Goal: Task Accomplishment & Management: Manage account settings

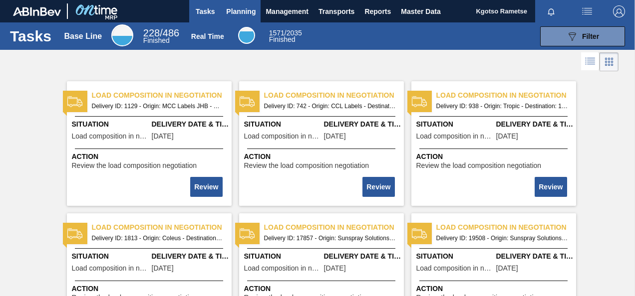
click at [247, 11] on span "Planning" at bounding box center [240, 11] width 29 height 12
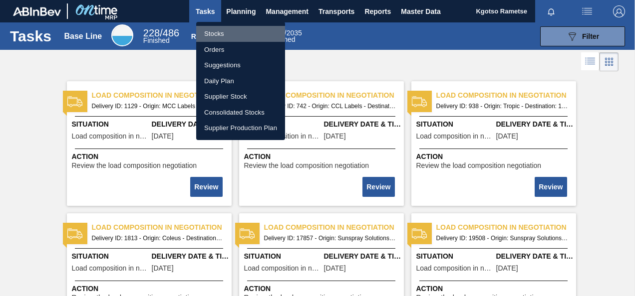
click at [227, 30] on li "Stocks" at bounding box center [240, 34] width 89 height 16
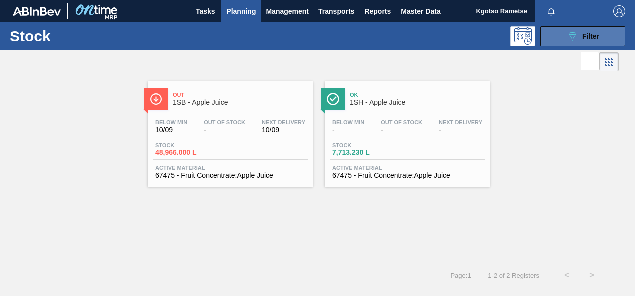
click at [559, 33] on button "089F7B8B-B2A5-4AFE-B5C0-19BA573D28AC Filter" at bounding box center [582, 36] width 85 height 20
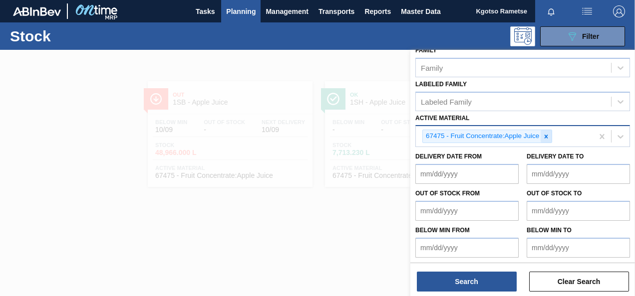
click at [544, 136] on icon at bounding box center [545, 136] width 7 height 7
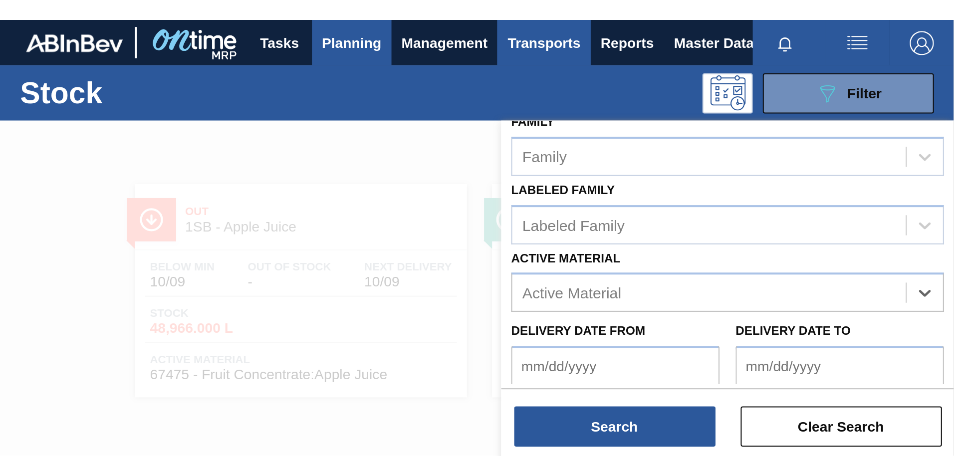
scroll to position [0, 0]
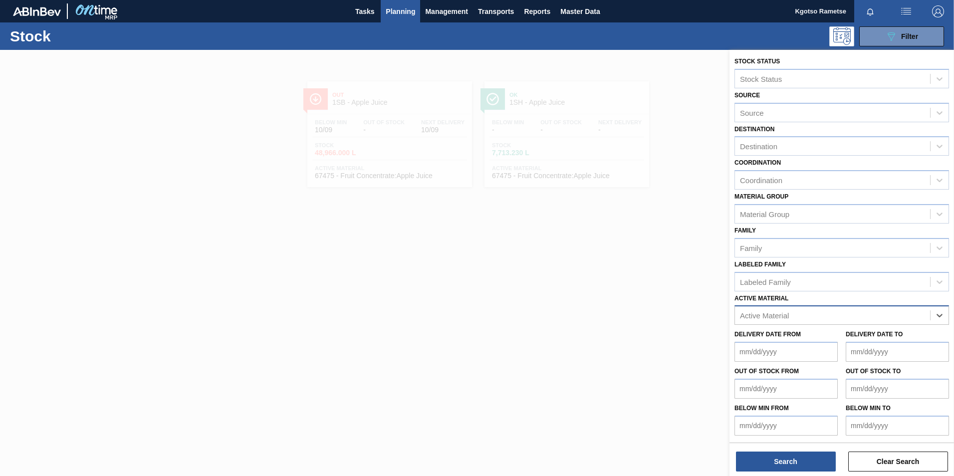
click at [634, 296] on div "option 67475 - Fruit Concentrate:Apple Juice, deselected. Select is focused ,ty…" at bounding box center [842, 314] width 215 height 19
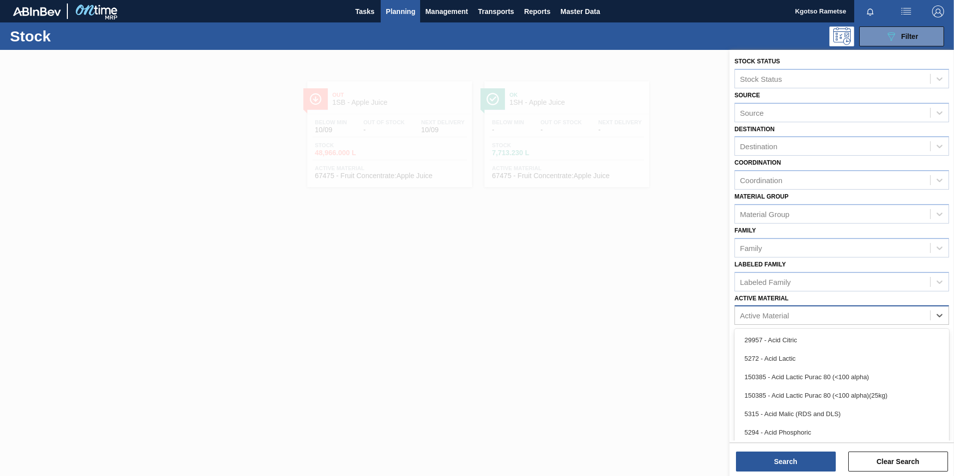
scroll to position [38, 0]
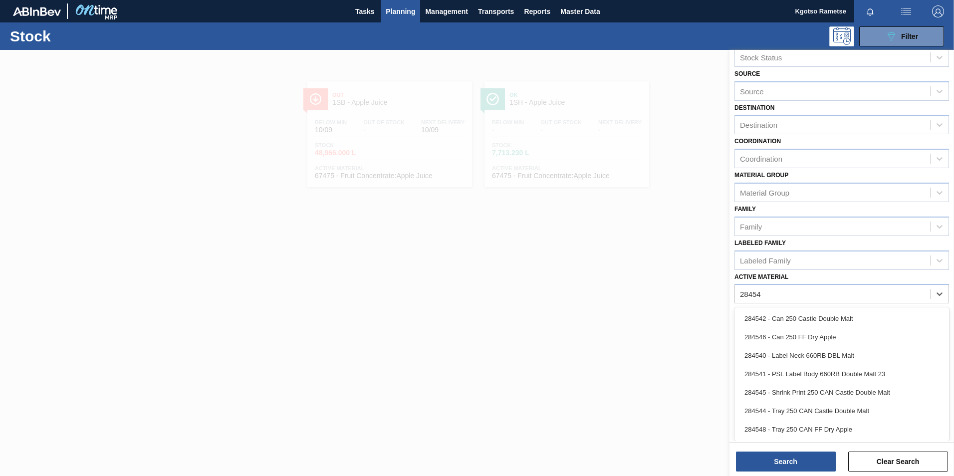
type Material "284541"
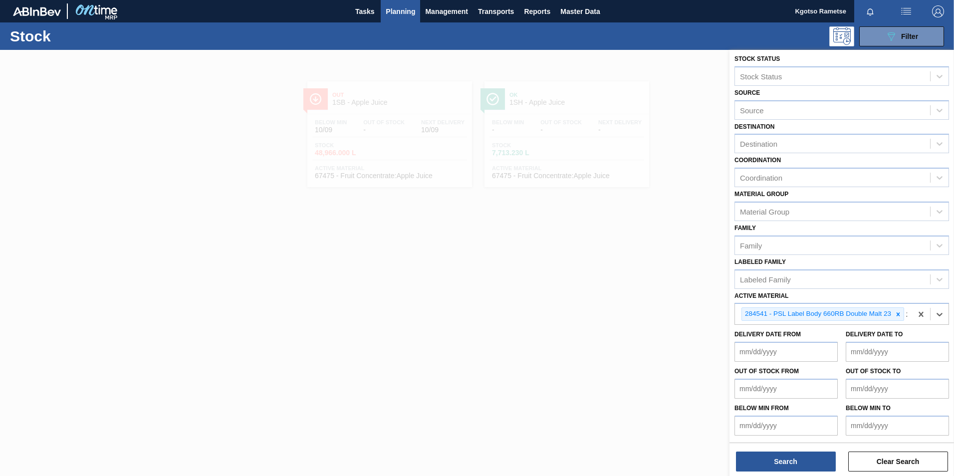
scroll to position [53, 0]
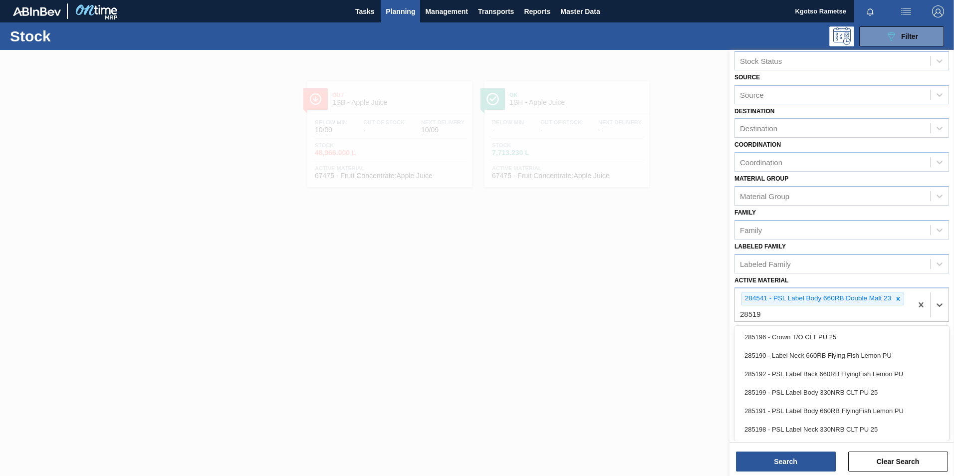
type Material "285191"
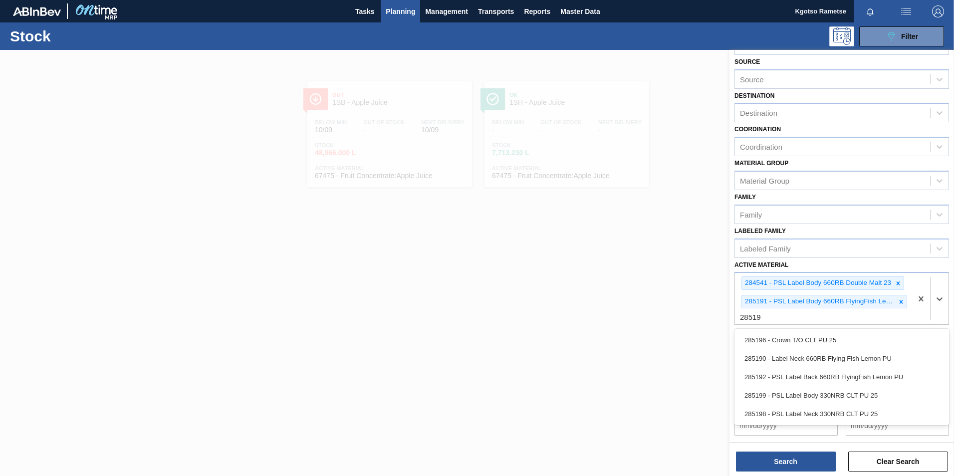
scroll to position [34, 0]
type Material "285192"
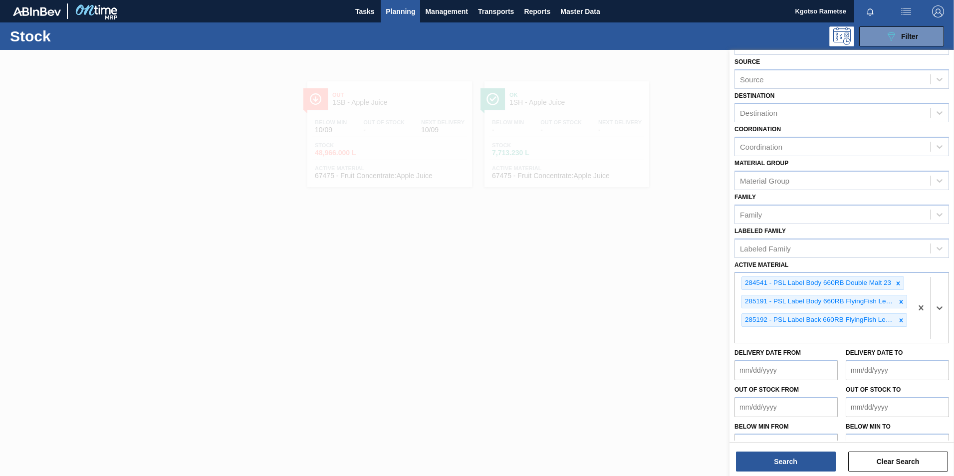
scroll to position [52, 0]
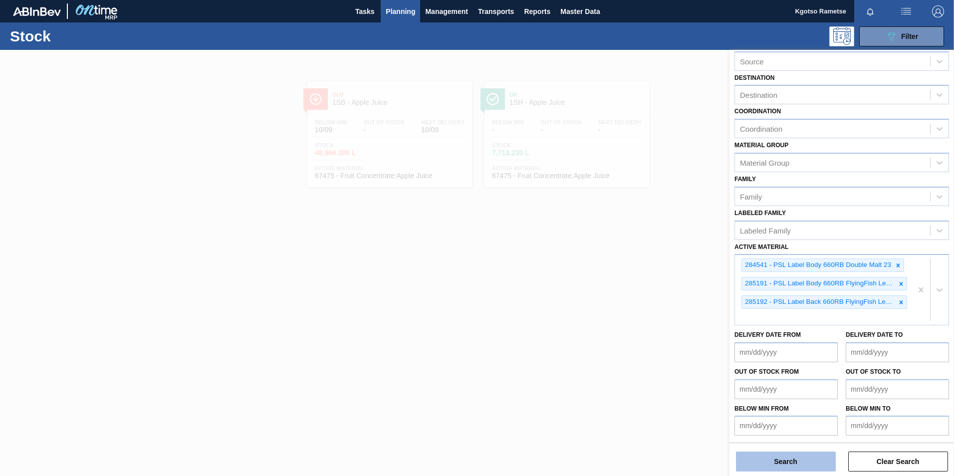
click at [634, 296] on button "Search" at bounding box center [786, 462] width 100 height 20
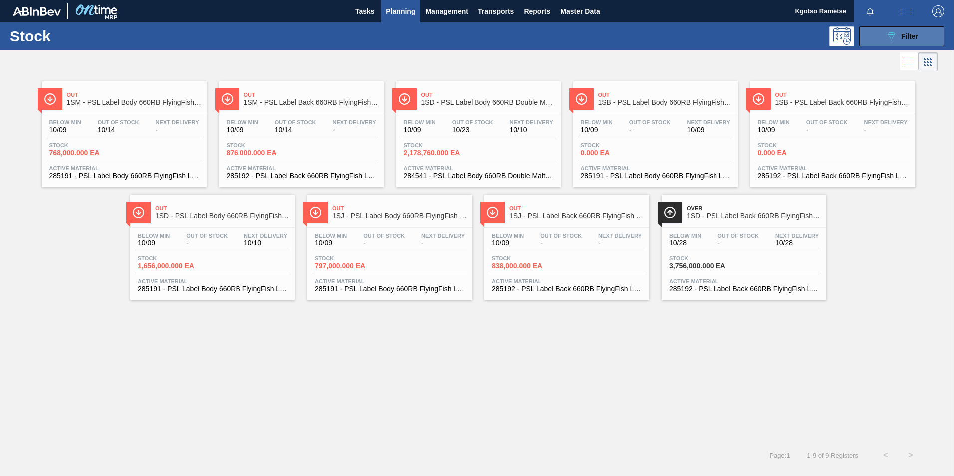
click at [634, 29] on button "089F7B8B-B2A5-4AFE-B5C0-19BA573D28AC Filter" at bounding box center [901, 36] width 85 height 20
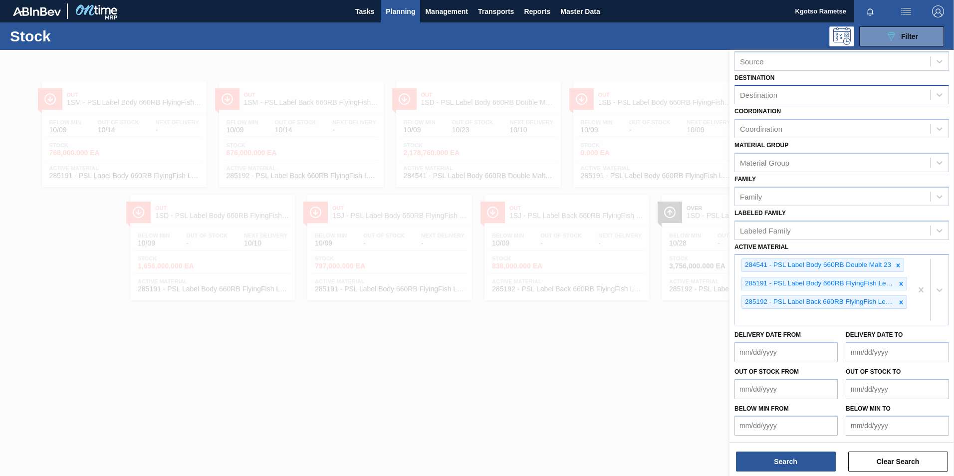
click at [634, 96] on div "Destination" at bounding box center [758, 95] width 37 height 8
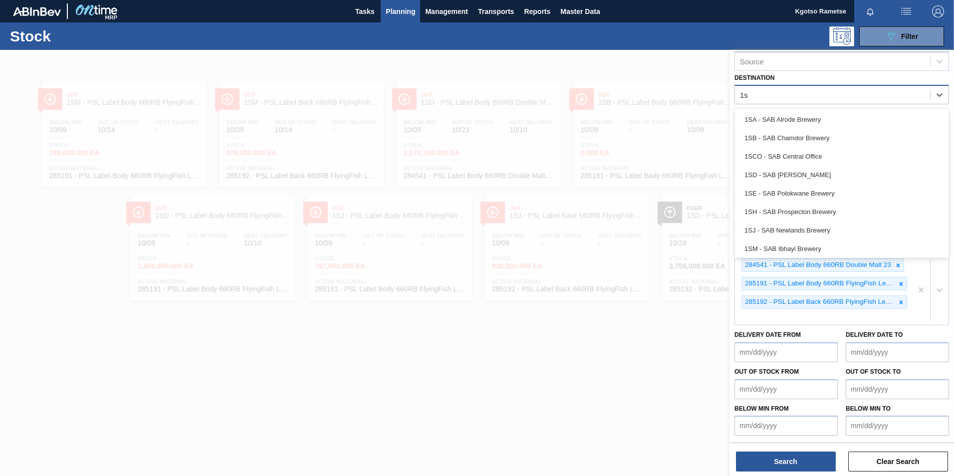
type input "1sd"
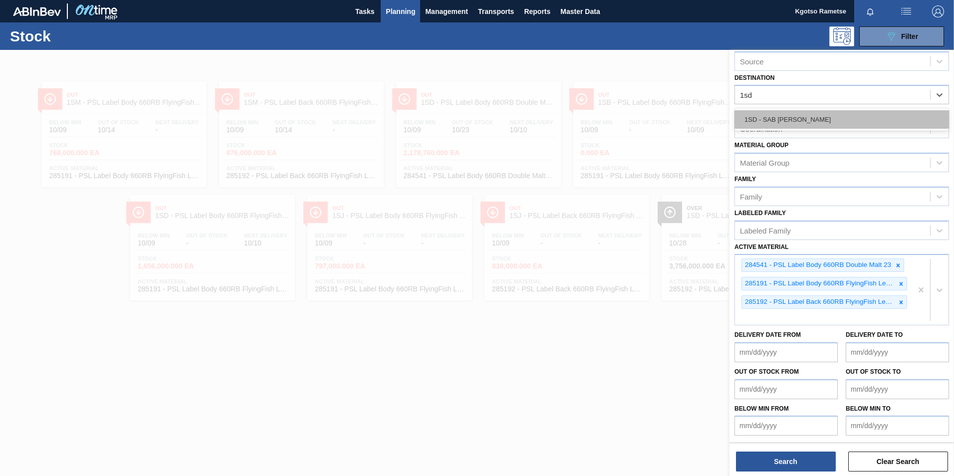
click at [634, 122] on div "1SD - SAB [PERSON_NAME]" at bounding box center [842, 119] width 215 height 18
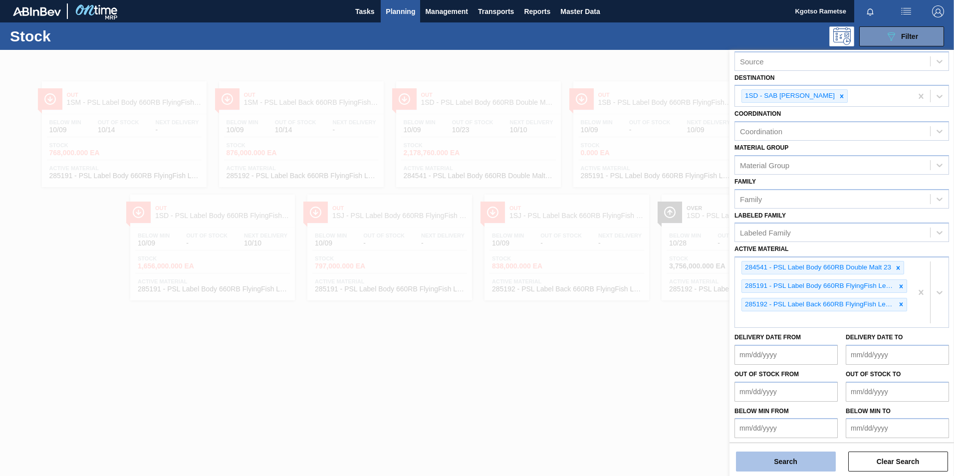
click at [634, 296] on button "Search" at bounding box center [786, 462] width 100 height 20
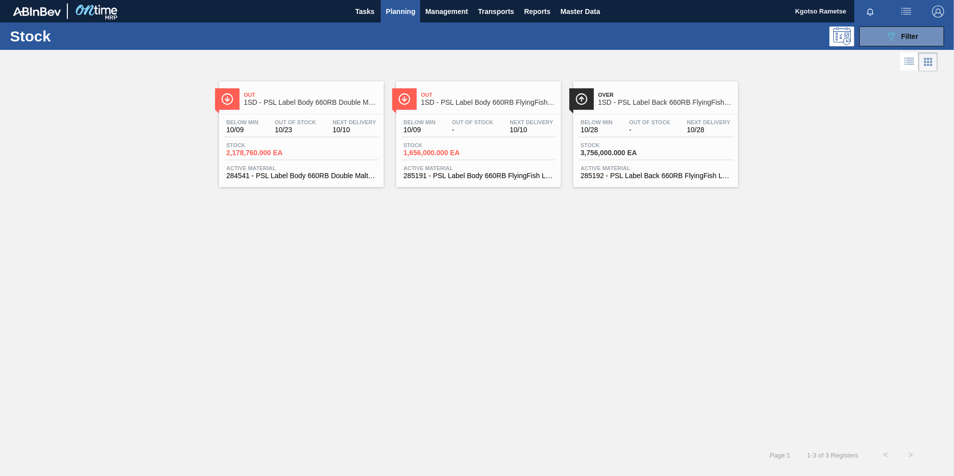
click at [352, 129] on span "10/10" at bounding box center [354, 129] width 43 height 7
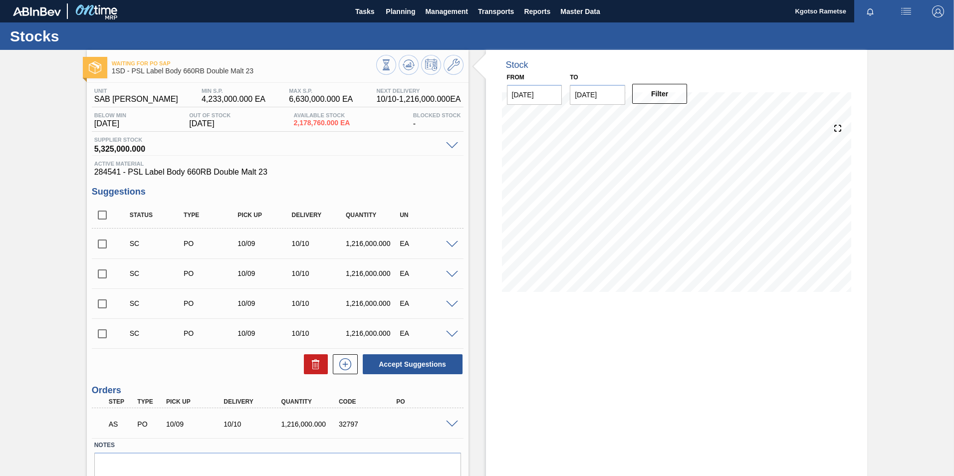
click at [448, 296] on span at bounding box center [452, 424] width 12 height 7
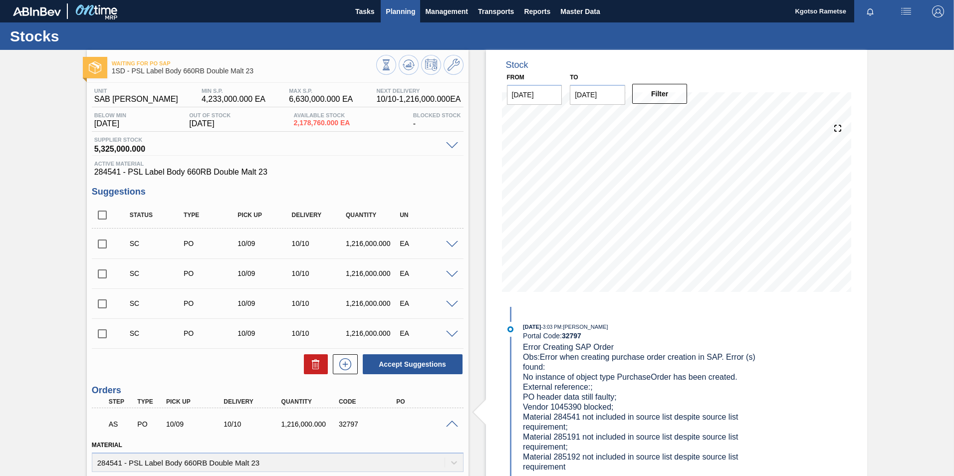
click at [400, 15] on span "Planning" at bounding box center [400, 11] width 29 height 12
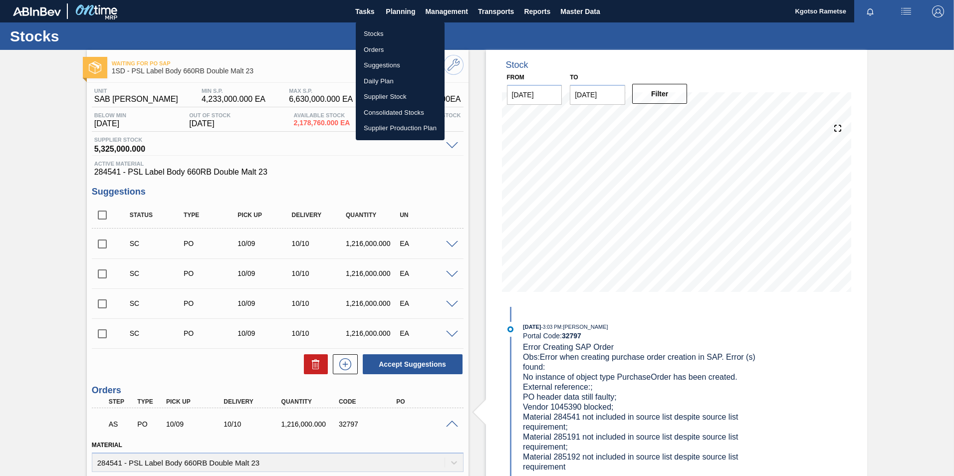
click at [391, 29] on li "Stocks" at bounding box center [400, 34] width 89 height 16
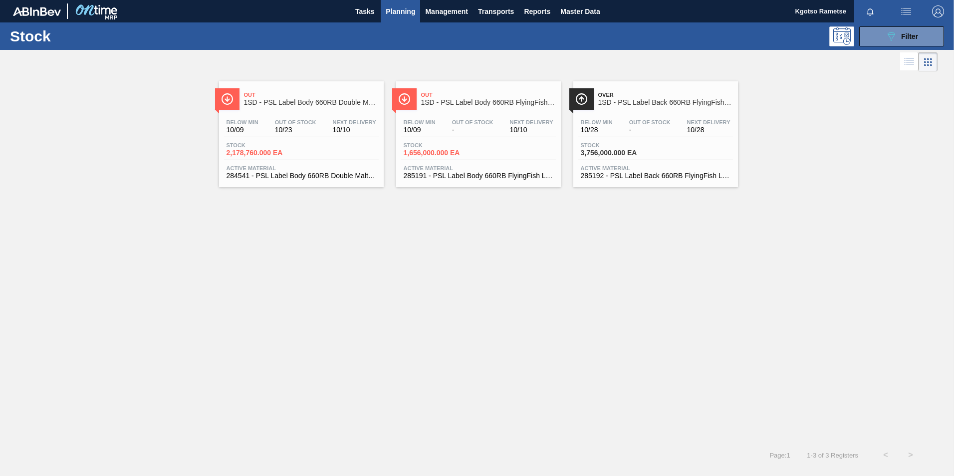
click at [357, 155] on div "Stock 2,178,760.000 EA" at bounding box center [301, 151] width 155 height 18
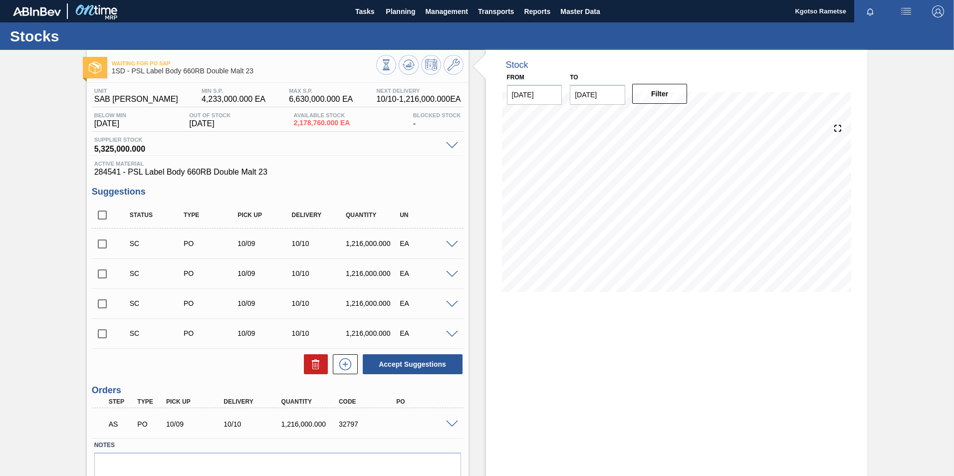
click at [447, 247] on span at bounding box center [452, 244] width 12 height 7
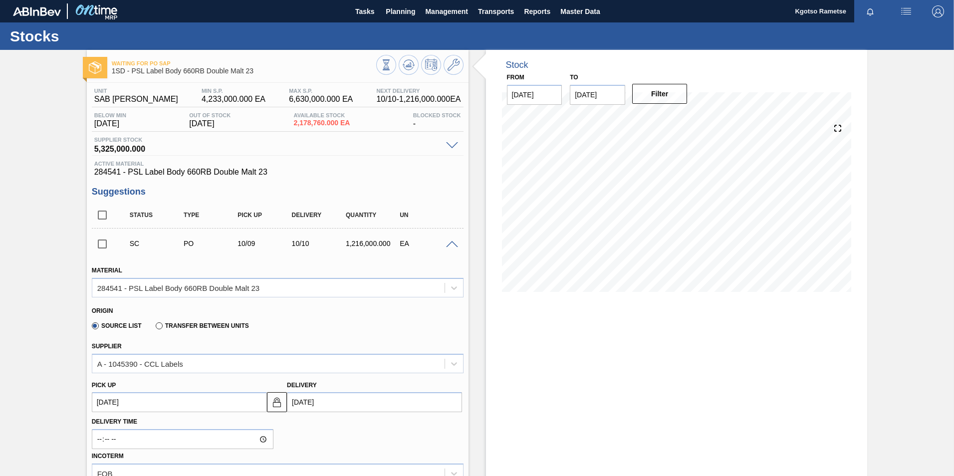
click at [447, 247] on span at bounding box center [452, 244] width 12 height 7
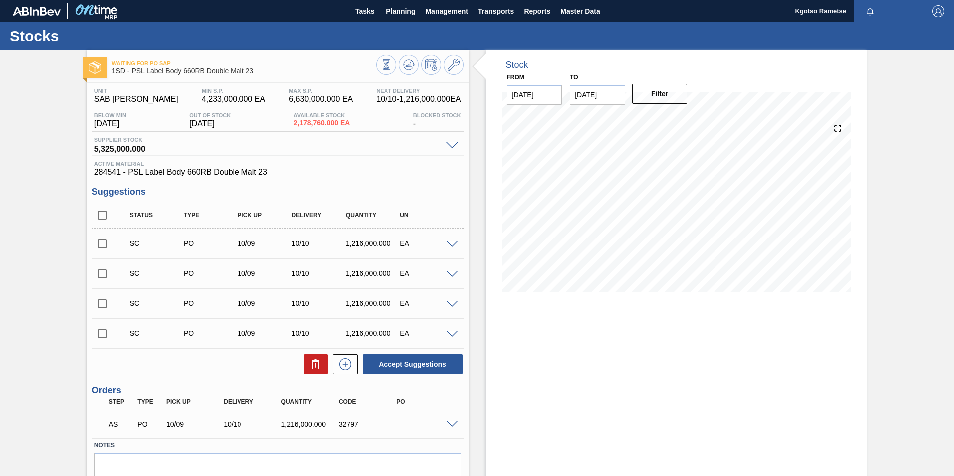
click at [446, 296] on span at bounding box center [452, 424] width 12 height 7
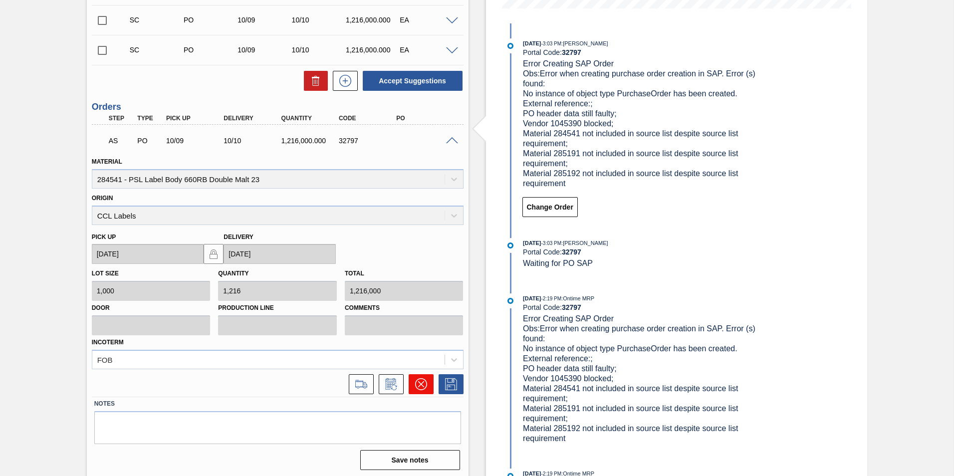
scroll to position [286, 0]
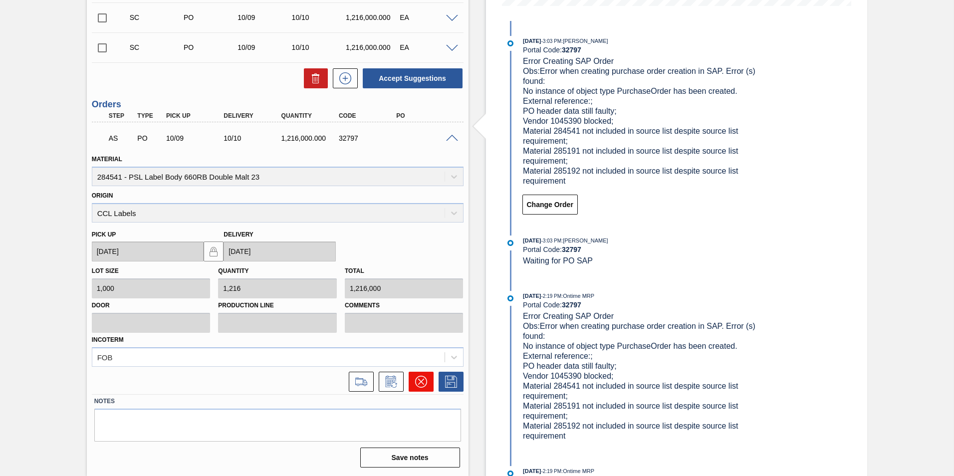
click at [419, 296] on button at bounding box center [421, 382] width 25 height 20
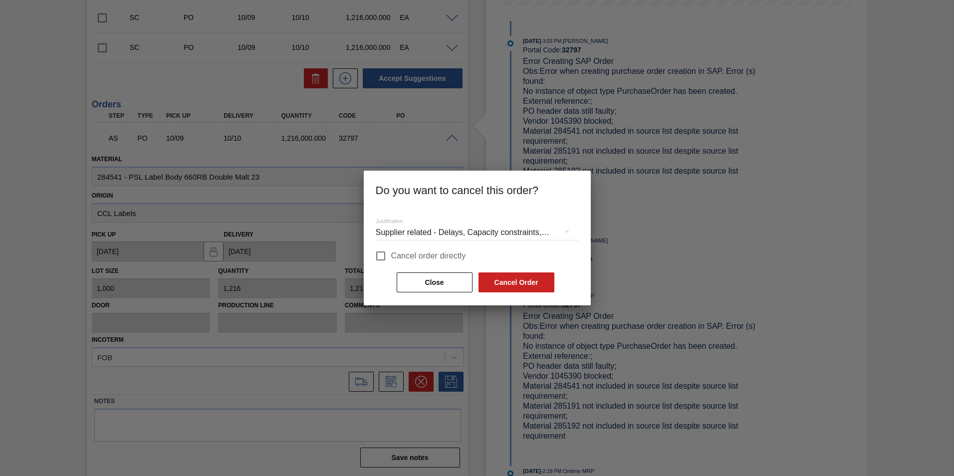
click at [381, 257] on input "Cancel order directly" at bounding box center [380, 256] width 21 height 21
checkbox input "true"
click at [512, 283] on button "Cancel Order" at bounding box center [517, 282] width 76 height 20
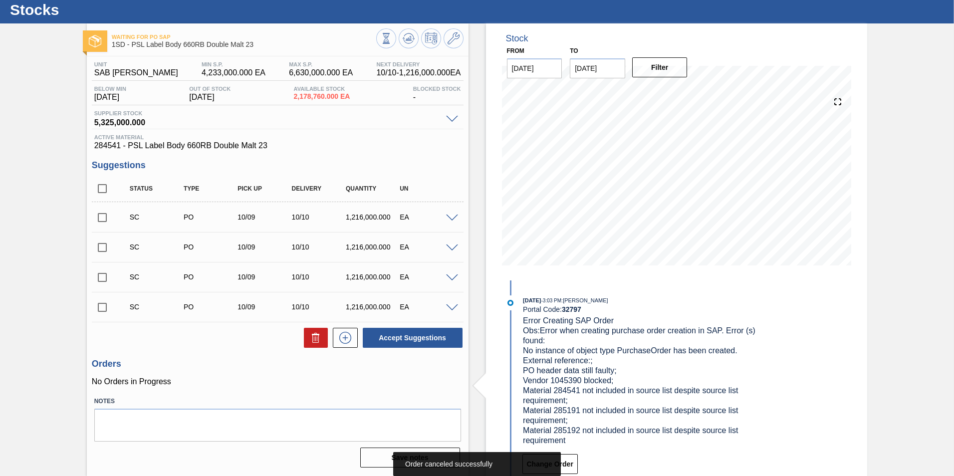
scroll to position [0, 0]
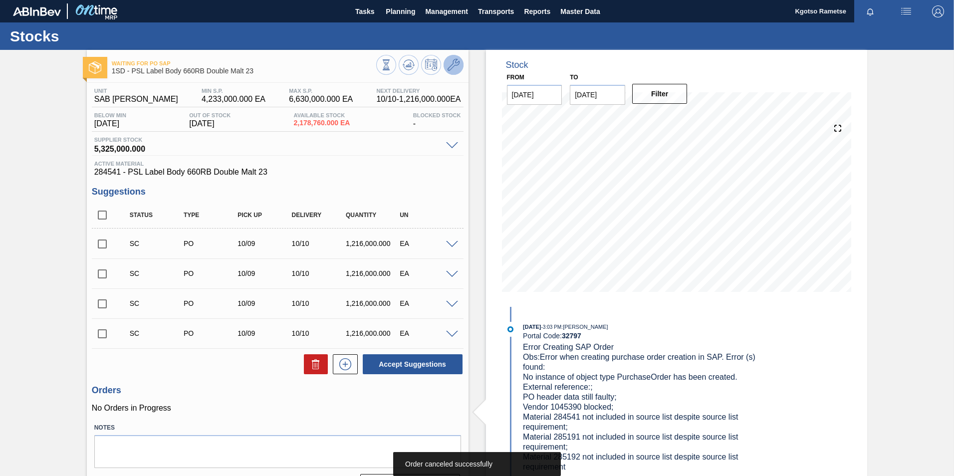
click at [450, 70] on icon at bounding box center [454, 65] width 12 height 12
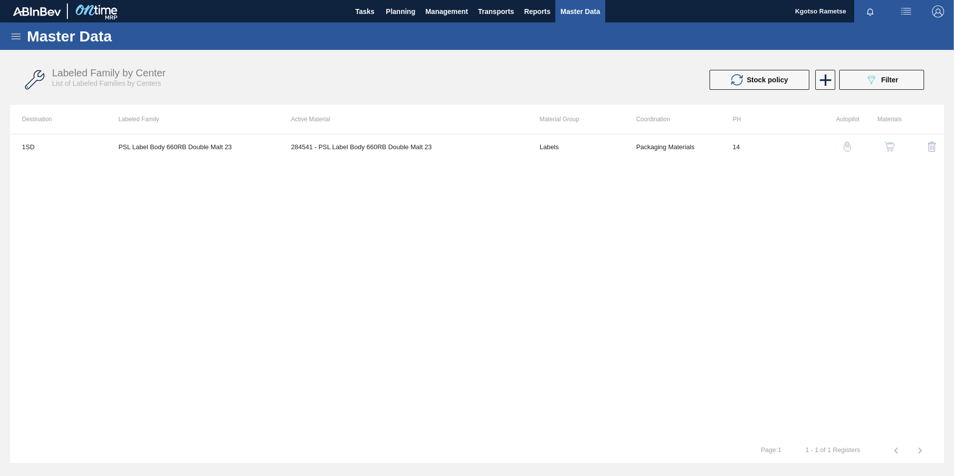
click at [634, 150] on img "button" at bounding box center [890, 147] width 10 height 10
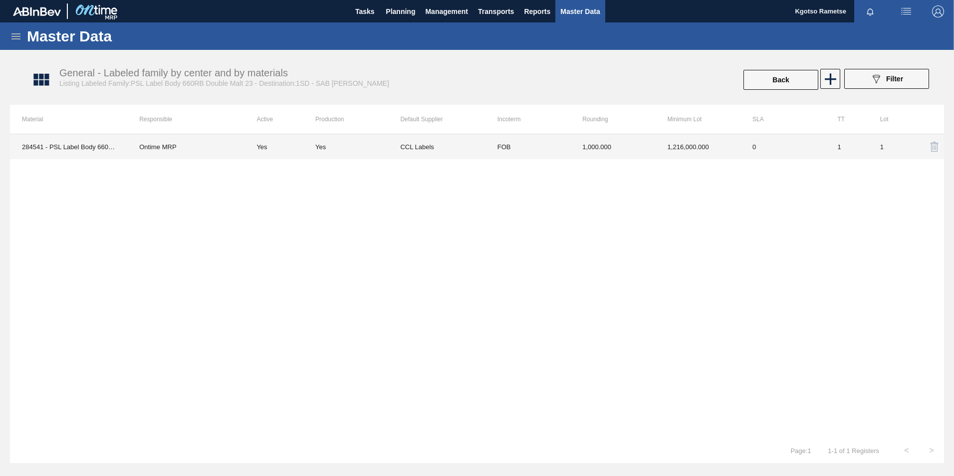
click at [601, 144] on td "1,000.000" at bounding box center [612, 146] width 85 height 25
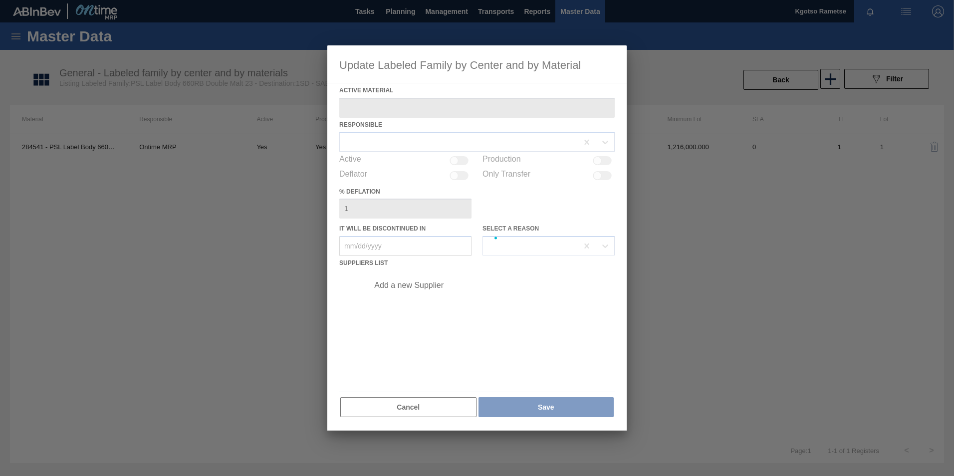
type Material "284541 - PSL Label Body 660RB Double Malt 23"
checkbox input "true"
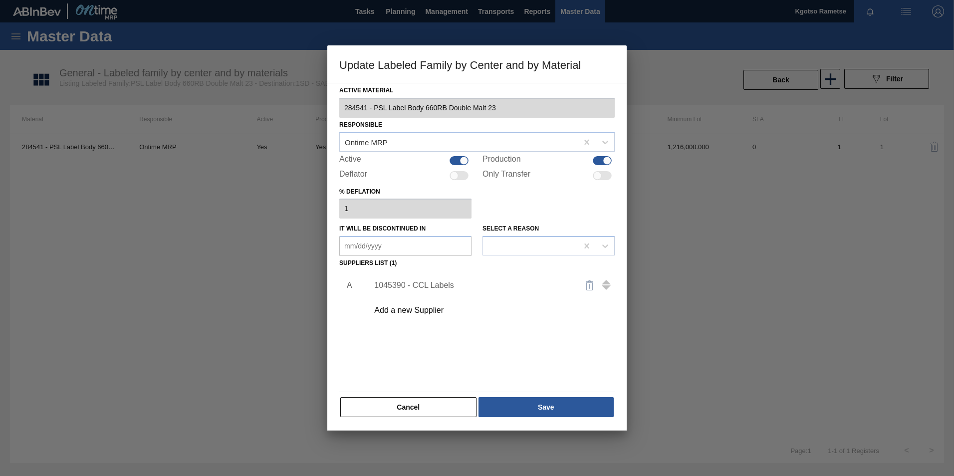
click at [437, 283] on div "1045390 - CCL Labels" at bounding box center [472, 285] width 196 height 9
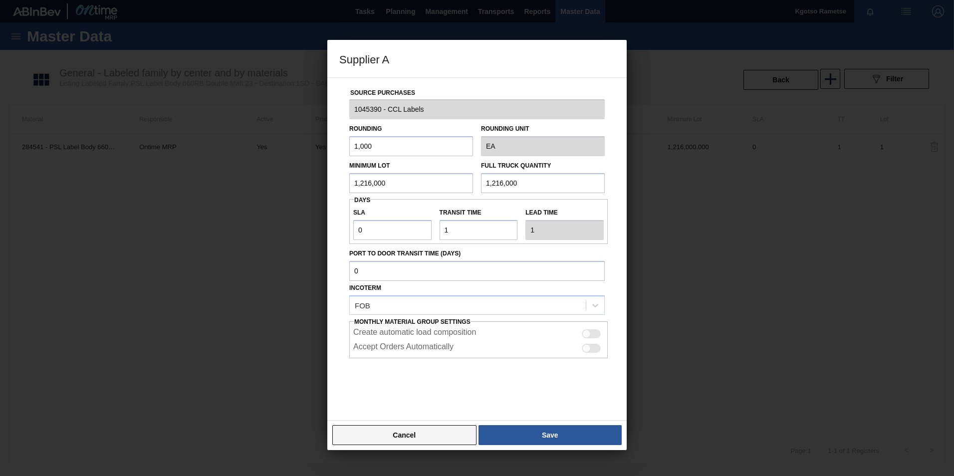
click at [447, 296] on button "Cancel" at bounding box center [404, 435] width 144 height 20
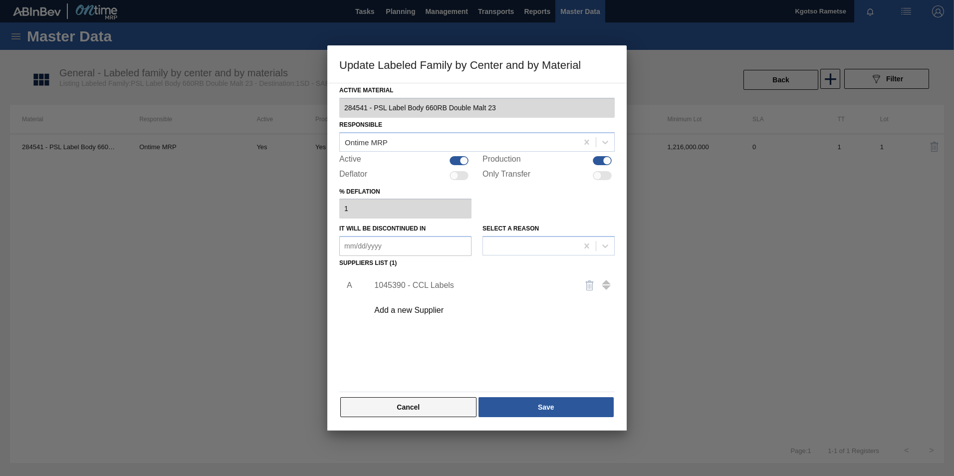
click at [450, 296] on button "Cancel" at bounding box center [408, 407] width 136 height 20
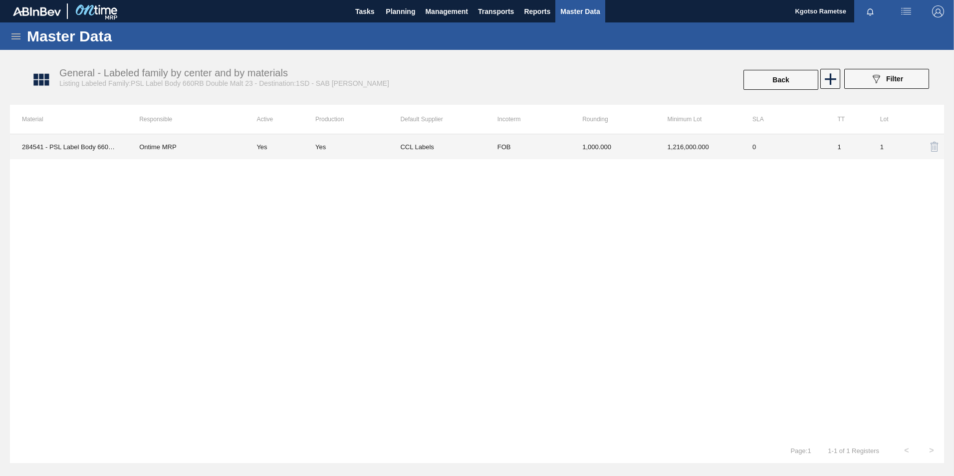
click at [634, 151] on td "1,216,000.000" at bounding box center [698, 146] width 85 height 25
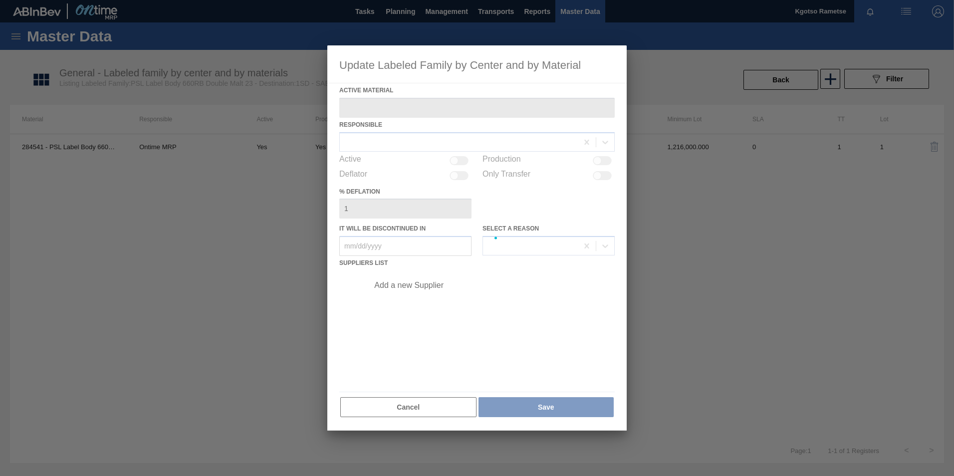
type Material "284541 - PSL Label Body 660RB Double Malt 23"
checkbox input "true"
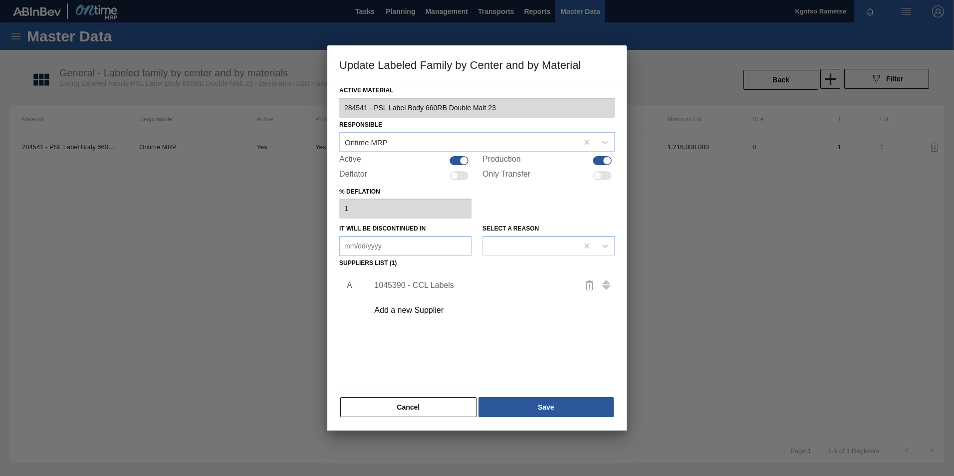
click at [444, 284] on div "1045390 - CCL Labels" at bounding box center [472, 285] width 196 height 9
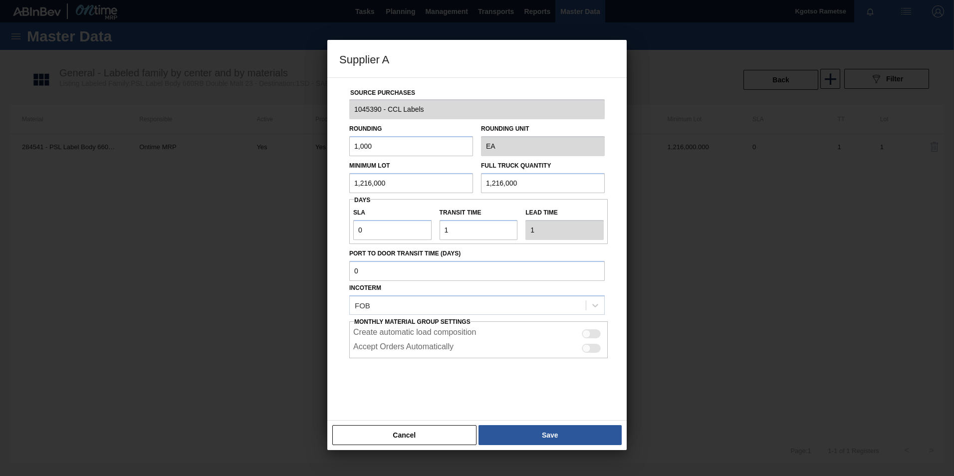
click at [419, 296] on button "Cancel" at bounding box center [404, 435] width 144 height 20
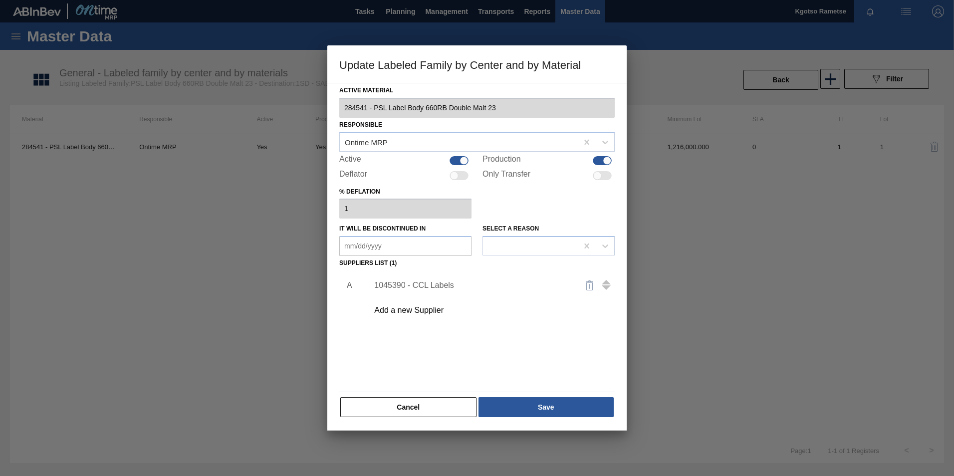
click at [585, 286] on img "button" at bounding box center [590, 285] width 12 height 12
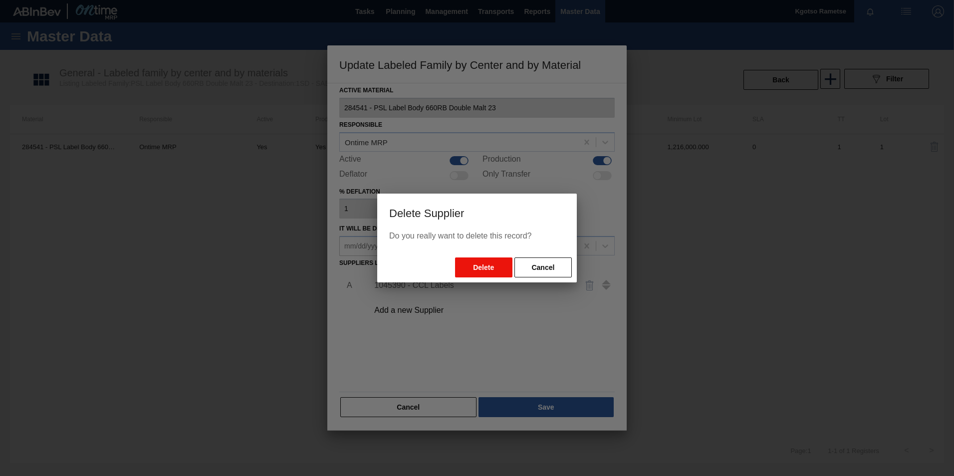
click at [483, 268] on button "Delete" at bounding box center [483, 267] width 57 height 20
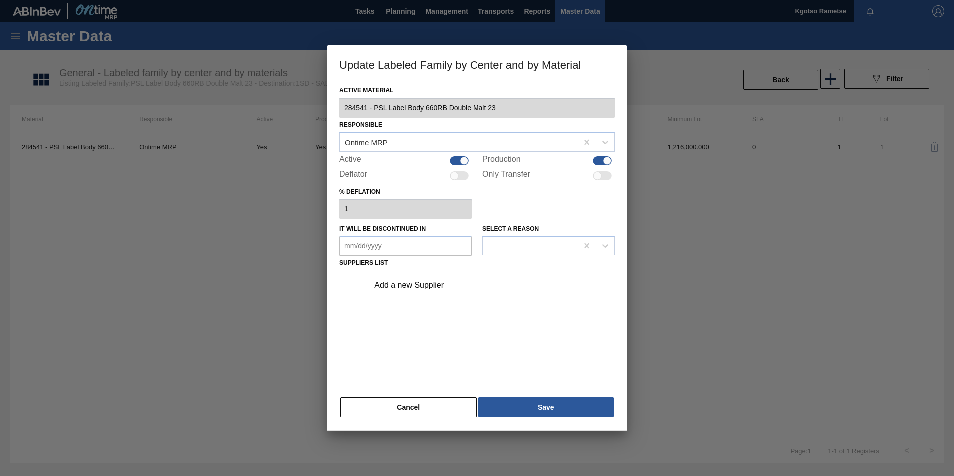
click at [437, 282] on div "Add a new Supplier" at bounding box center [472, 285] width 196 height 9
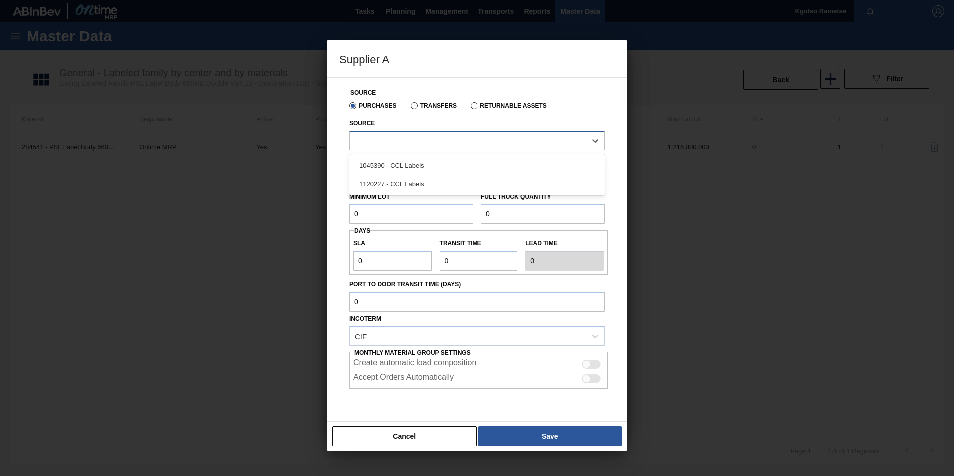
click at [441, 144] on div at bounding box center [468, 140] width 236 height 14
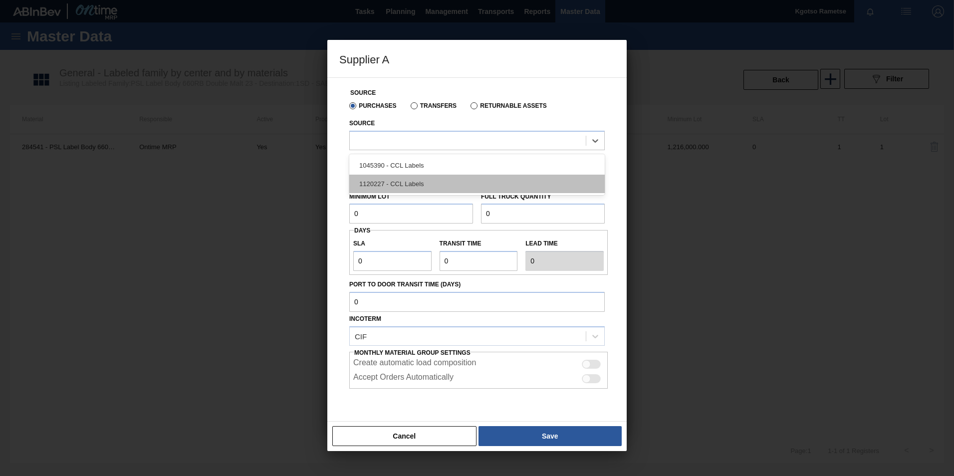
click at [415, 186] on div "1120227 - CCL Labels" at bounding box center [476, 184] width 255 height 18
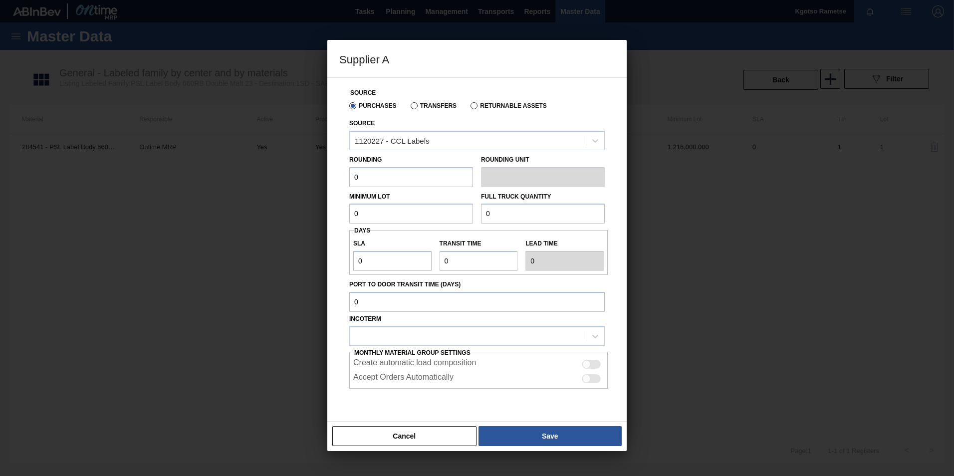
drag, startPoint x: 377, startPoint y: 176, endPoint x: 276, endPoint y: 192, distance: 102.1
click at [288, 189] on div "Supplier A Source Purchases Transfers Returnable Assets Source 1120227 - CCL La…" at bounding box center [477, 238] width 954 height 476
type input "1"
drag, startPoint x: 357, startPoint y: 215, endPoint x: 344, endPoint y: 216, distance: 12.5
click at [346, 215] on div "Minimum Lot 0" at bounding box center [411, 207] width 132 height 34
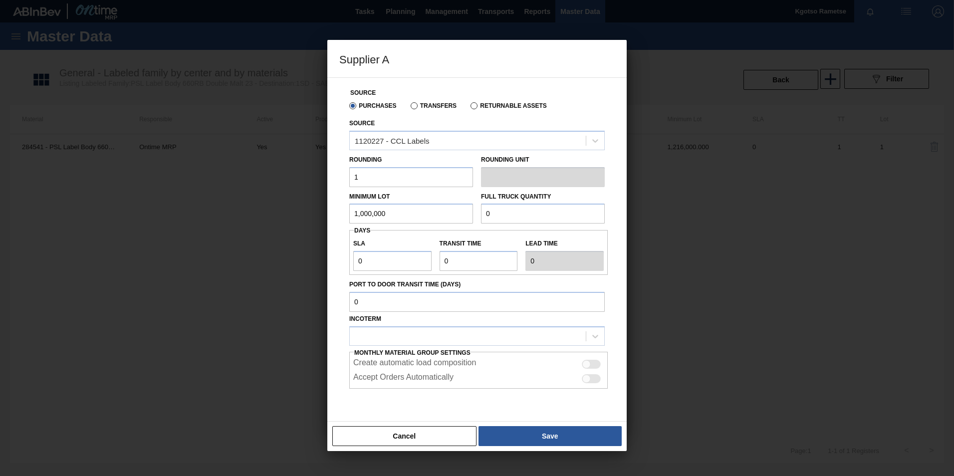
drag, startPoint x: 393, startPoint y: 210, endPoint x: 280, endPoint y: 226, distance: 113.5
click at [308, 222] on div "Supplier A Source Purchases Transfers Returnable Assets Source 1120227 - CCL La…" at bounding box center [477, 238] width 954 height 476
type input "1,000,000"
drag, startPoint x: 505, startPoint y: 213, endPoint x: 364, endPoint y: 218, distance: 141.8
click at [388, 219] on div "Minimum Lot 1,000,000 Full Truck Quantity 0" at bounding box center [476, 205] width 263 height 37
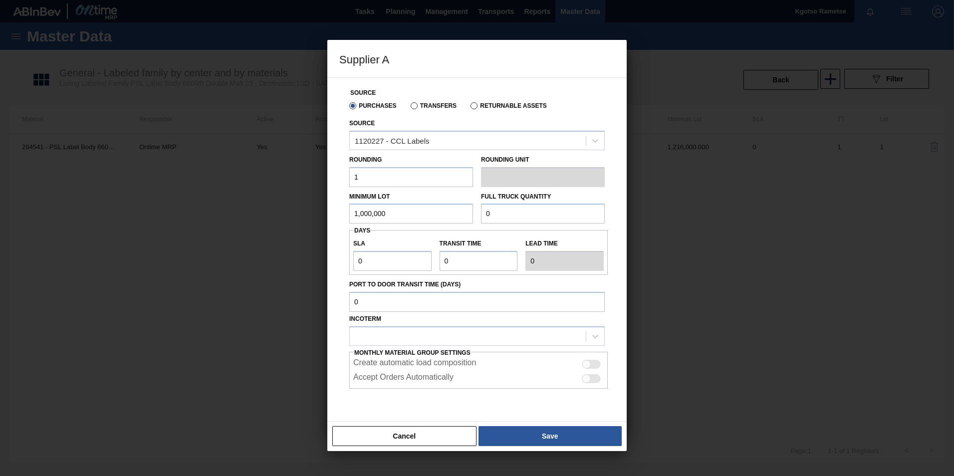
paste input "1,000,00"
type input "1,000,000"
drag, startPoint x: 370, startPoint y: 263, endPoint x: 317, endPoint y: 262, distance: 52.4
click at [320, 263] on div "Supplier A Source Purchases Transfers Returnable Assets Source 1120227 - CCL La…" at bounding box center [477, 238] width 954 height 476
type input "1"
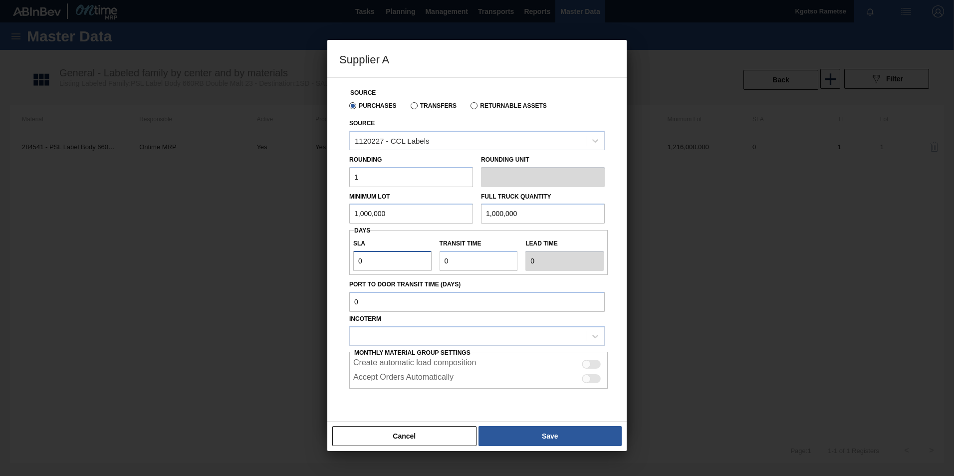
type input "1"
click at [448, 254] on input "Transit time" at bounding box center [479, 261] width 78 height 20
drag, startPoint x: 448, startPoint y: 254, endPoint x: 418, endPoint y: 260, distance: 30.5
click at [421, 259] on div "SLA 1 Transit time Lead time 1" at bounding box center [478, 252] width 258 height 37
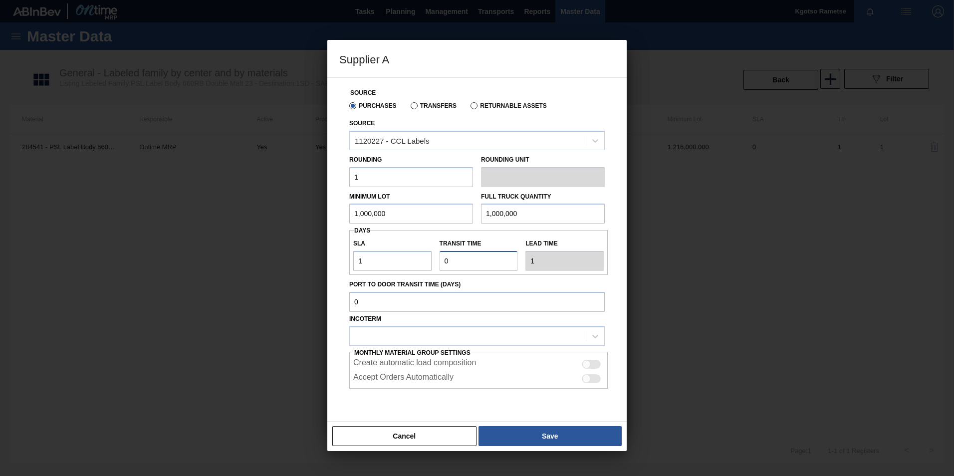
type input "1"
type input "2"
type input "1"
click at [582, 296] on div at bounding box center [586, 364] width 8 height 8
checkbox input "true"
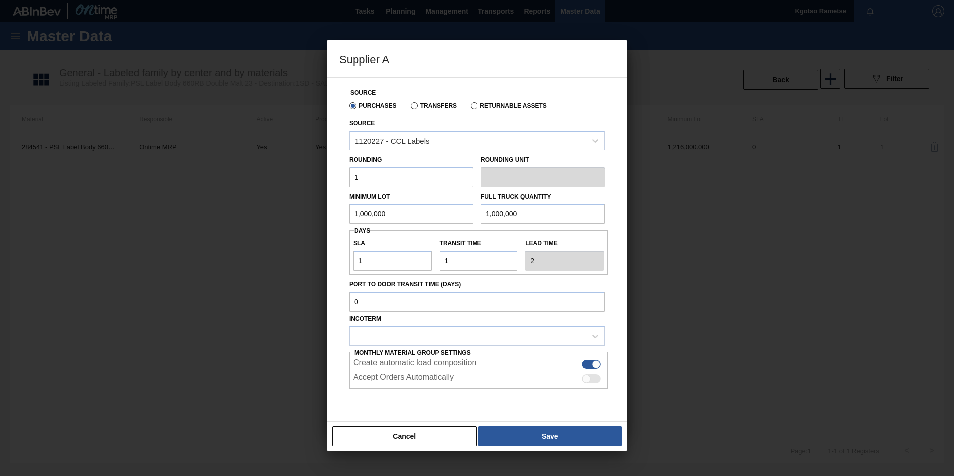
click at [587, 296] on div at bounding box center [586, 379] width 8 height 8
checkbox input "true"
click at [545, 296] on button "Save" at bounding box center [550, 436] width 143 height 20
type input "EA"
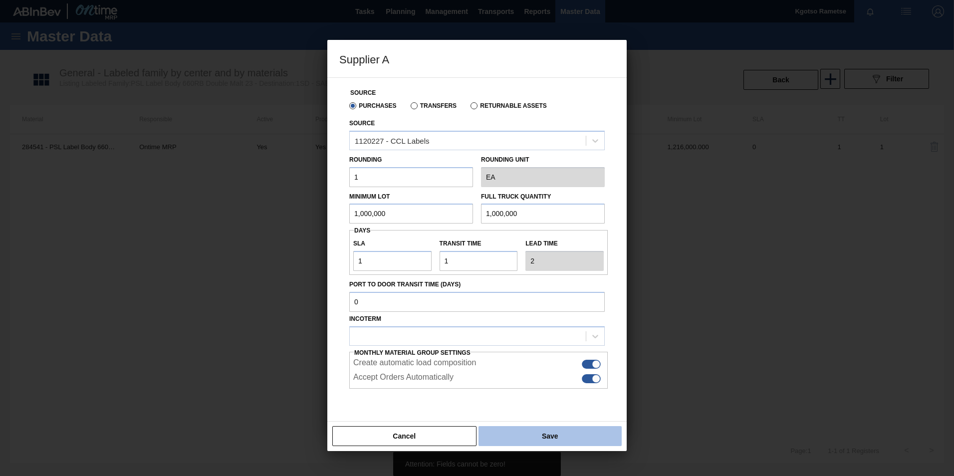
click at [535, 296] on button "Save" at bounding box center [550, 436] width 143 height 20
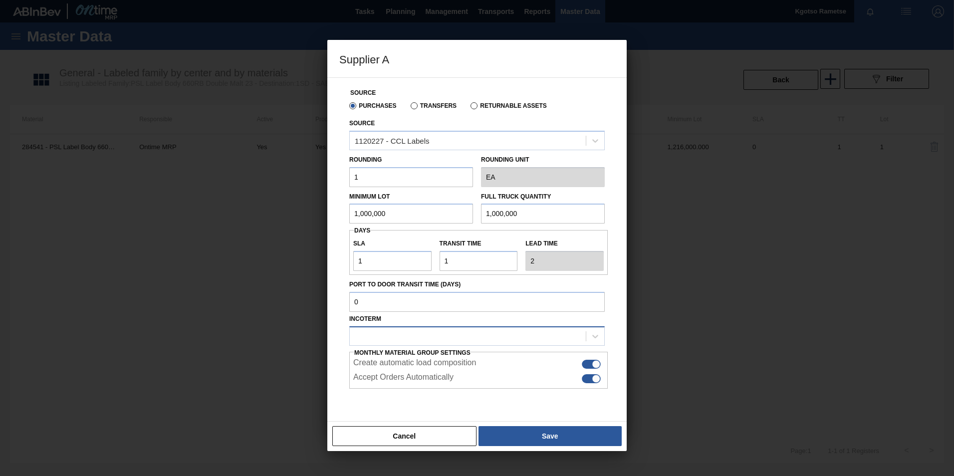
click at [418, 296] on div at bounding box center [468, 336] width 236 height 14
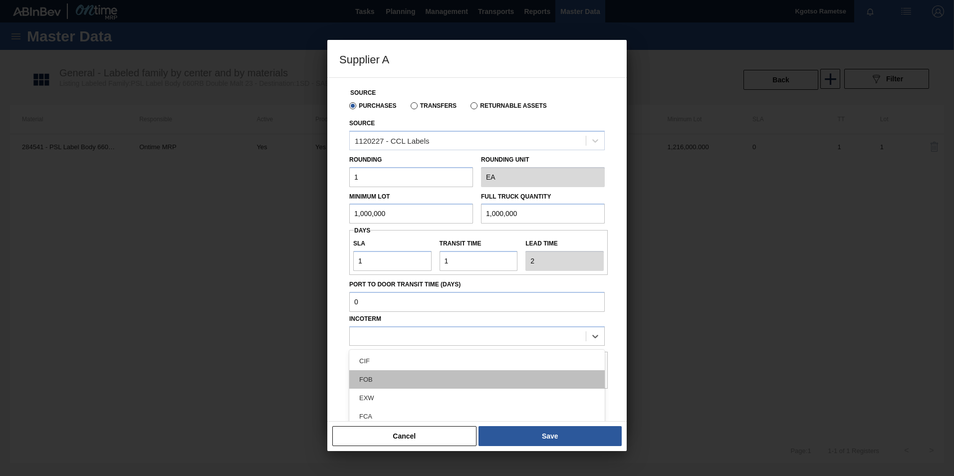
click at [412, 296] on div "FOB" at bounding box center [476, 379] width 255 height 18
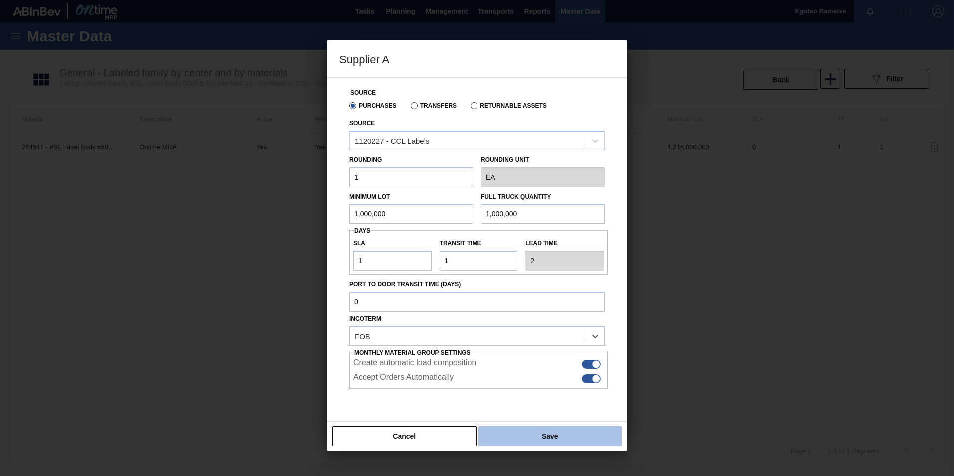
click at [523, 296] on button "Save" at bounding box center [550, 436] width 143 height 20
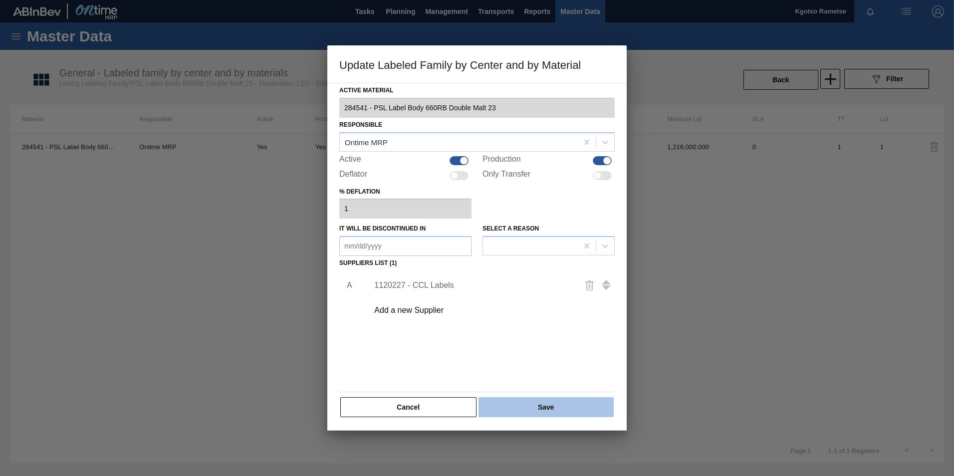
click at [511, 296] on button "Save" at bounding box center [546, 407] width 135 height 20
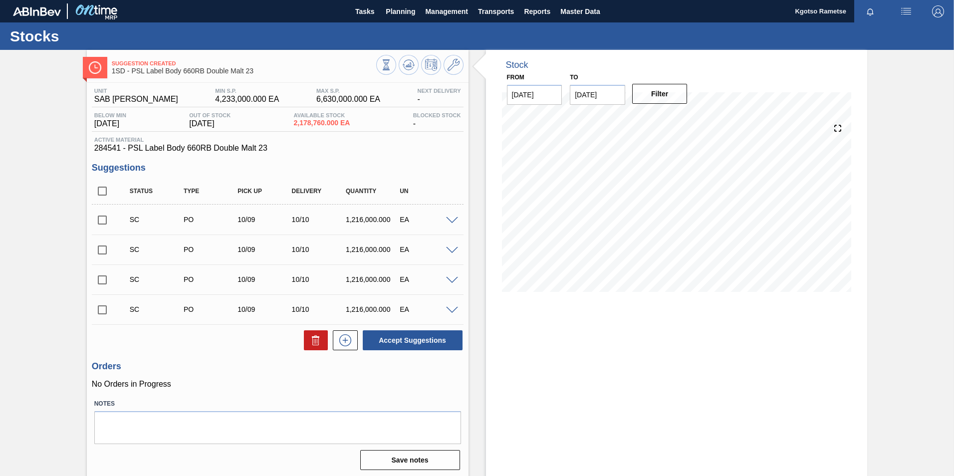
click at [451, 220] on span at bounding box center [452, 220] width 12 height 7
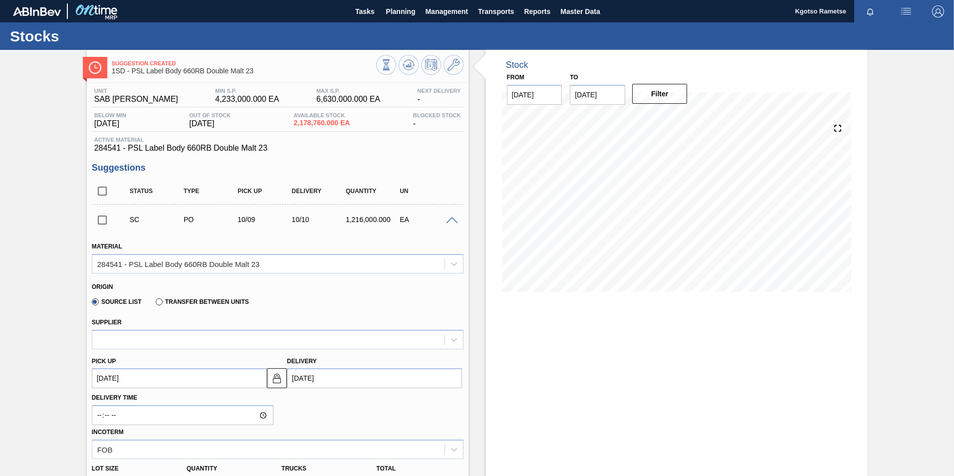
click at [103, 226] on input "checkbox" at bounding box center [102, 220] width 21 height 21
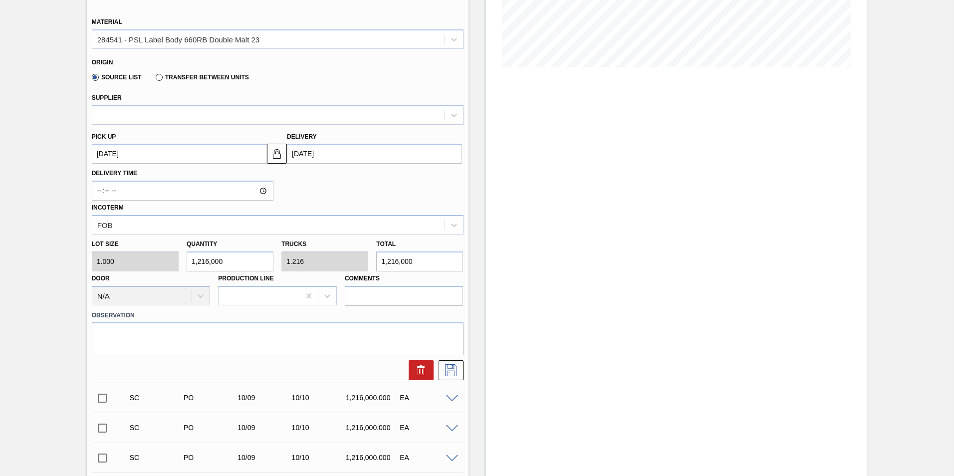
scroll to position [375, 0]
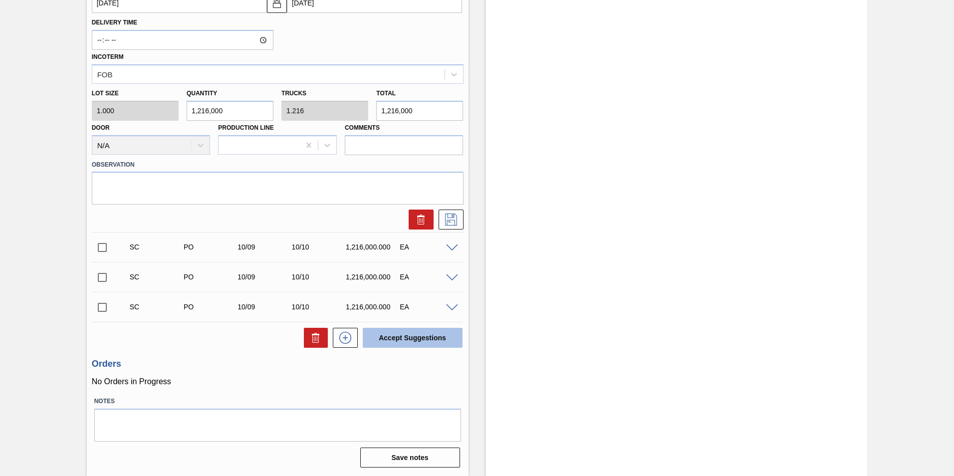
click at [401, 296] on button "Accept Suggestions" at bounding box center [413, 338] width 100 height 20
checkbox input "false"
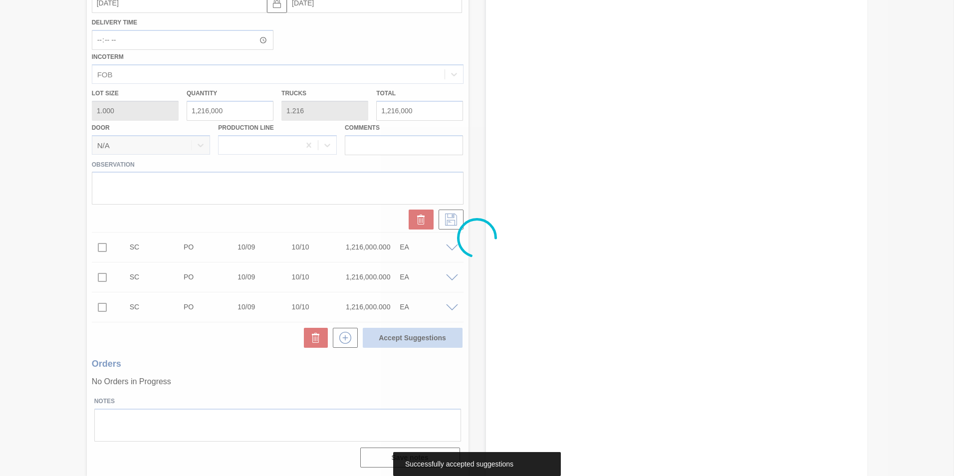
scroll to position [0, 0]
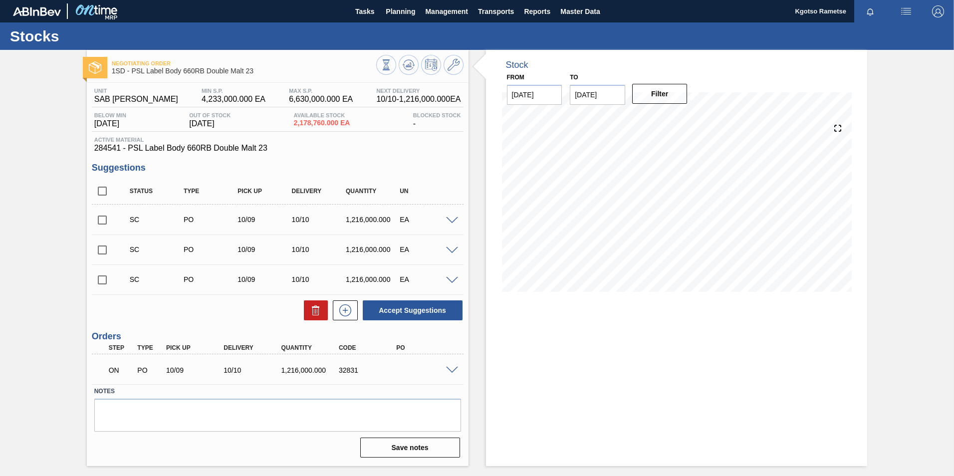
click at [452, 296] on span at bounding box center [452, 370] width 12 height 7
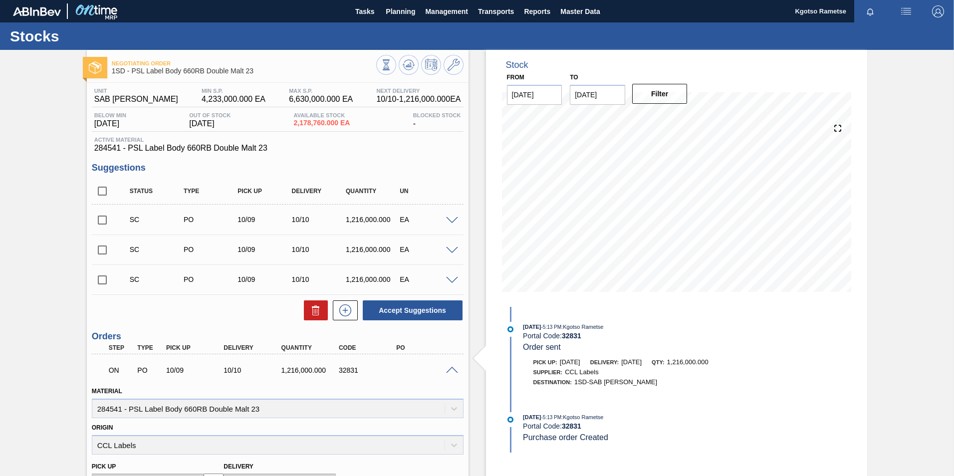
click at [448, 296] on span at bounding box center [452, 370] width 12 height 7
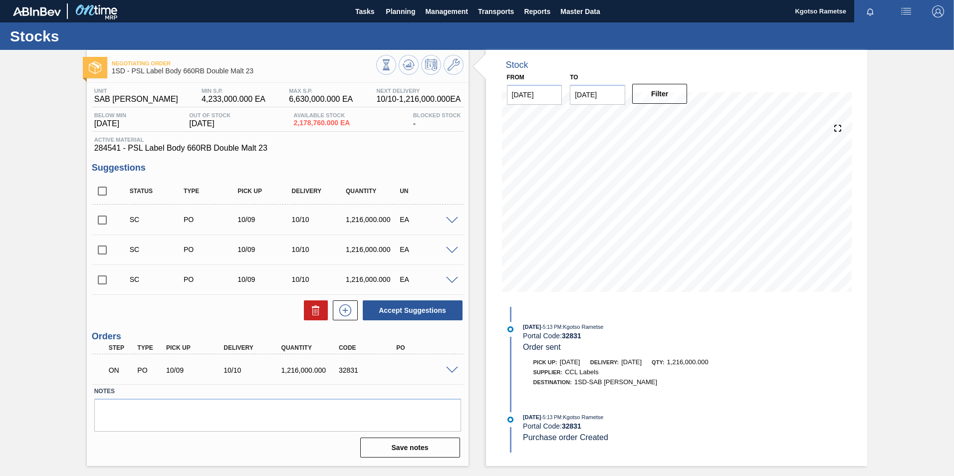
click at [634, 11] on img "button" at bounding box center [938, 11] width 12 height 12
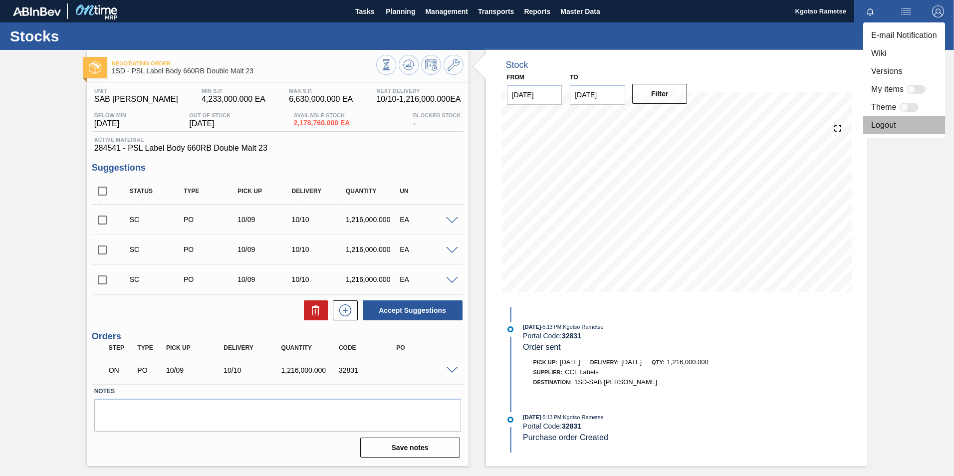
click at [634, 130] on li "Logout" at bounding box center [904, 125] width 82 height 18
click at [634, 128] on li "Logout" at bounding box center [904, 125] width 82 height 18
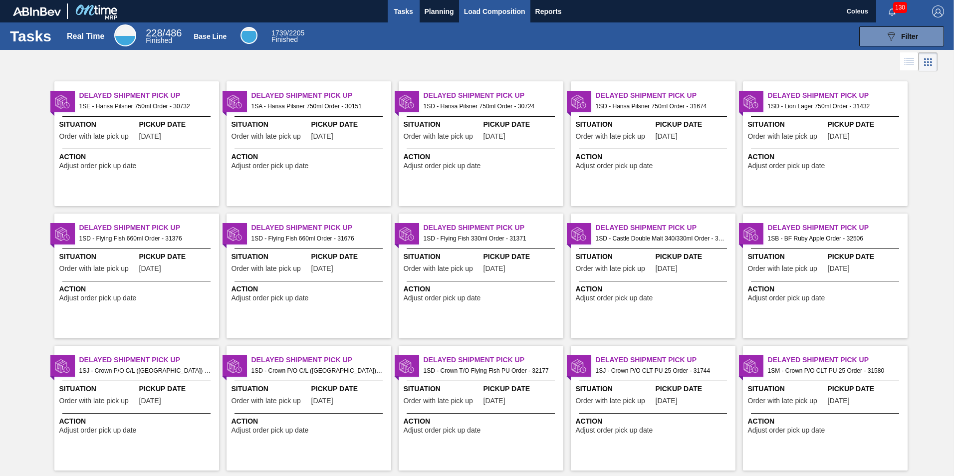
click at [487, 11] on span "Load Composition" at bounding box center [494, 11] width 61 height 12
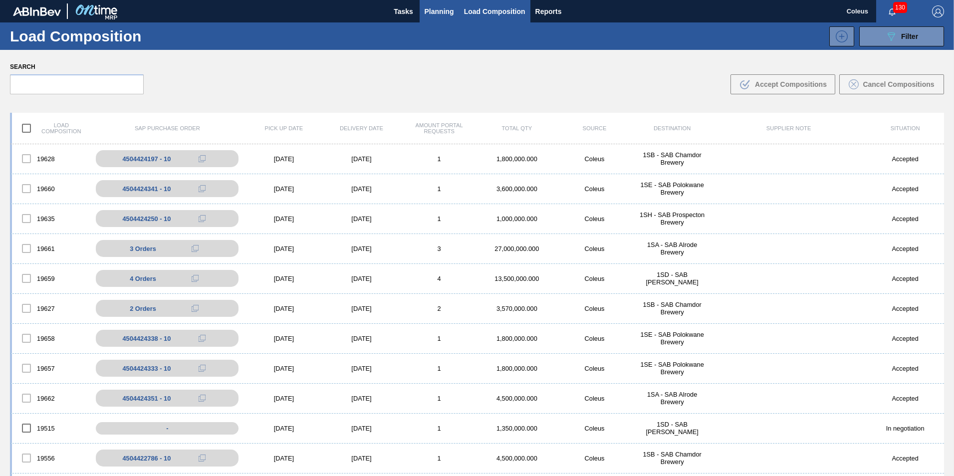
click at [429, 11] on span "Planning" at bounding box center [439, 11] width 29 height 12
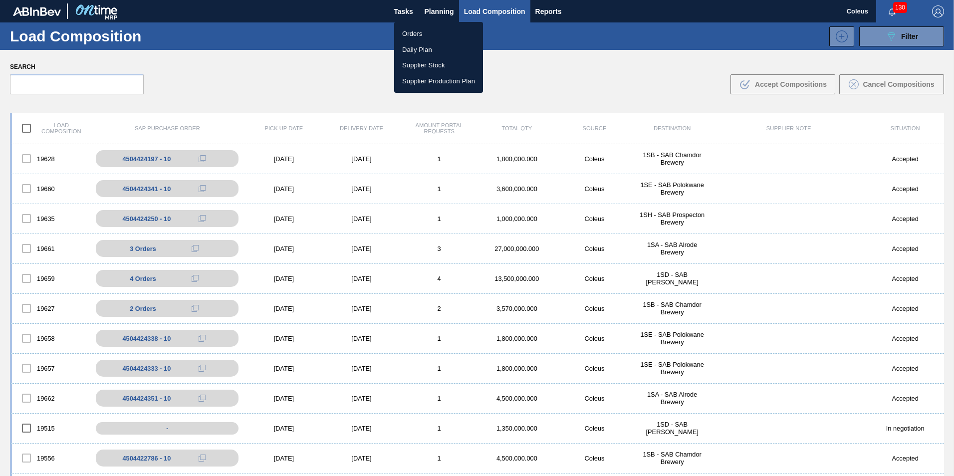
click at [421, 29] on li "Orders" at bounding box center [438, 34] width 89 height 16
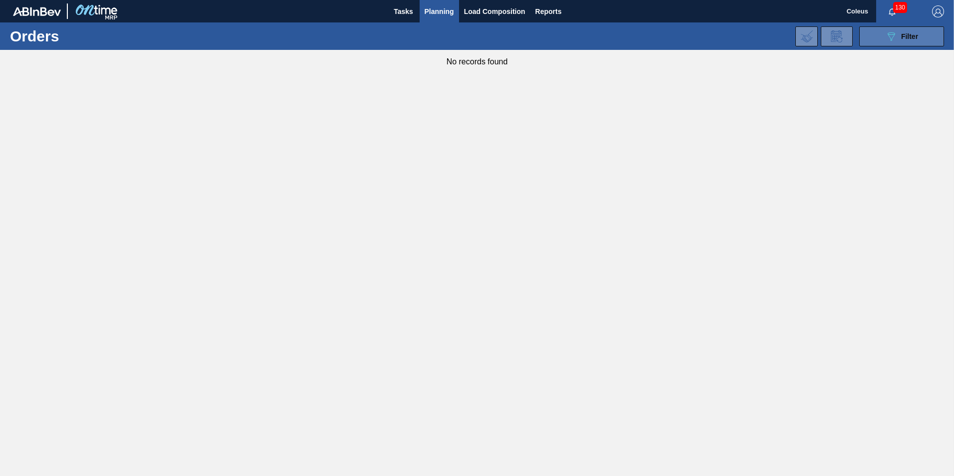
click at [877, 38] on button "089F7B8B-B2A5-4AFE-B5C0-19BA573D28AC Filter" at bounding box center [901, 36] width 85 height 20
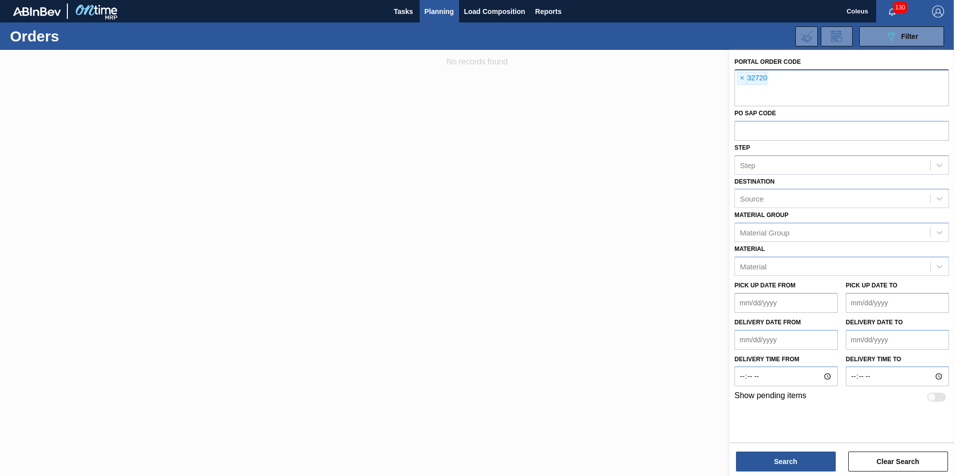
click at [741, 70] on div "× 32720" at bounding box center [842, 87] width 215 height 37
click at [739, 82] on span "×" at bounding box center [742, 78] width 9 height 12
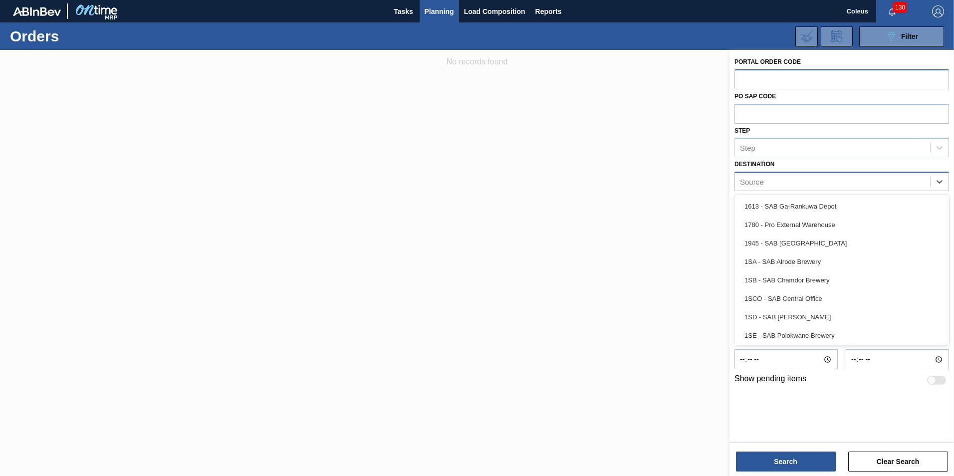
click at [741, 182] on div "Source" at bounding box center [752, 182] width 24 height 8
type input "1sd"
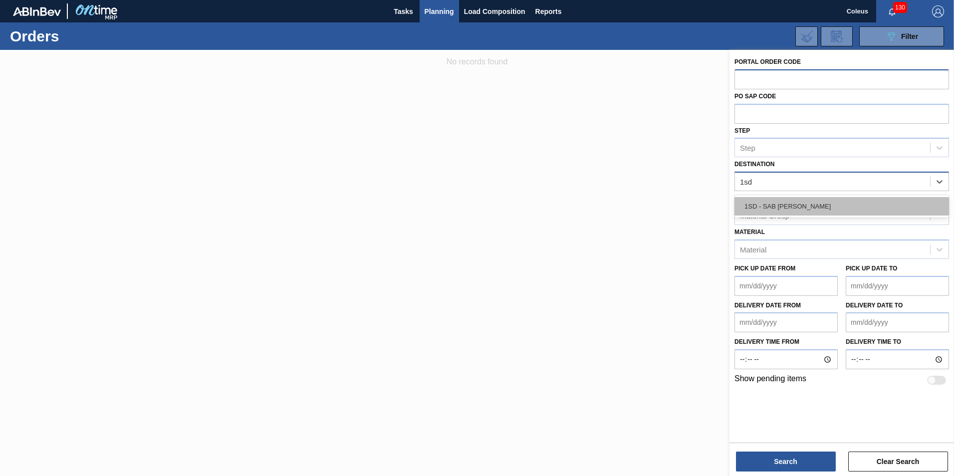
click at [760, 210] on div "1SD - SAB [PERSON_NAME]" at bounding box center [842, 206] width 215 height 18
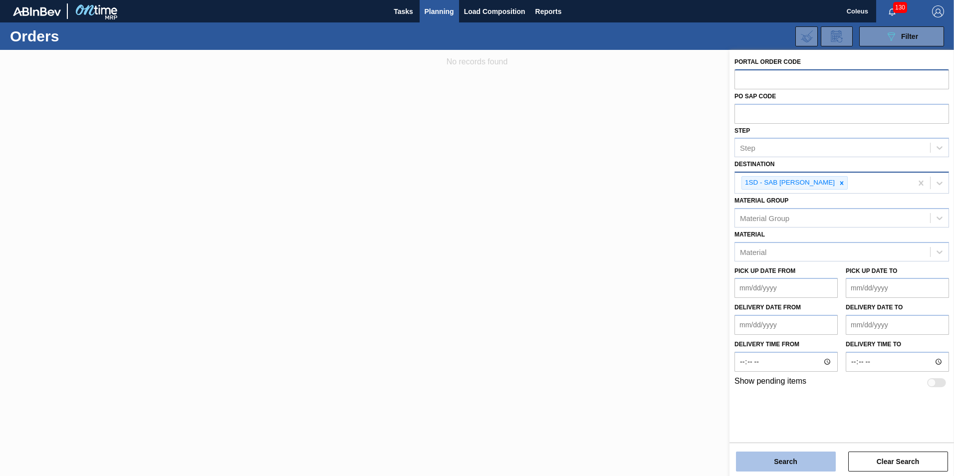
click at [795, 456] on button "Search" at bounding box center [786, 462] width 100 height 20
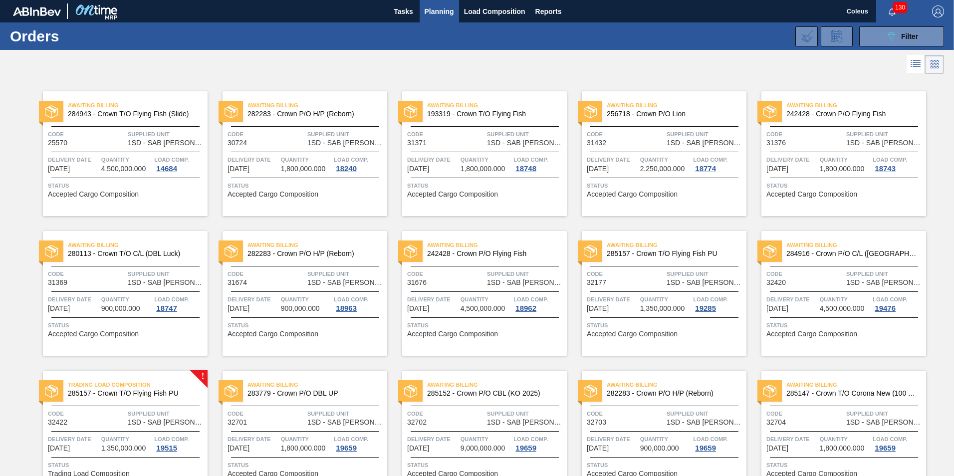
click at [938, 14] on img "button" at bounding box center [938, 11] width 12 height 12
click at [886, 86] on li "Logout" at bounding box center [898, 89] width 94 height 18
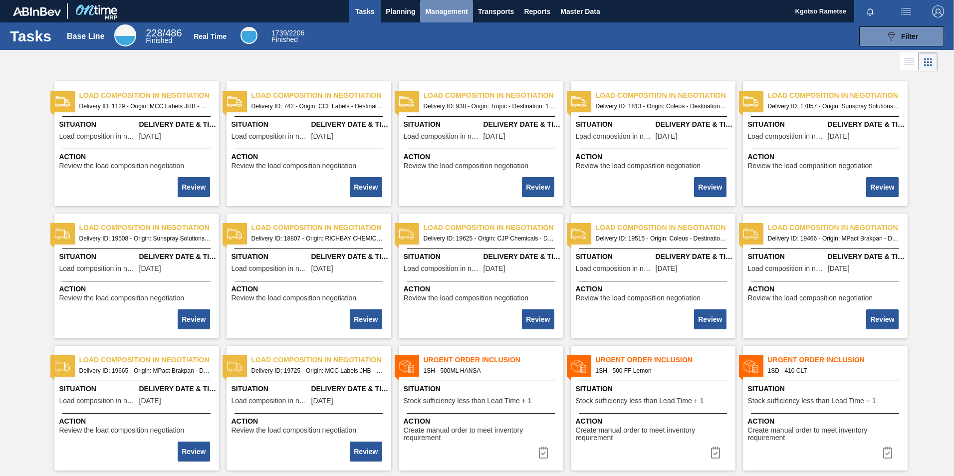
click at [442, 9] on span "Management" at bounding box center [446, 11] width 43 height 12
click at [394, 12] on div at bounding box center [477, 238] width 954 height 476
click at [394, 12] on span "Planning" at bounding box center [400, 11] width 29 height 12
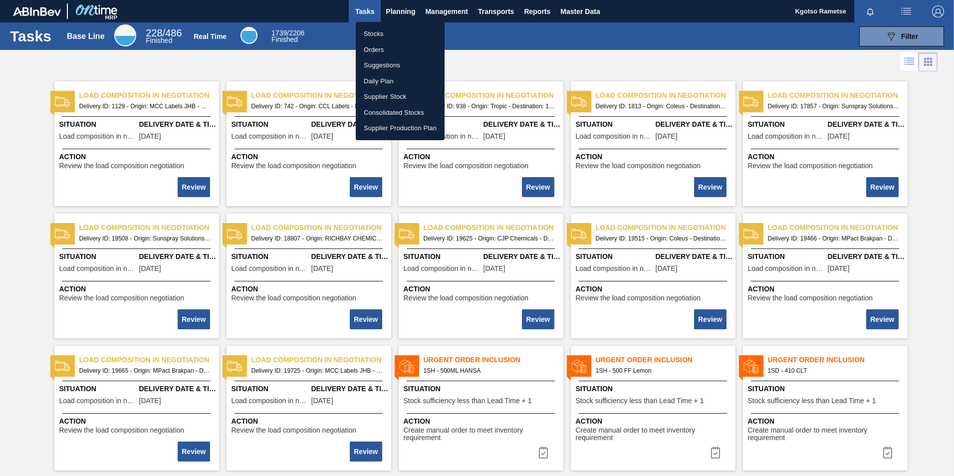
click at [380, 30] on li "Stocks" at bounding box center [400, 34] width 89 height 16
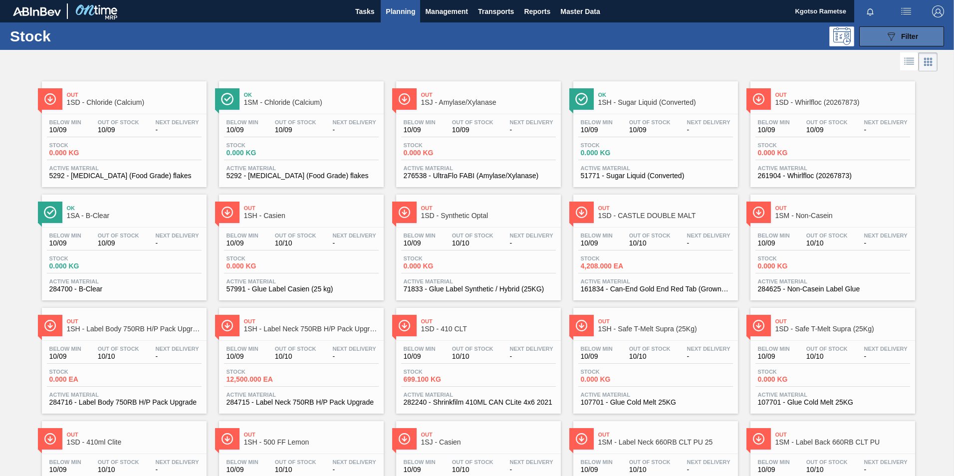
click at [891, 46] on button "089F7B8B-B2A5-4AFE-B5C0-19BA573D28AC Filter" at bounding box center [901, 36] width 85 height 20
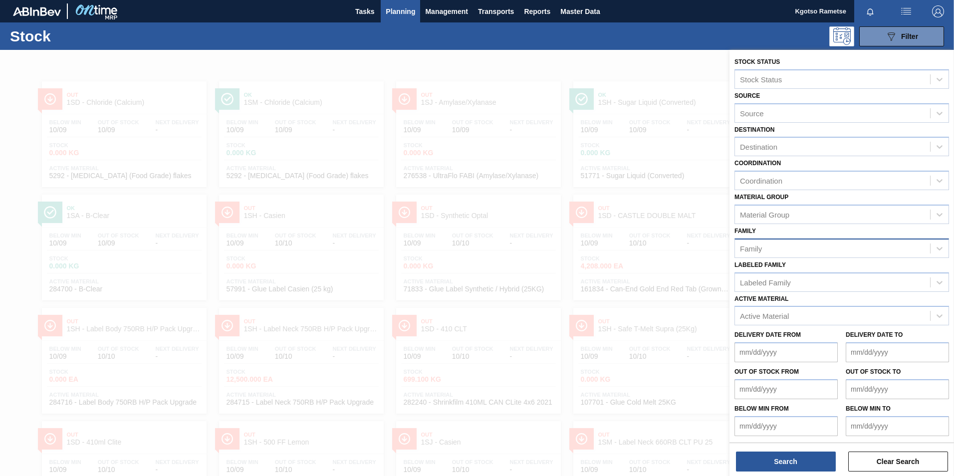
scroll to position [0, 0]
click at [748, 149] on div "Destination" at bounding box center [758, 146] width 37 height 8
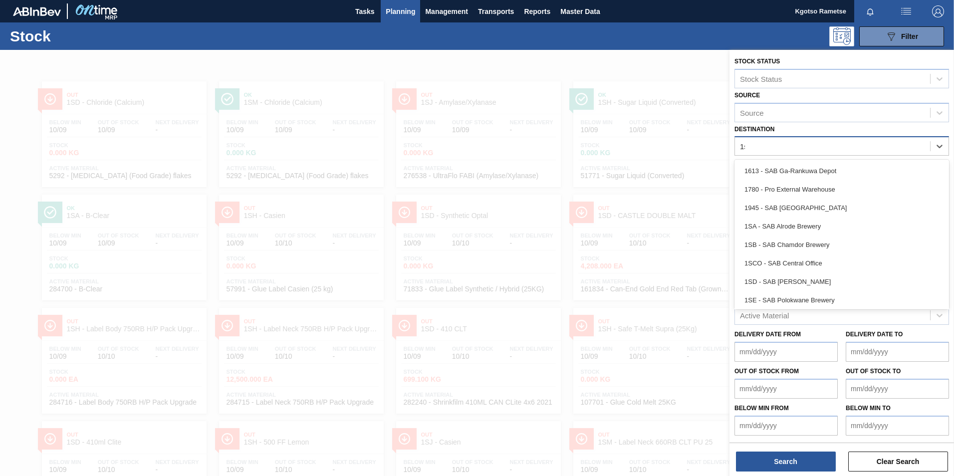
type input "1sd"
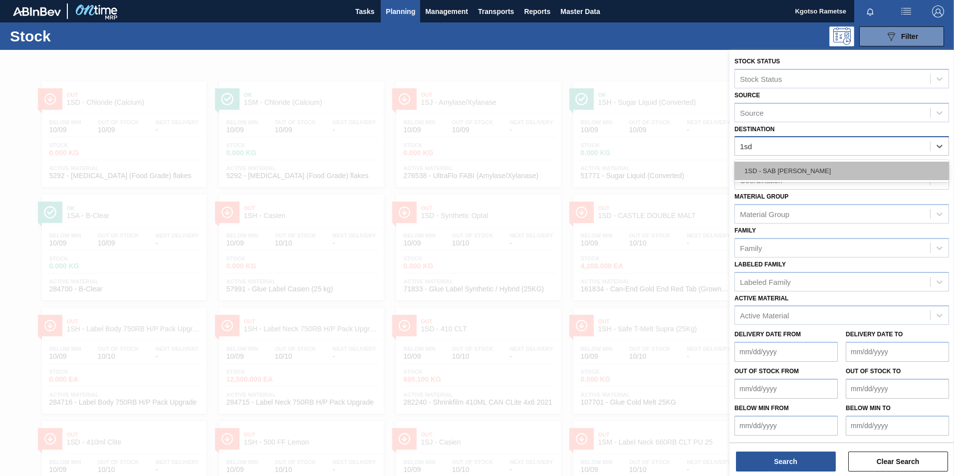
drag, startPoint x: 828, startPoint y: 177, endPoint x: 824, endPoint y: 181, distance: 5.7
click at [827, 177] on div "1SD - SAB Rosslyn Brewery" at bounding box center [842, 171] width 215 height 18
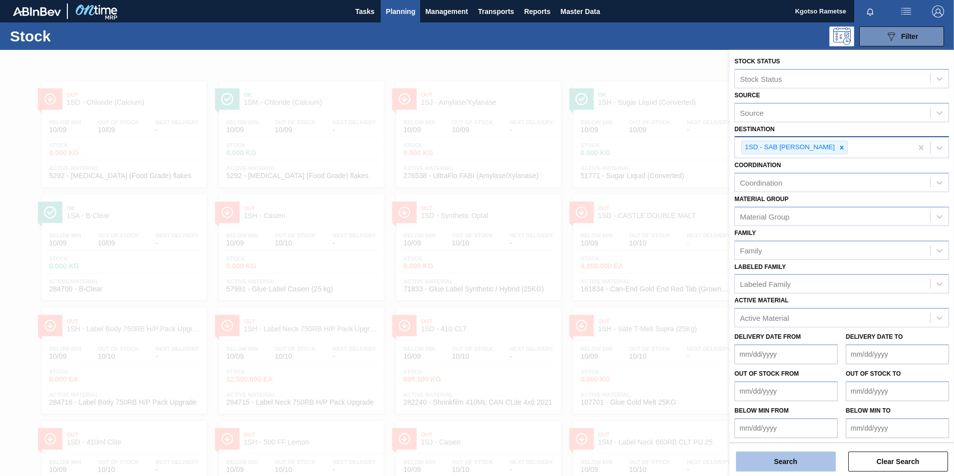
click at [785, 467] on button "Search" at bounding box center [786, 462] width 100 height 20
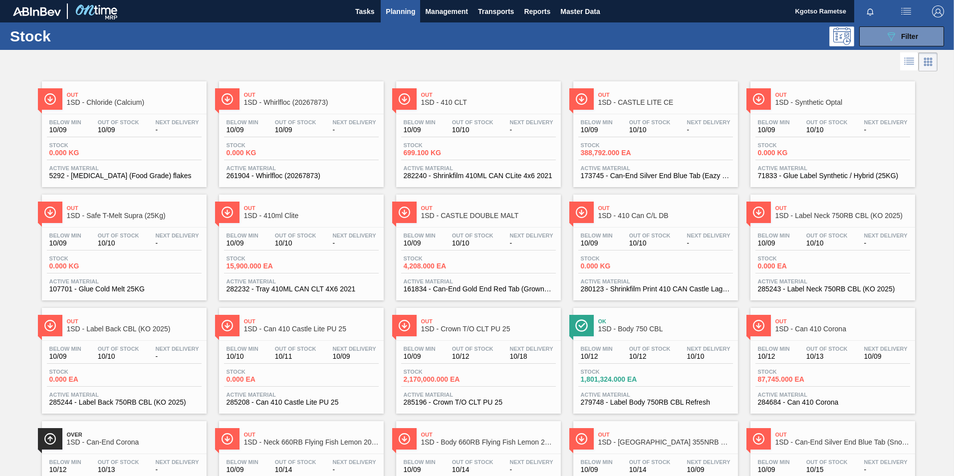
click at [938, 13] on img "button" at bounding box center [938, 11] width 12 height 12
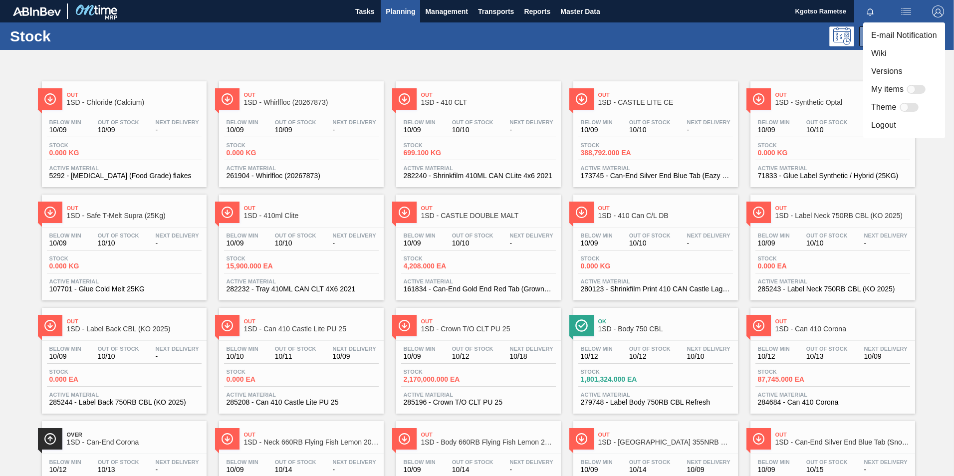
click at [483, 40] on div at bounding box center [477, 238] width 954 height 476
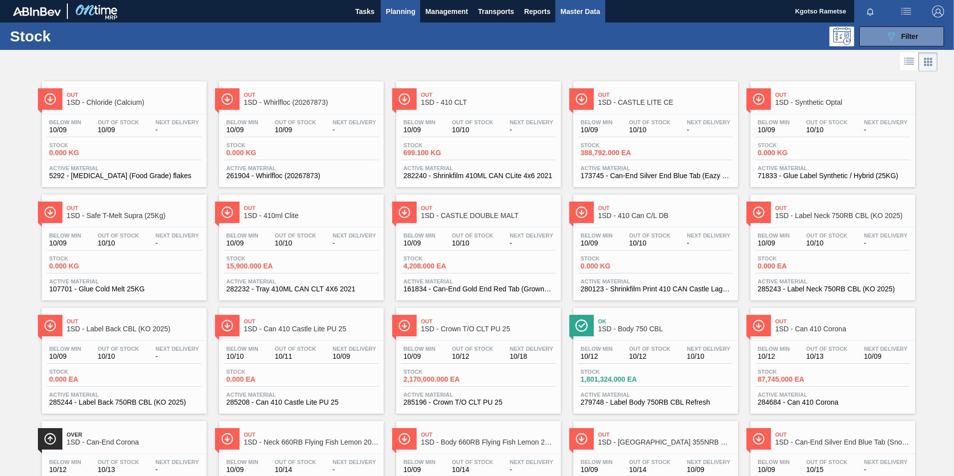
click at [565, 16] on span "Master Data" at bounding box center [579, 11] width 39 height 12
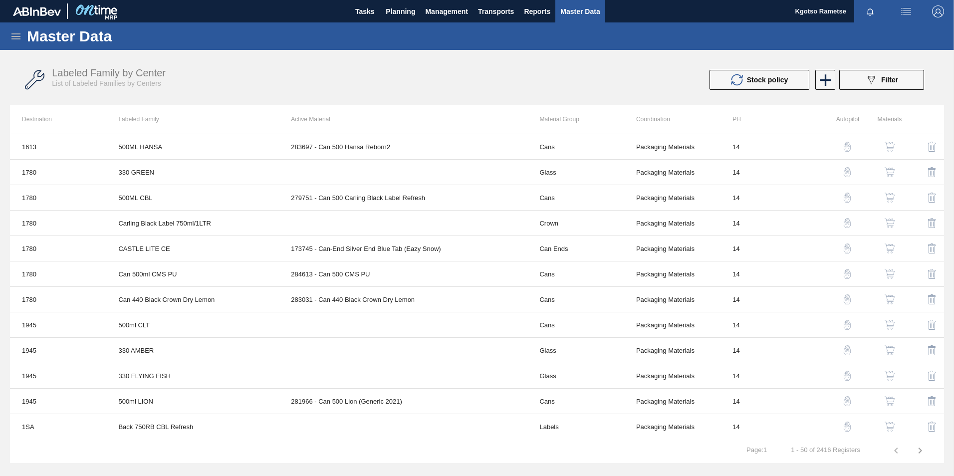
click at [17, 39] on icon at bounding box center [16, 36] width 12 height 12
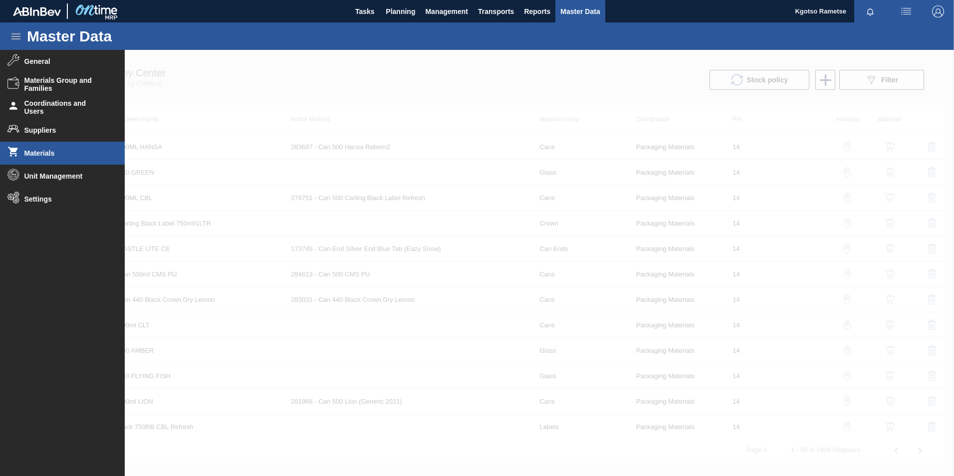
click at [60, 151] on span "Materials" at bounding box center [65, 153] width 82 height 8
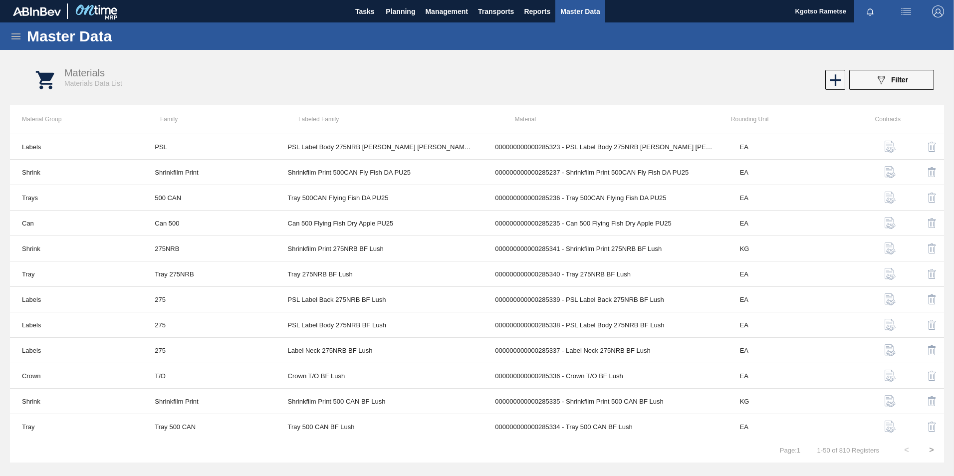
click at [19, 36] on icon at bounding box center [15, 36] width 9 height 6
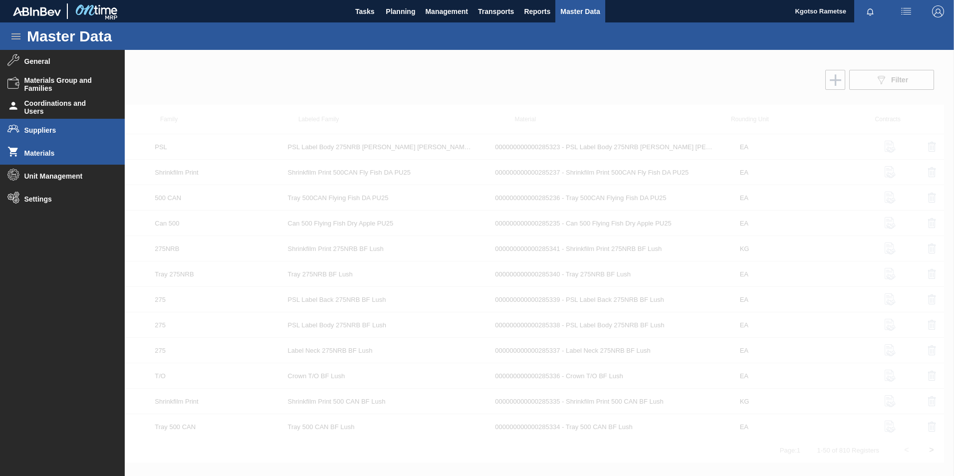
click at [45, 125] on li "Suppliers" at bounding box center [62, 130] width 125 height 23
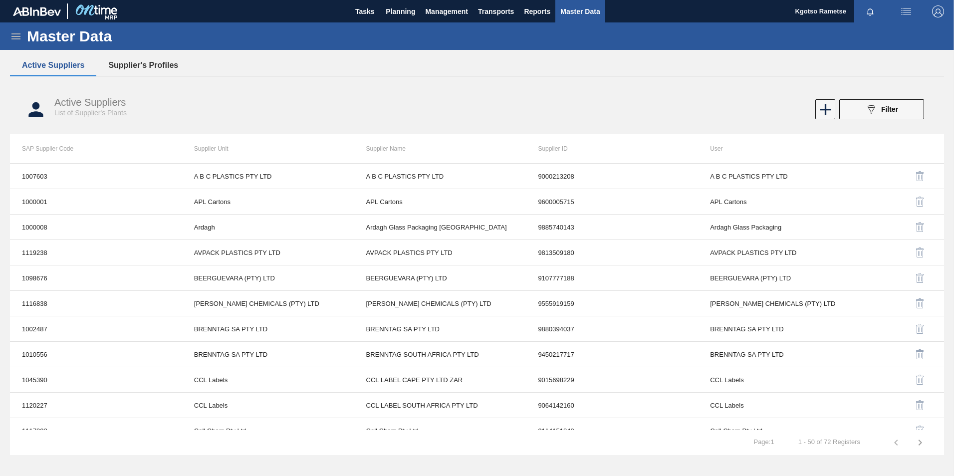
click at [146, 70] on button "Supplier's Profiles" at bounding box center [143, 65] width 94 height 21
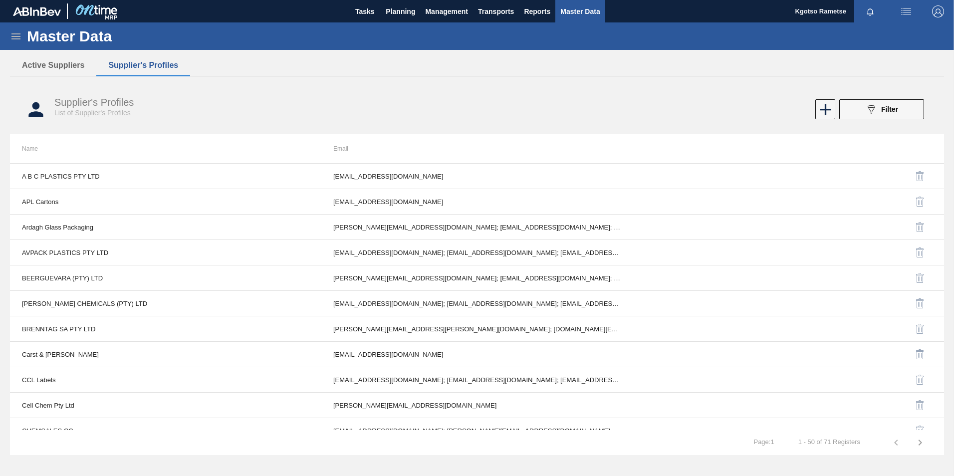
click at [854, 116] on button "089F7B8B-B2A5-4AFE-B5C0-19BA573D28AC Filter" at bounding box center [881, 109] width 85 height 20
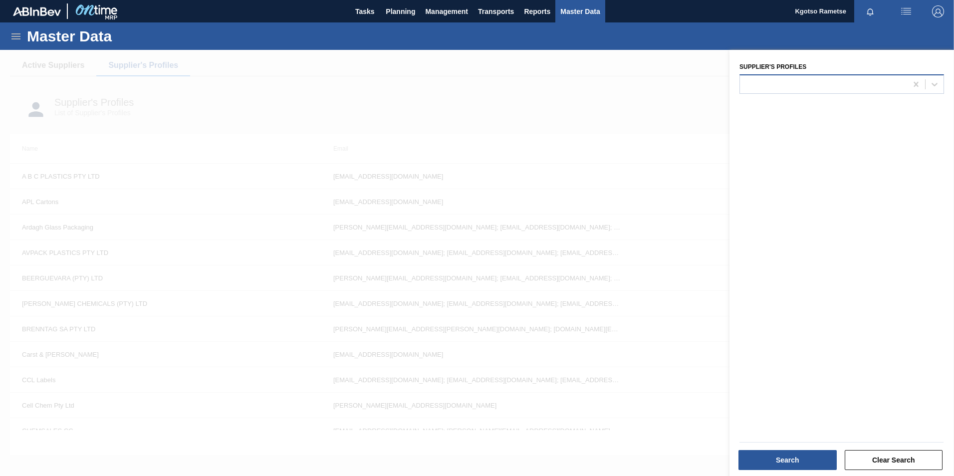
click at [786, 89] on div at bounding box center [823, 84] width 167 height 14
type Profiles "cc"
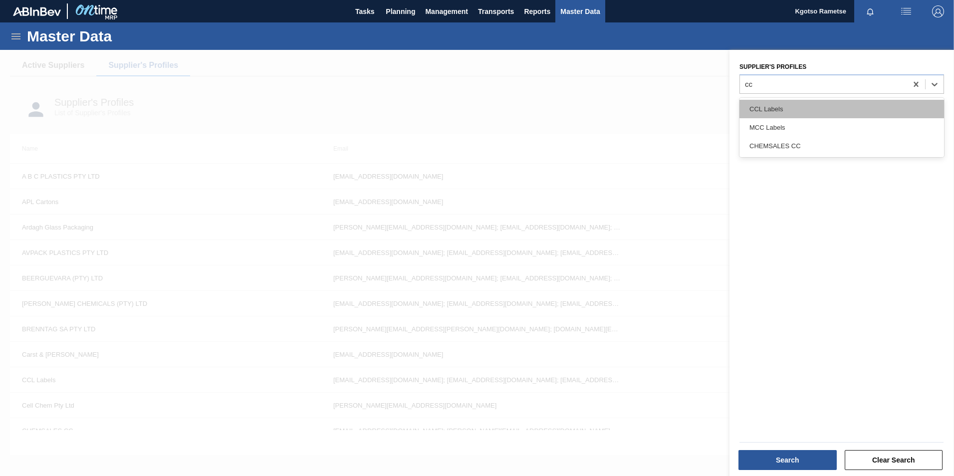
click at [775, 110] on div "CCL Labels" at bounding box center [842, 109] width 205 height 18
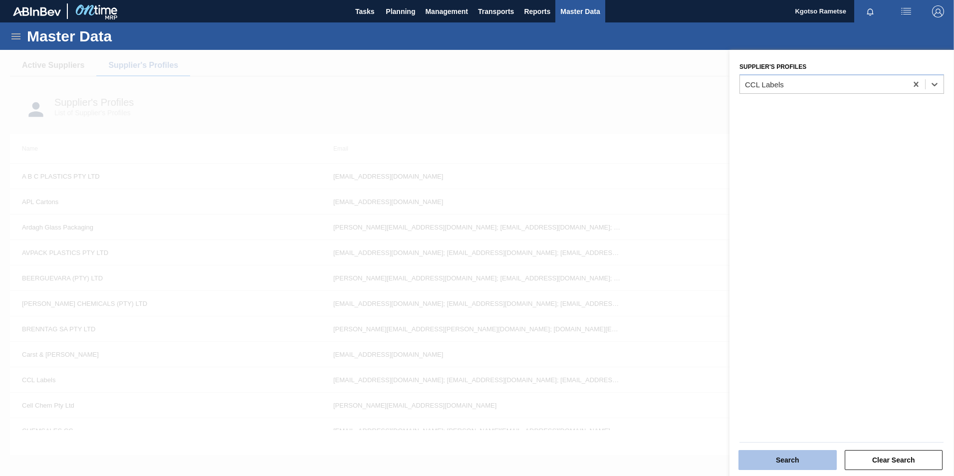
click at [805, 461] on button "Search" at bounding box center [788, 460] width 98 height 20
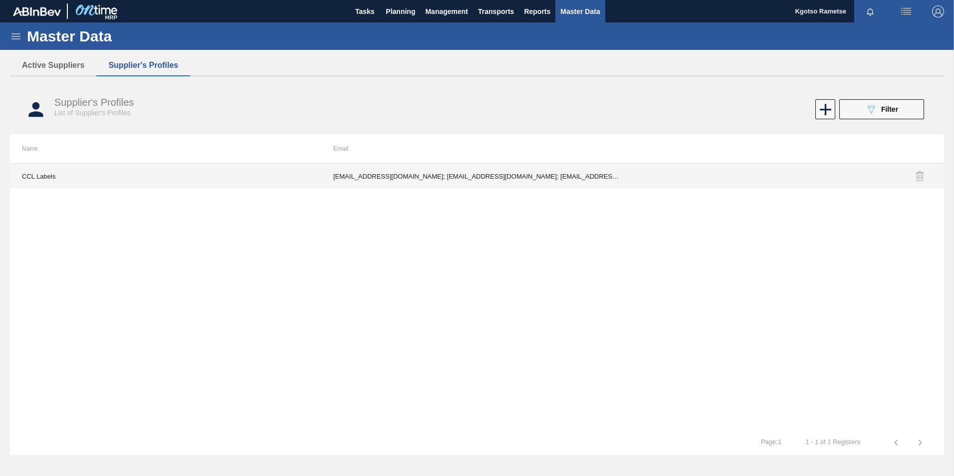
click at [491, 168] on td "lgermer1994@gmail.com; nnaidoo@cclind.com; PMolefe@cclind.com; SReddy@cclind.co…" at bounding box center [476, 176] width 311 height 25
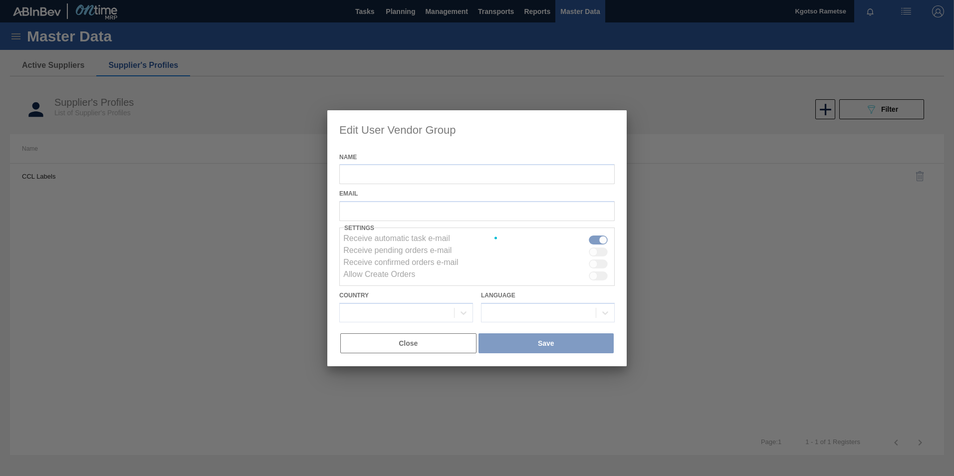
type input "CCL Labels"
checkbox input "true"
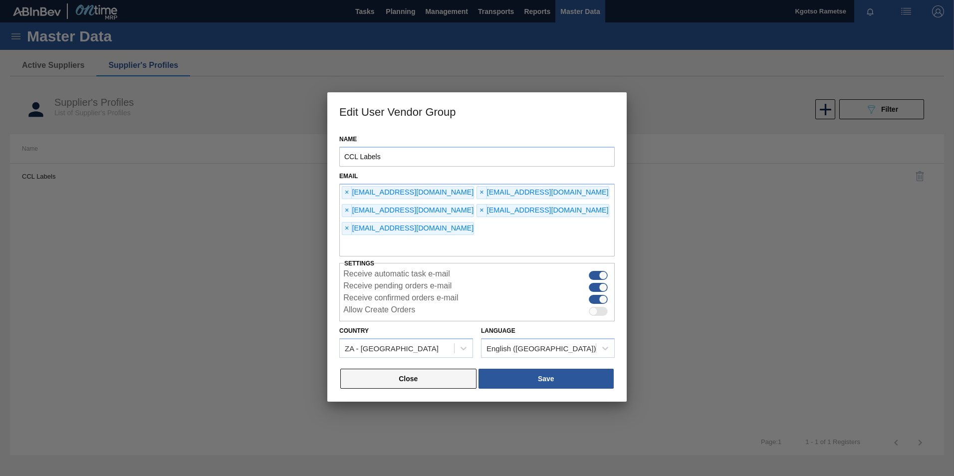
click at [475, 369] on button "Close" at bounding box center [408, 379] width 136 height 20
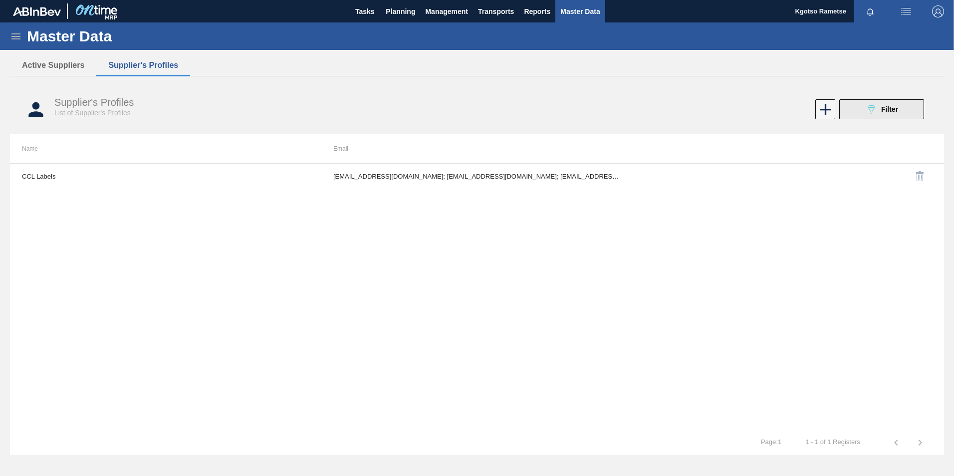
click at [890, 114] on div "089F7B8B-B2A5-4AFE-B5C0-19BA573D28AC Filter" at bounding box center [881, 109] width 33 height 12
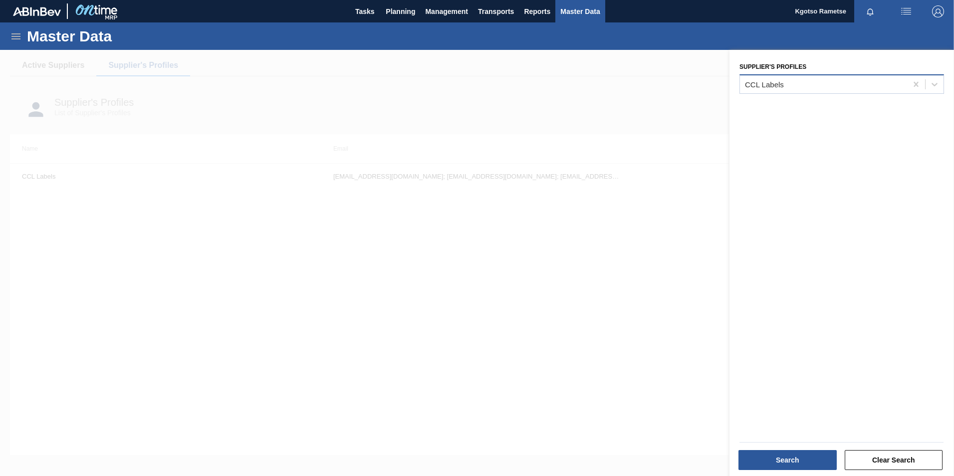
click at [821, 78] on div "CCL Labels" at bounding box center [823, 84] width 167 height 14
type Profiles "cole"
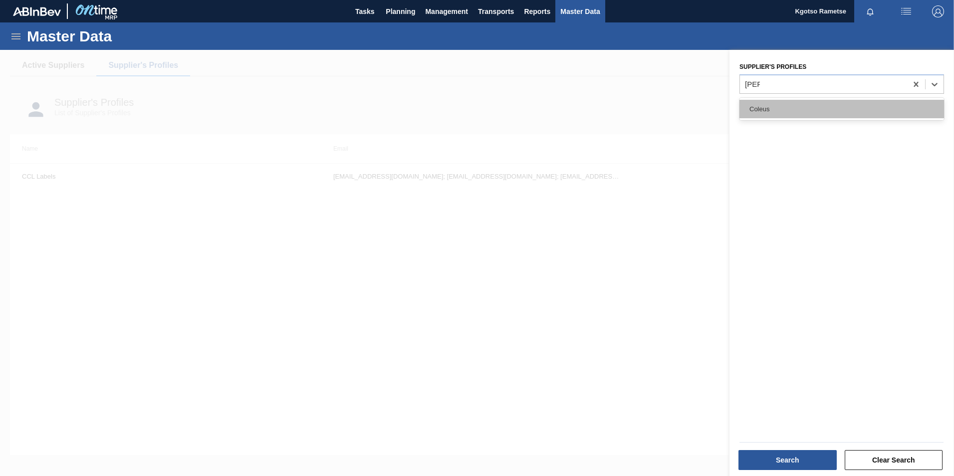
click at [774, 116] on div "Coleus" at bounding box center [842, 109] width 205 height 18
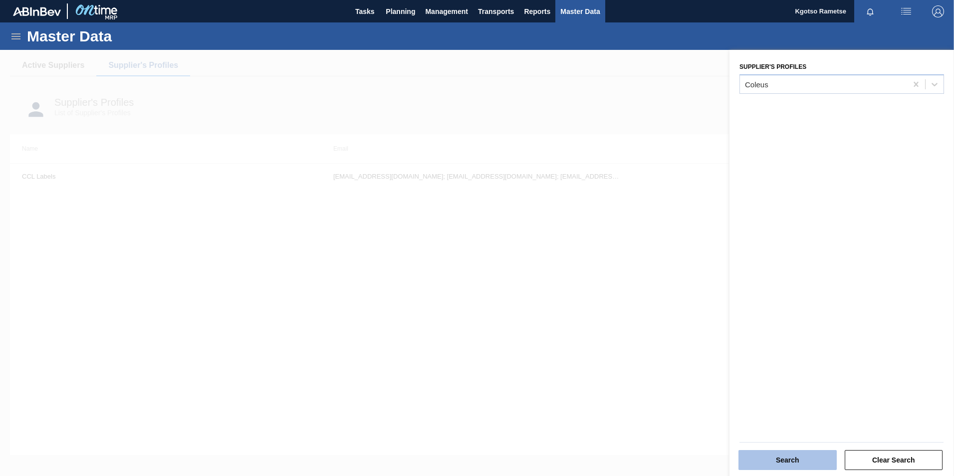
drag, startPoint x: 816, startPoint y: 458, endPoint x: 771, endPoint y: 406, distance: 68.7
click at [815, 458] on button "Search" at bounding box center [788, 460] width 98 height 20
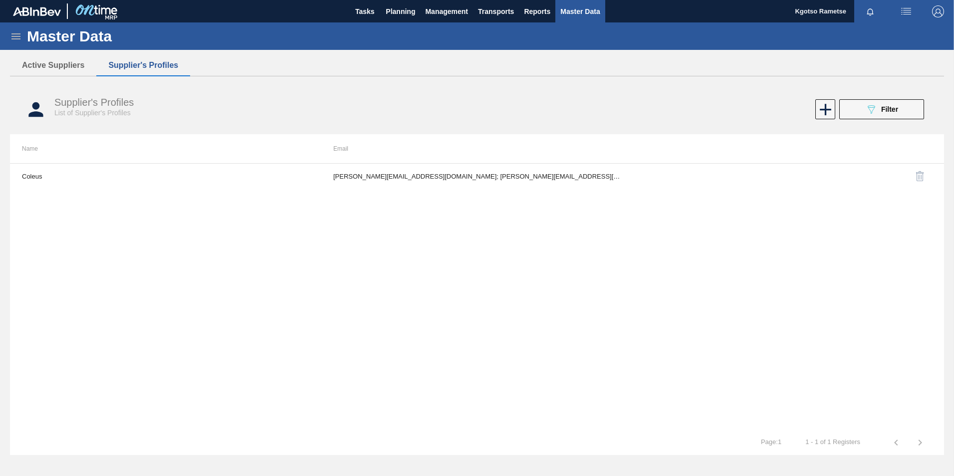
click at [534, 159] on th "Email" at bounding box center [476, 148] width 311 height 29
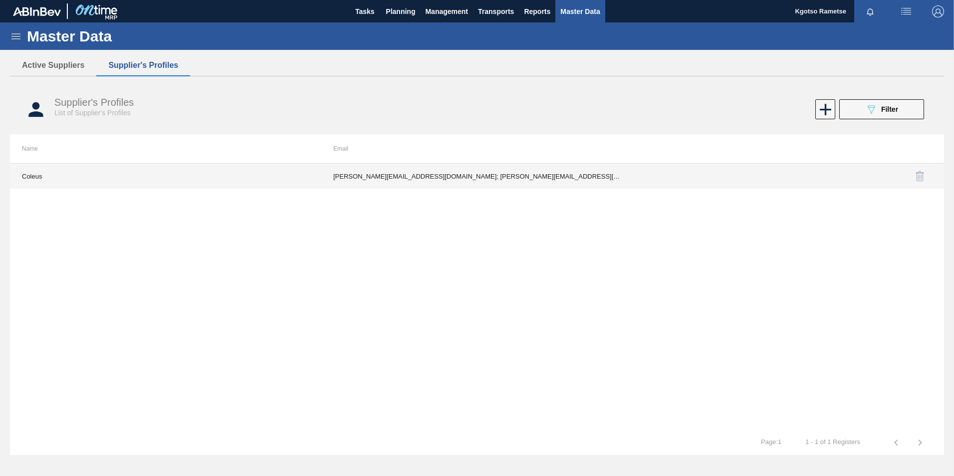
click at [531, 171] on td "edmond.nyathi@coleus.co.za; Shawin.Betchoo@coleus.co.za; vitordolabela@gmail.co…" at bounding box center [476, 176] width 311 height 25
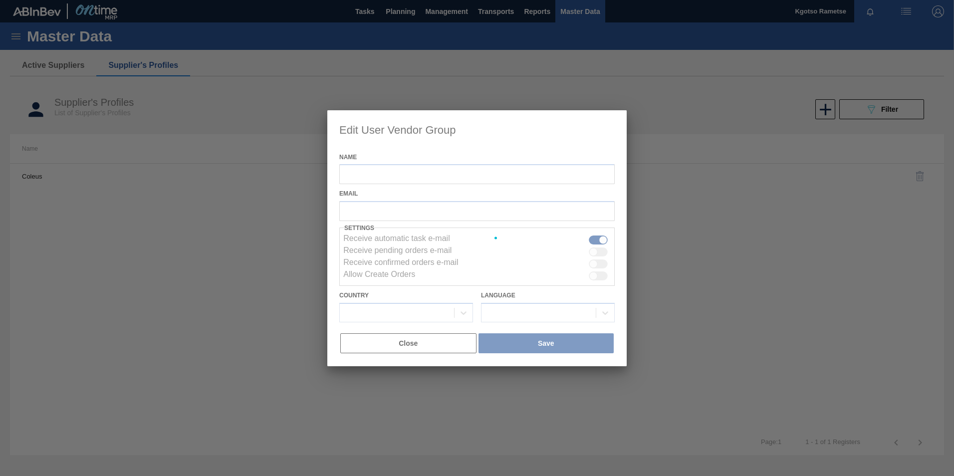
type input "Coleus"
checkbox input "true"
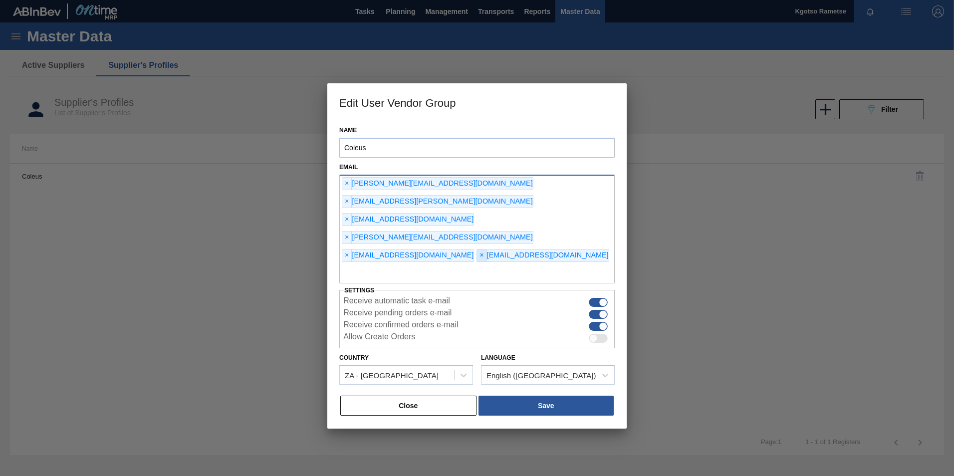
click at [477, 250] on span "×" at bounding box center [481, 256] width 9 height 12
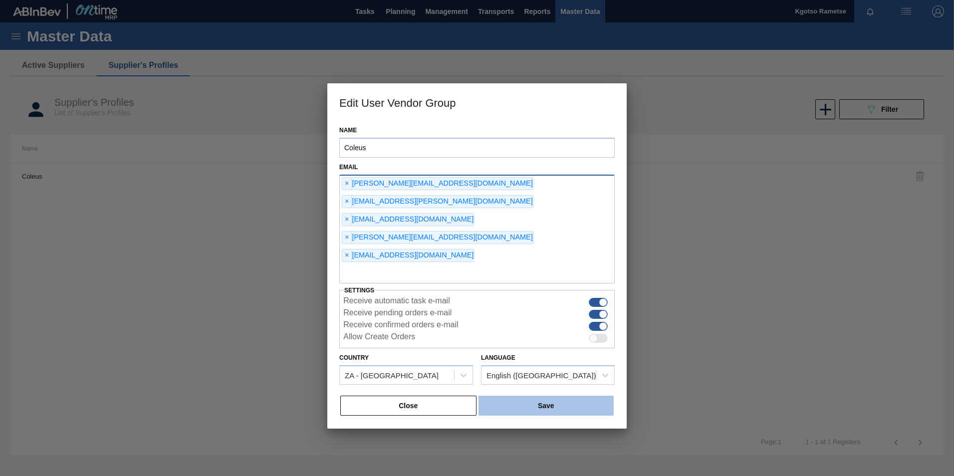
click at [536, 396] on button "Save" at bounding box center [546, 406] width 135 height 20
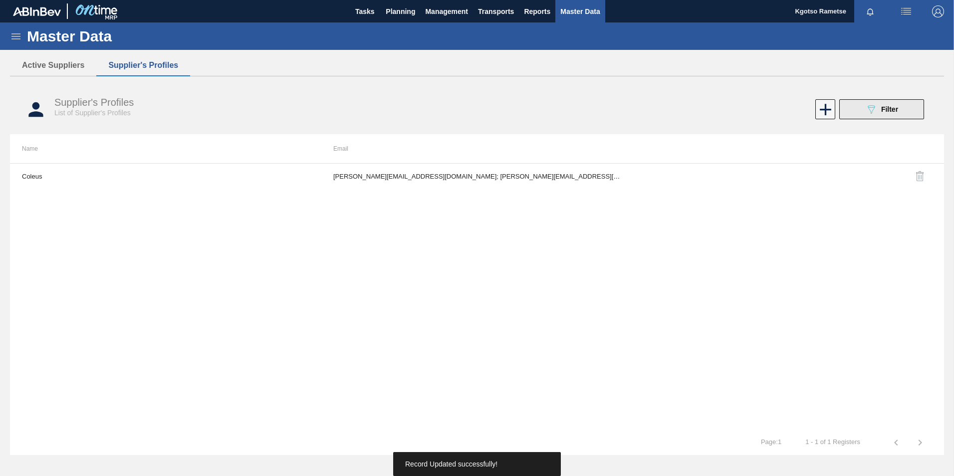
click at [882, 113] on div "089F7B8B-B2A5-4AFE-B5C0-19BA573D28AC Filter" at bounding box center [881, 109] width 33 height 12
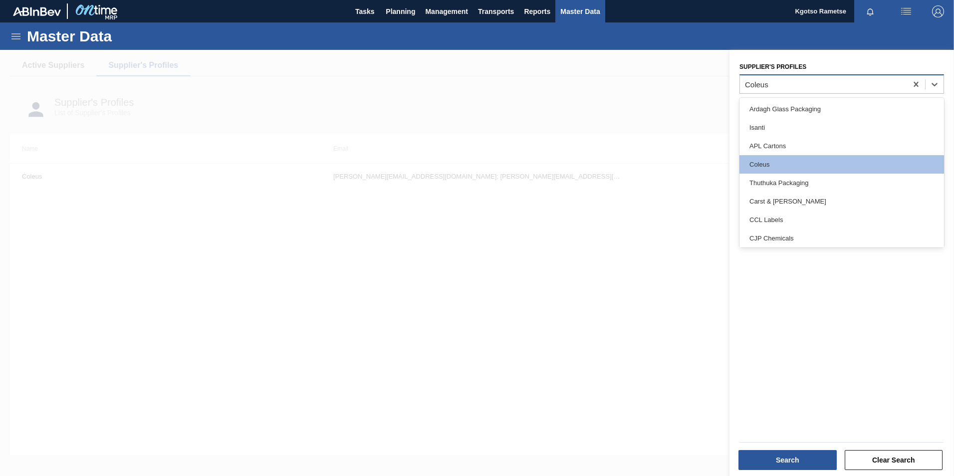
click at [763, 84] on div "Coleus" at bounding box center [756, 84] width 23 height 8
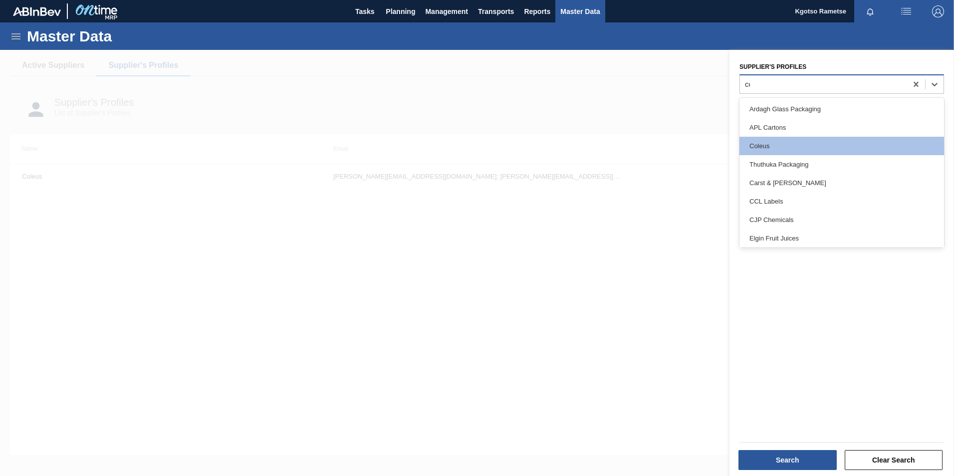
type Profiles "ccl"
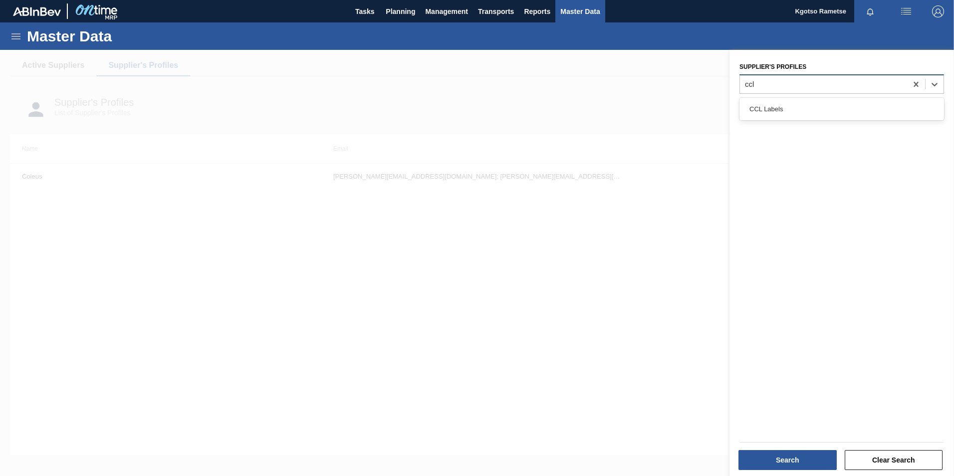
click at [763, 114] on div "CCL Labels" at bounding box center [842, 109] width 205 height 18
click at [788, 460] on button "Search" at bounding box center [788, 460] width 98 height 20
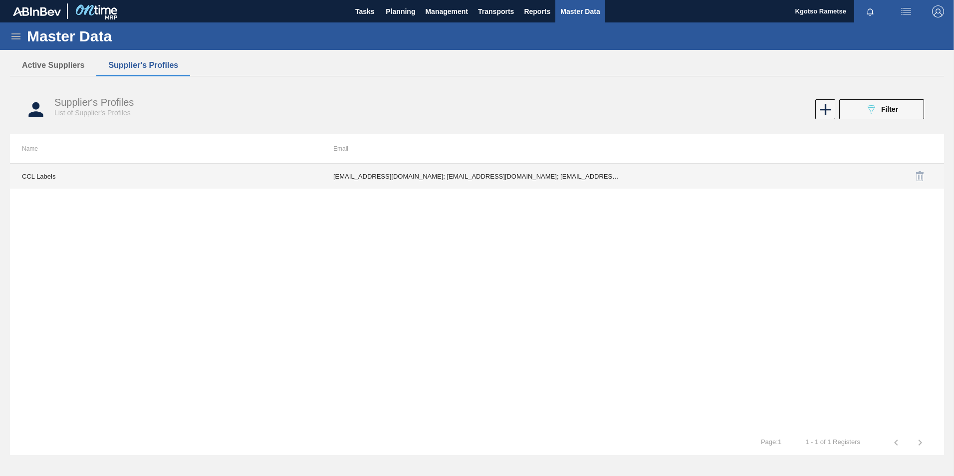
click at [512, 180] on td "lgermer1994@gmail.com; nnaidoo@cclind.com; PMolefe@cclind.com; SReddy@cclind.co…" at bounding box center [476, 176] width 311 height 25
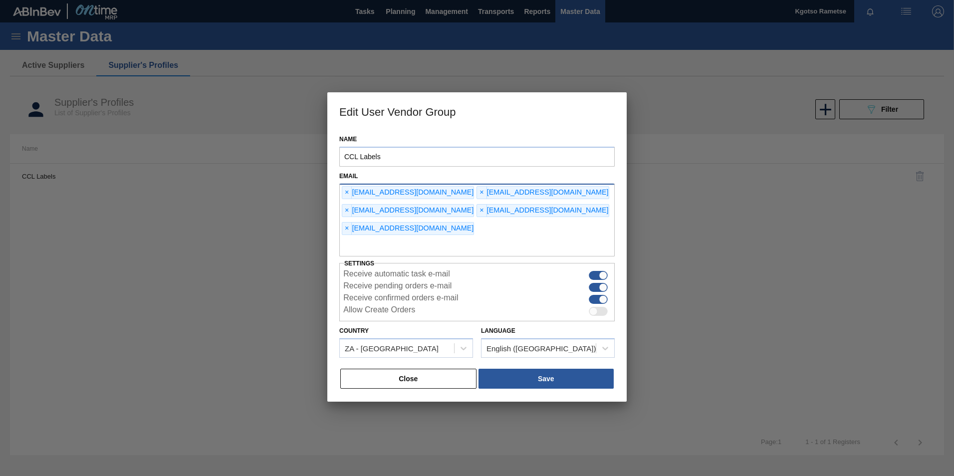
click at [450, 238] on input "text" at bounding box center [476, 247] width 275 height 19
type input "kgotso.rametse201@gmail.com"
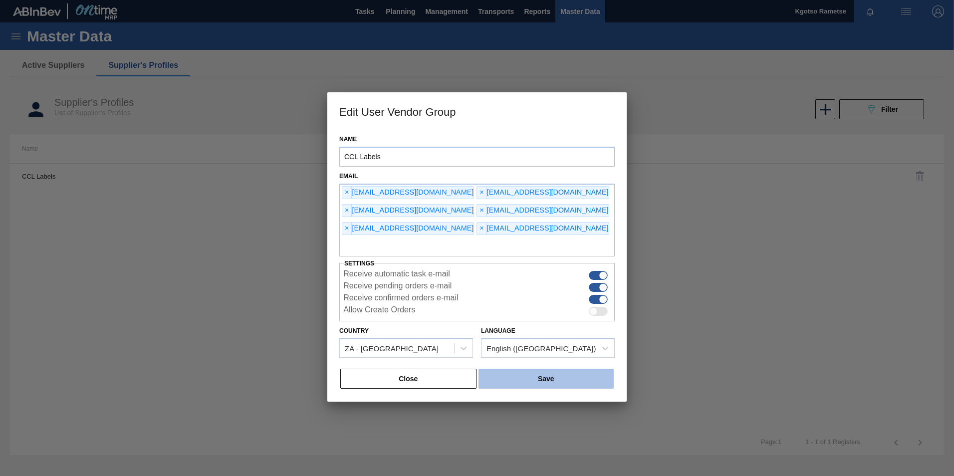
click at [558, 369] on button "Save" at bounding box center [546, 379] width 135 height 20
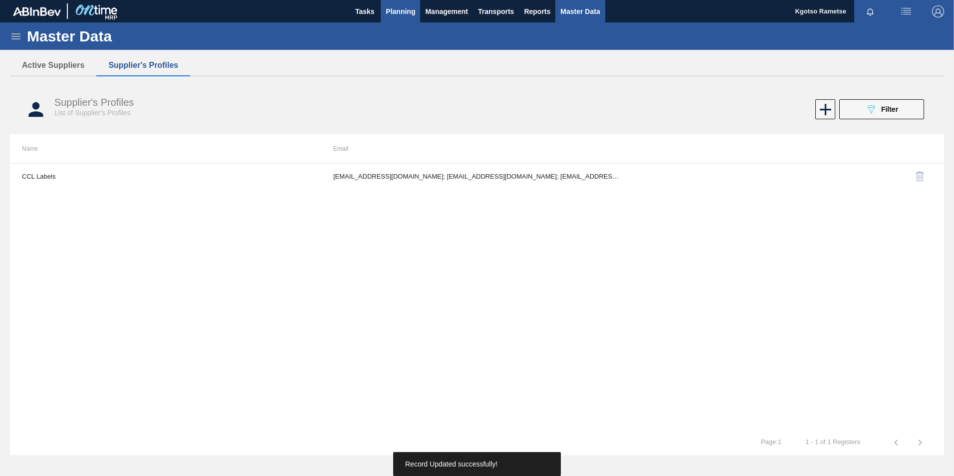
click at [410, 8] on span "Planning" at bounding box center [400, 11] width 29 height 12
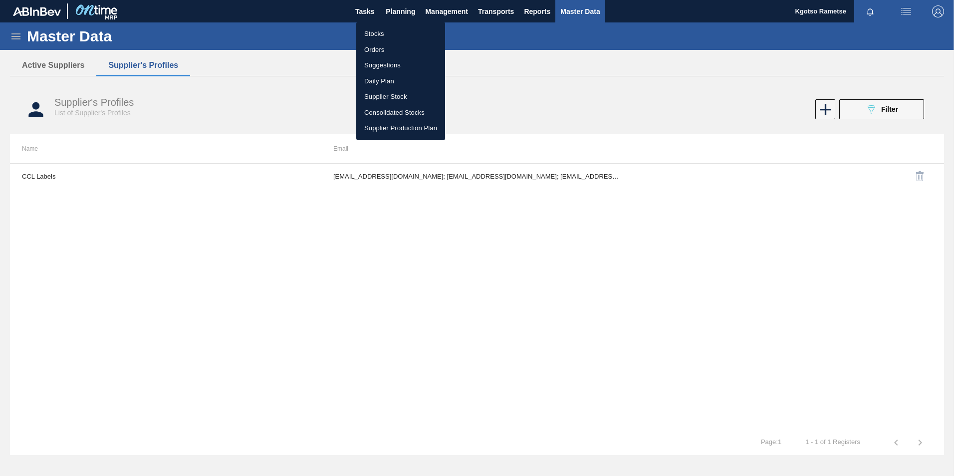
click at [391, 30] on li "Stocks" at bounding box center [400, 34] width 89 height 16
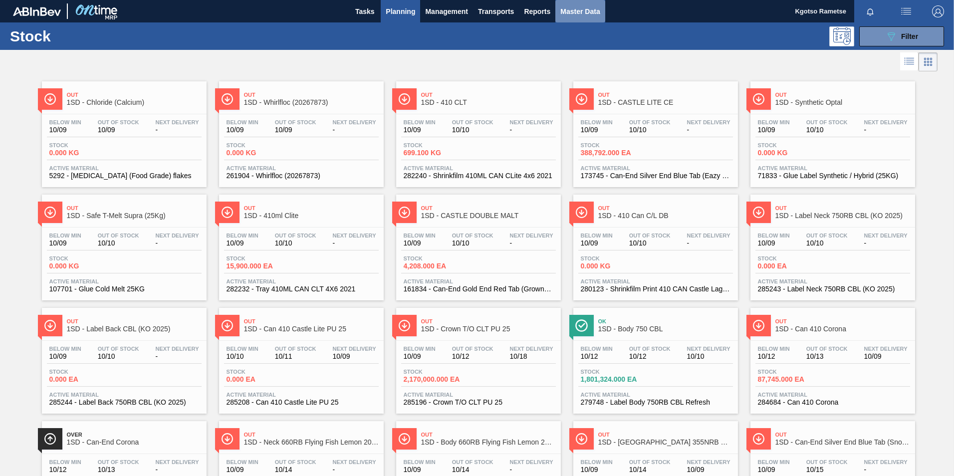
click at [579, 7] on span "Master Data" at bounding box center [579, 11] width 39 height 12
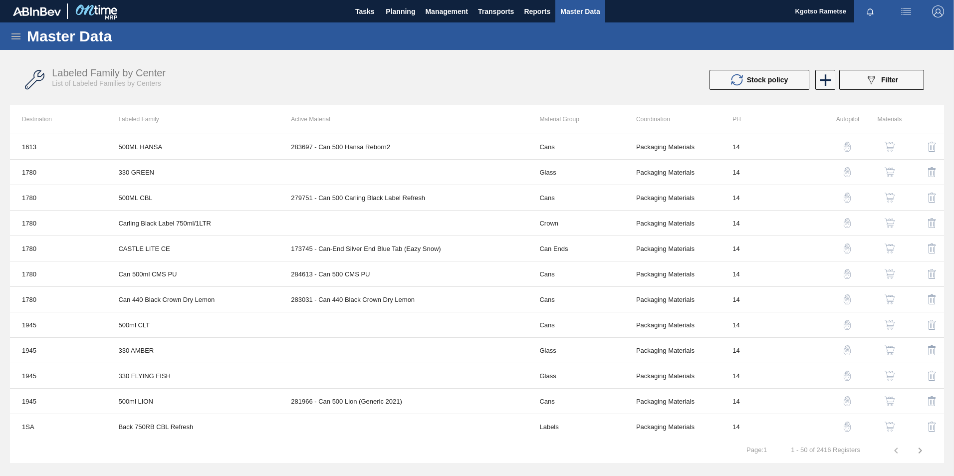
click at [17, 37] on icon at bounding box center [16, 36] width 12 height 12
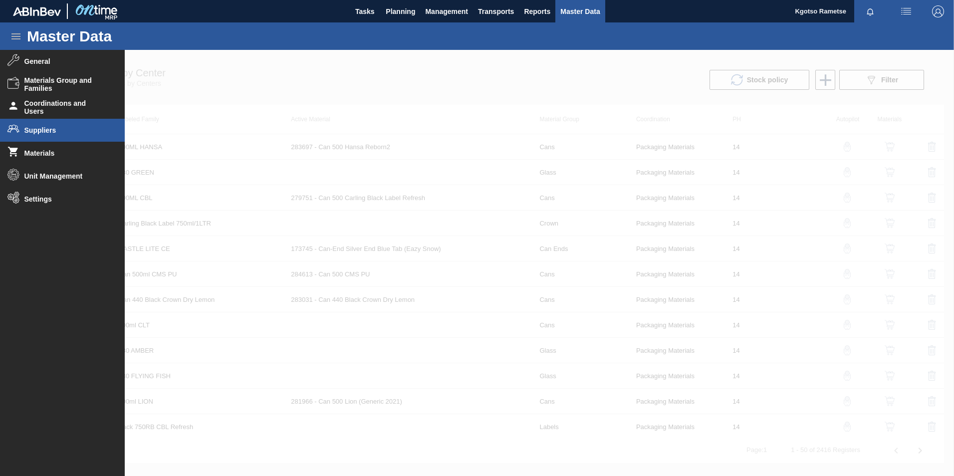
click at [60, 130] on span "Suppliers" at bounding box center [65, 130] width 82 height 8
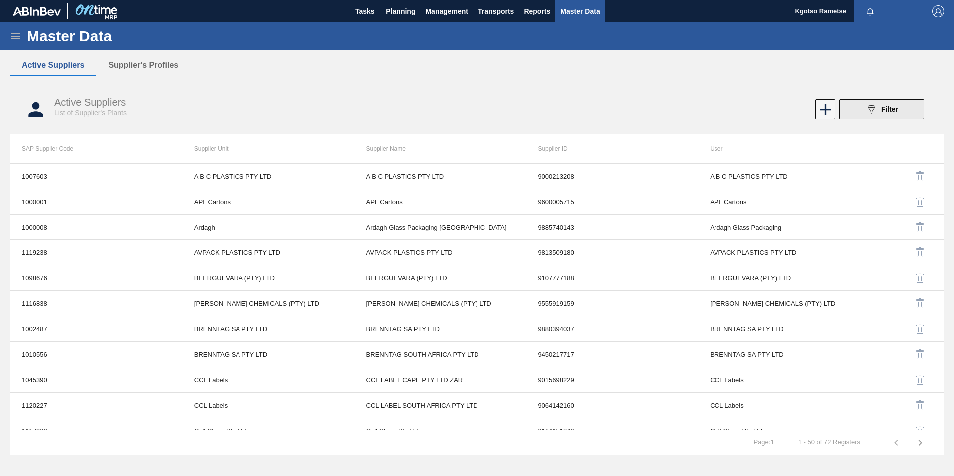
click at [882, 112] on span "Filter" at bounding box center [889, 109] width 17 height 8
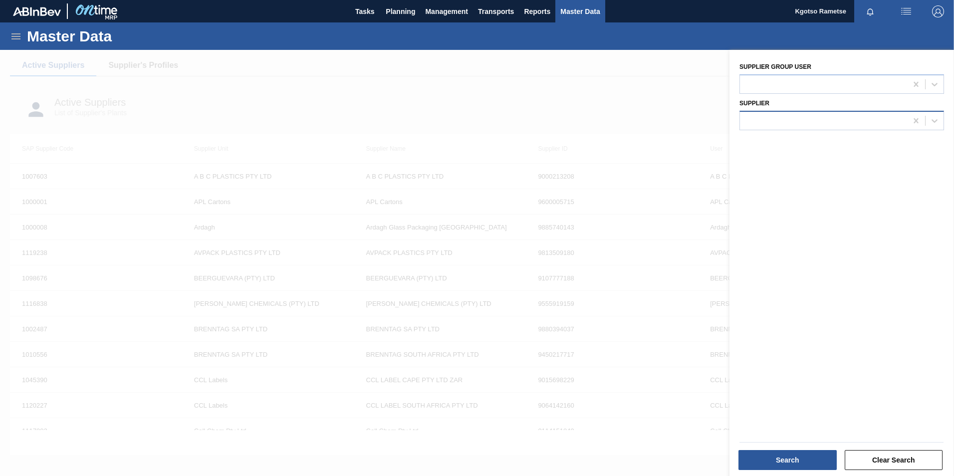
click at [795, 119] on div at bounding box center [823, 120] width 167 height 14
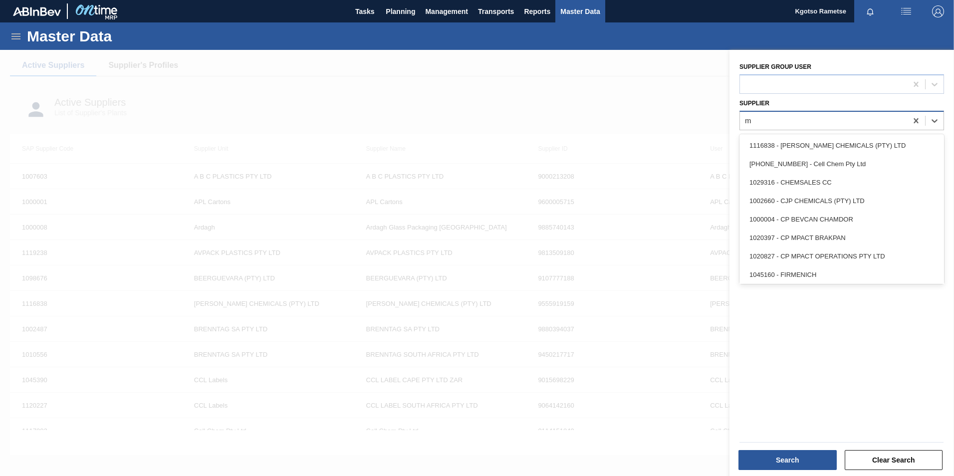
type input "mp"
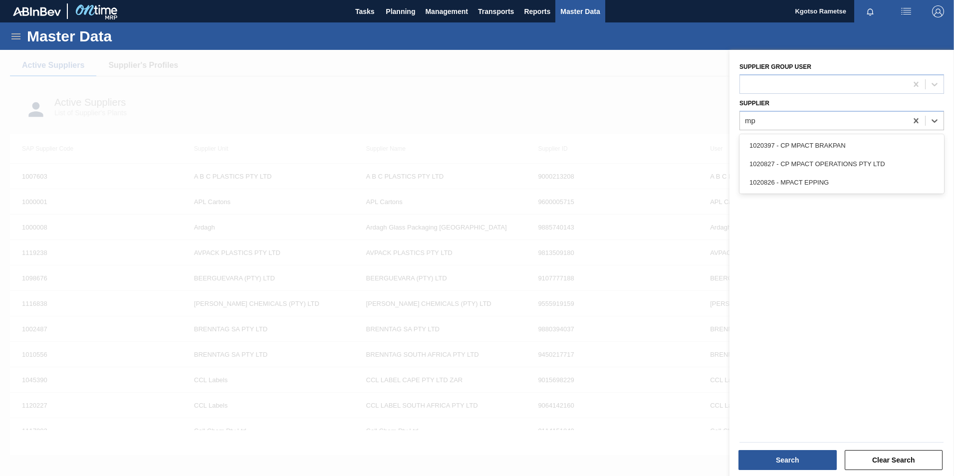
click at [811, 177] on div "1020826 - MPACT EPPING" at bounding box center [842, 182] width 205 height 18
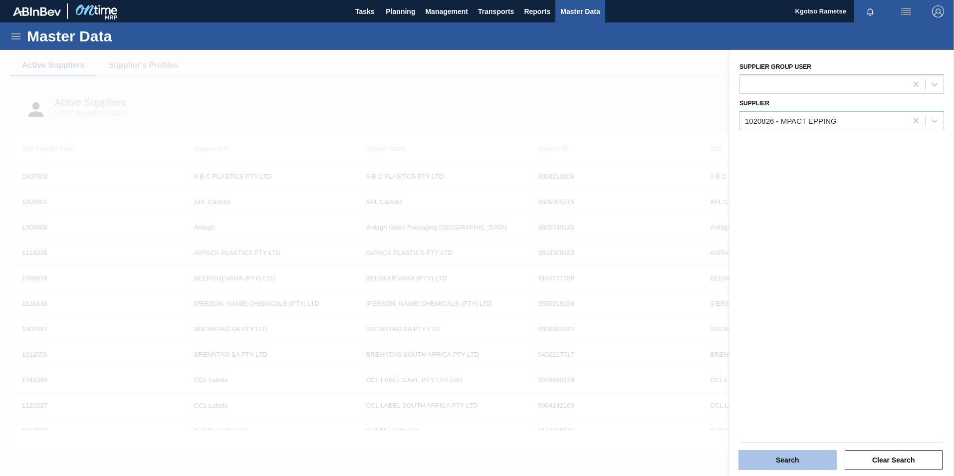
click at [816, 452] on button "Search" at bounding box center [788, 460] width 98 height 20
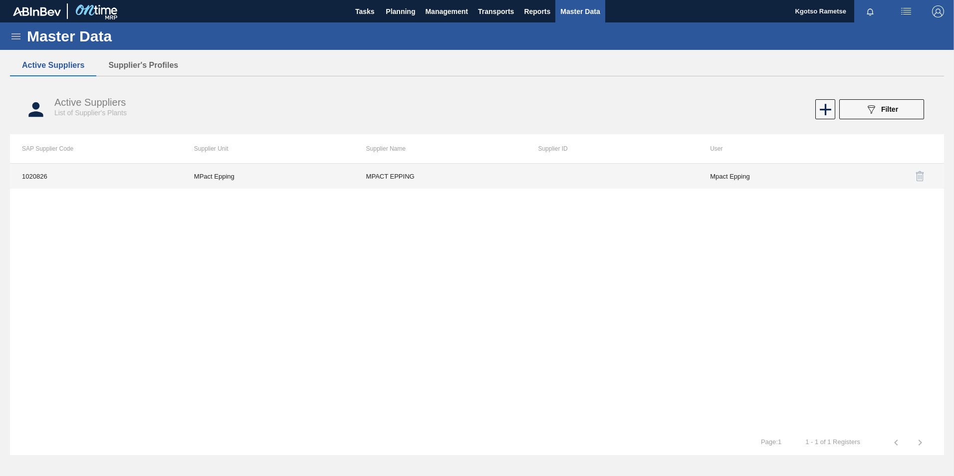
click at [484, 177] on td "MPACT EPPING" at bounding box center [440, 176] width 172 height 25
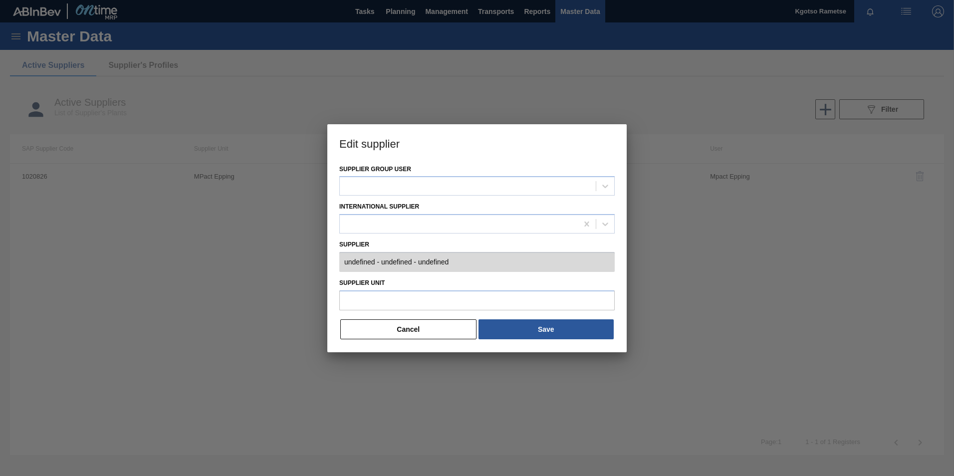
type input "0001020826 - MPACT EPPING -"
type input "MPact Epping"
drag, startPoint x: 444, startPoint y: 330, endPoint x: 342, endPoint y: 252, distance: 127.8
click at [444, 329] on button "Cancel" at bounding box center [408, 329] width 136 height 20
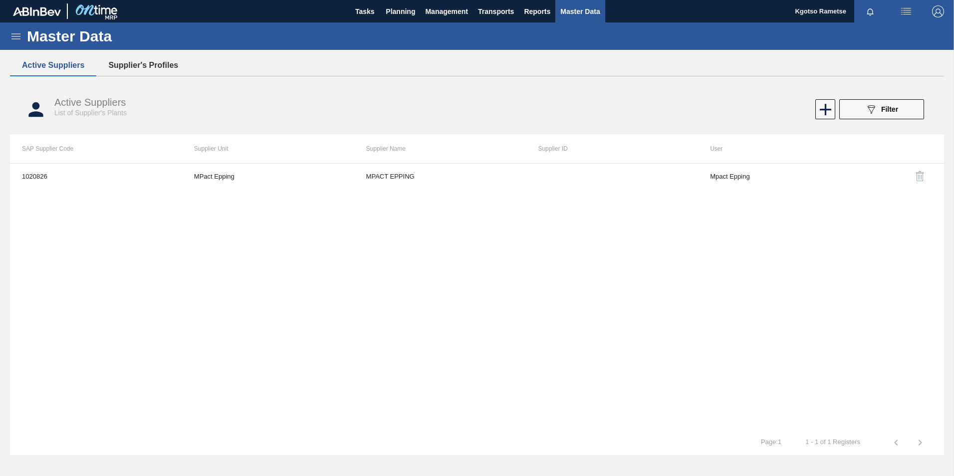
click at [116, 64] on button "Supplier's Profiles" at bounding box center [143, 65] width 94 height 21
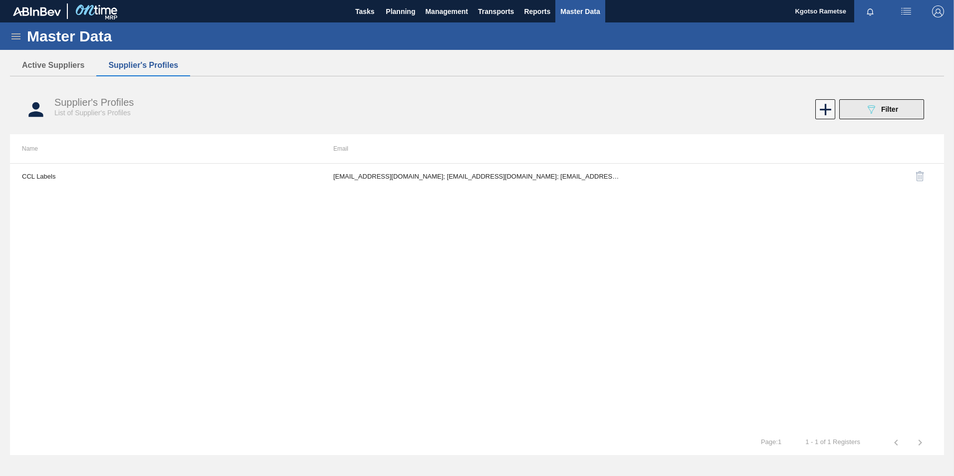
click at [852, 112] on button "089F7B8B-B2A5-4AFE-B5C0-19BA573D28AC Filter" at bounding box center [881, 109] width 85 height 20
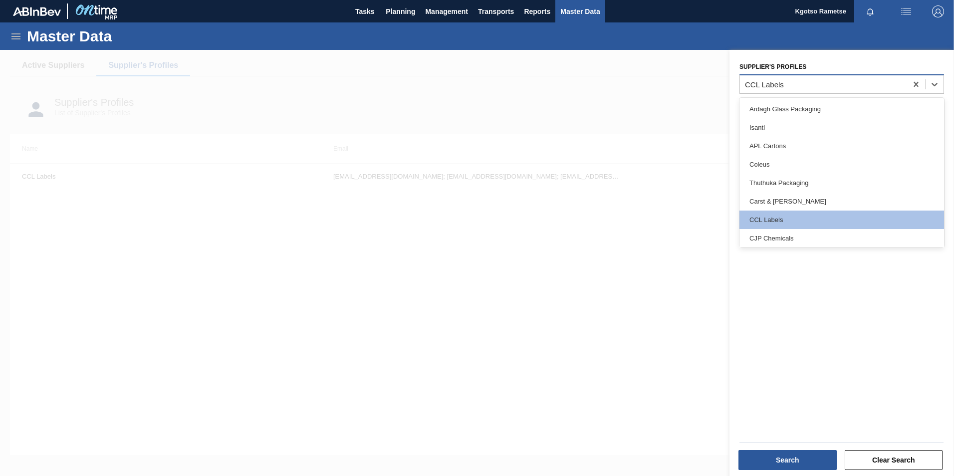
click at [812, 91] on div "CCL Labels" at bounding box center [823, 84] width 167 height 14
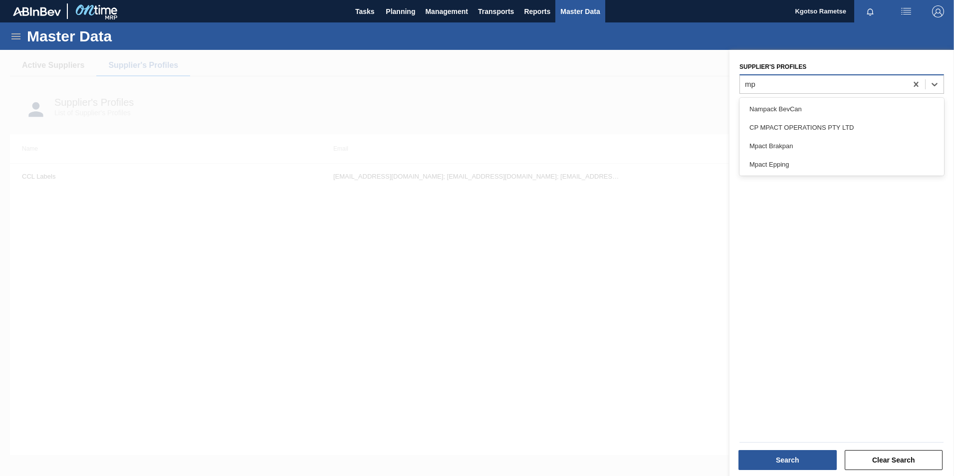
type Profiles "mpa"
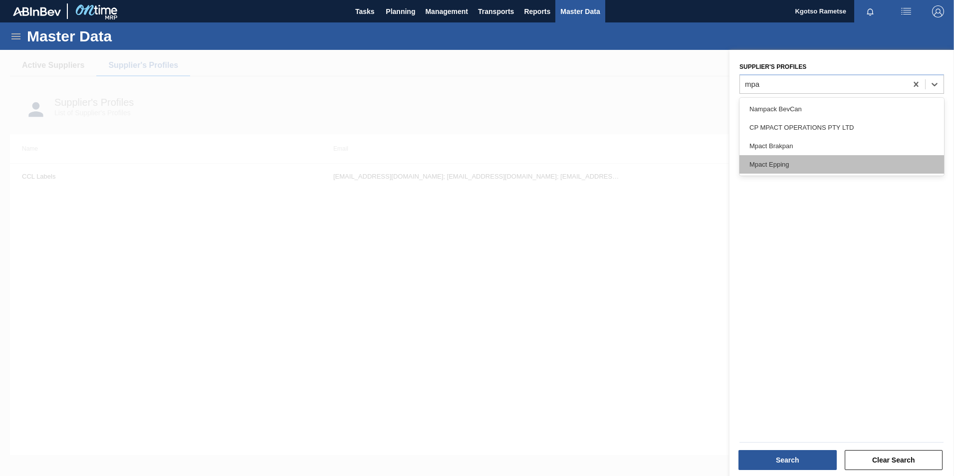
click at [799, 162] on div "Mpact Epping" at bounding box center [842, 164] width 205 height 18
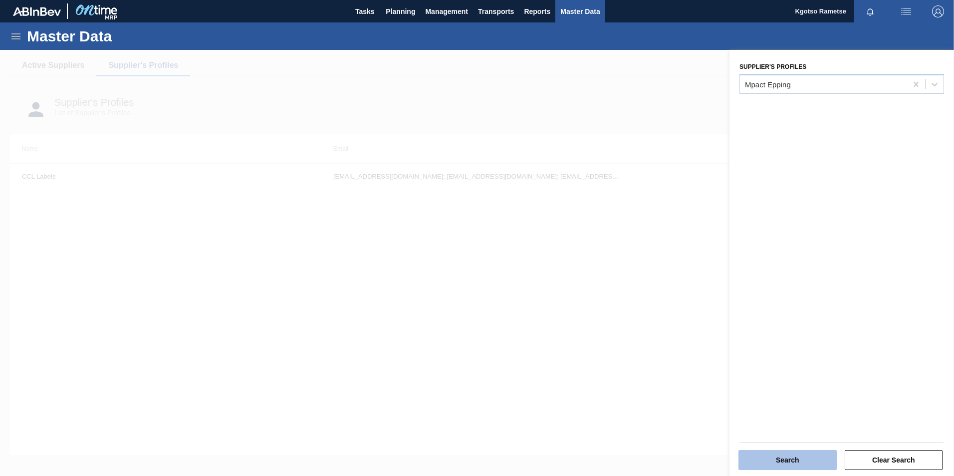
click at [787, 453] on button "Search" at bounding box center [788, 460] width 98 height 20
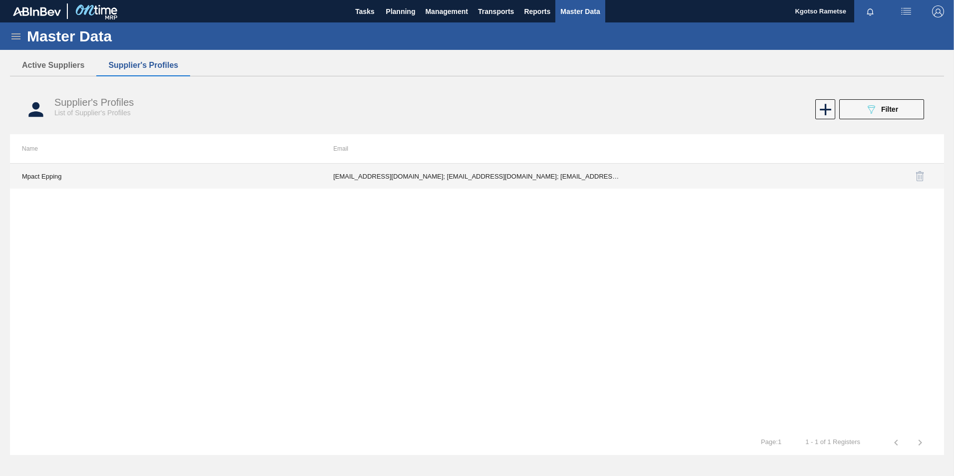
click at [461, 175] on td "isaunders@mpact.co.za; RLategan@mpact.co.za; tandrews@mpact.co.za; TMadden@Mpac…" at bounding box center [476, 176] width 311 height 25
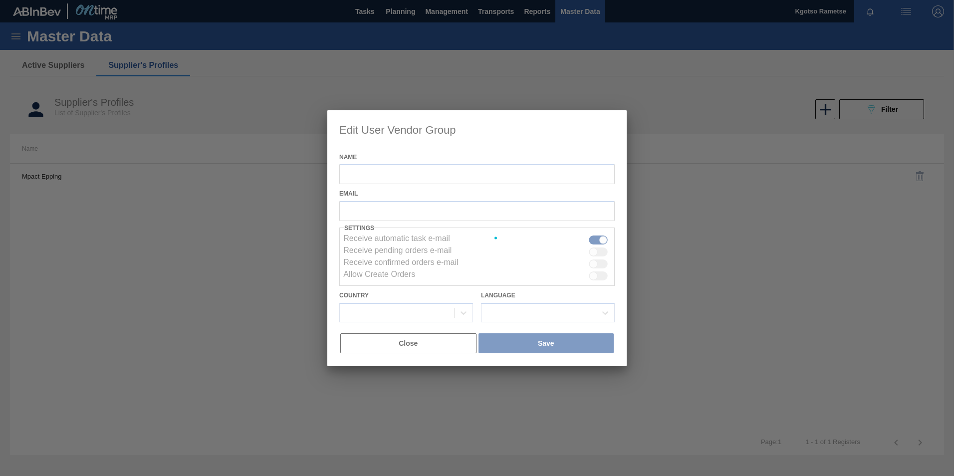
type input "Mpact Epping"
checkbox input "true"
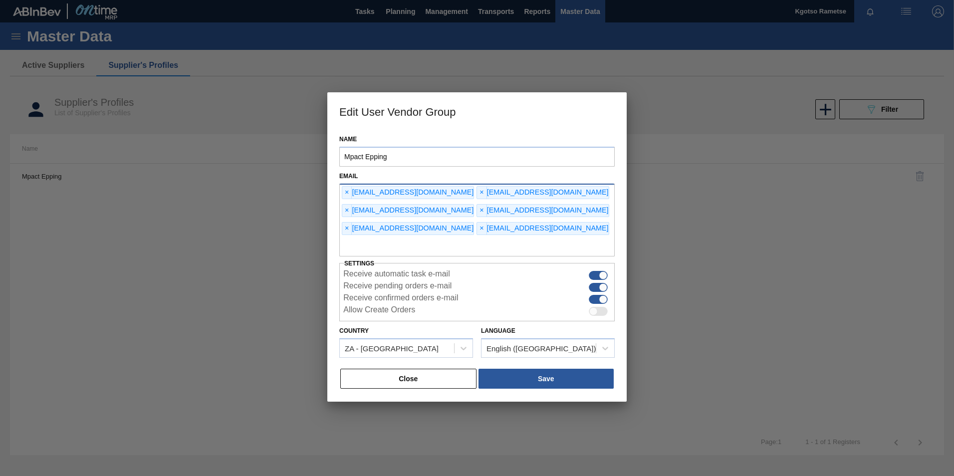
click at [432, 238] on input "text" at bounding box center [476, 247] width 275 height 19
paste input "TAndrews@Mpact.co.za"
type input "TAndrews@Mpact.co.za"
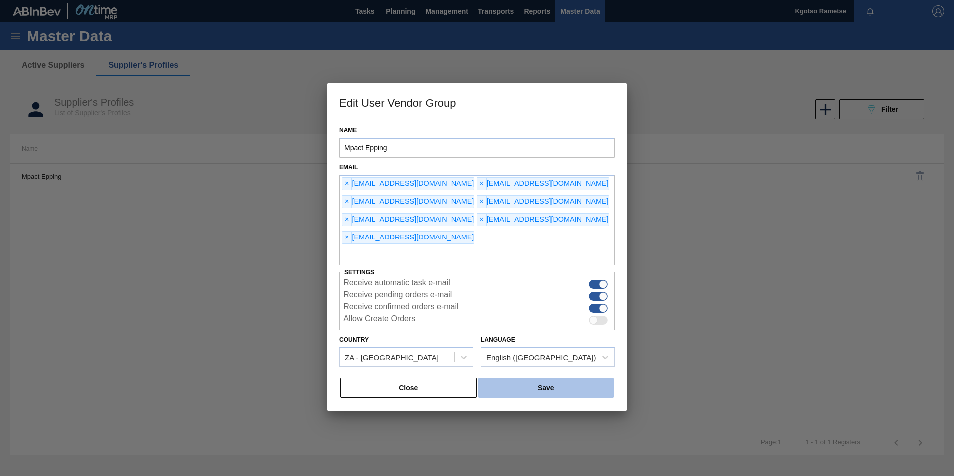
click at [530, 378] on button "Save" at bounding box center [546, 388] width 135 height 20
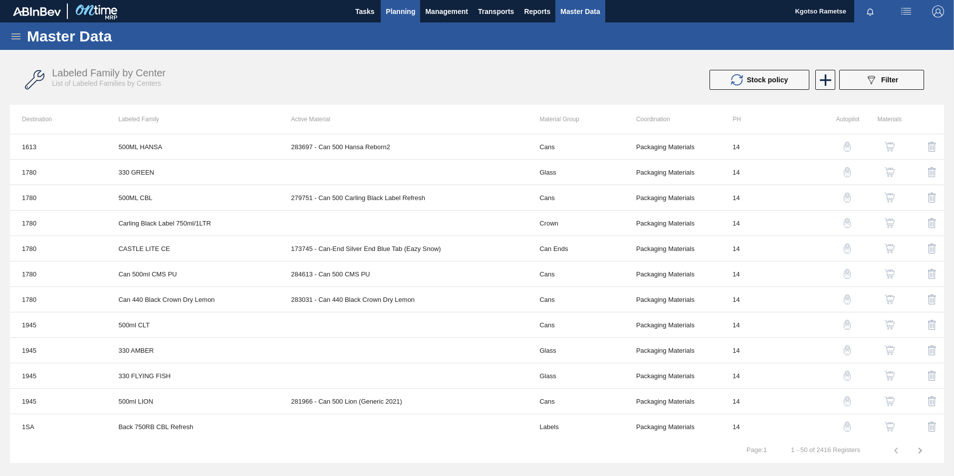
click at [397, 6] on span "Planning" at bounding box center [400, 11] width 29 height 12
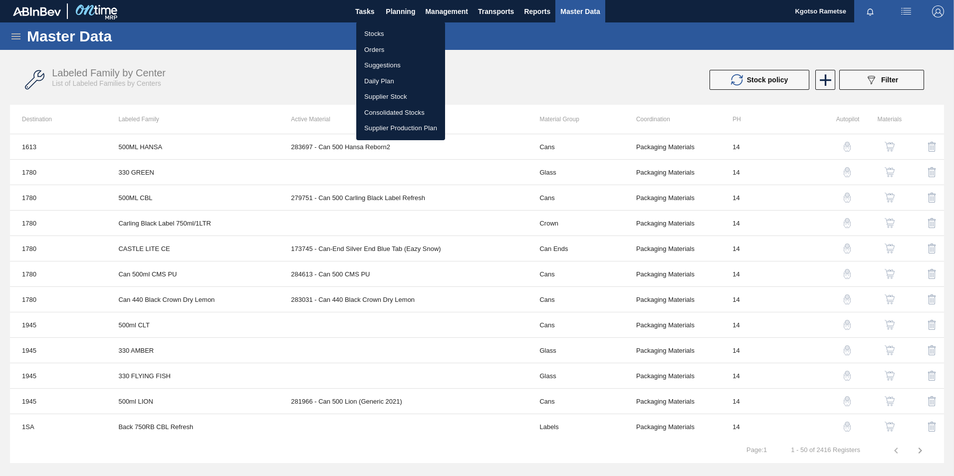
click at [382, 34] on li "Stocks" at bounding box center [400, 34] width 89 height 16
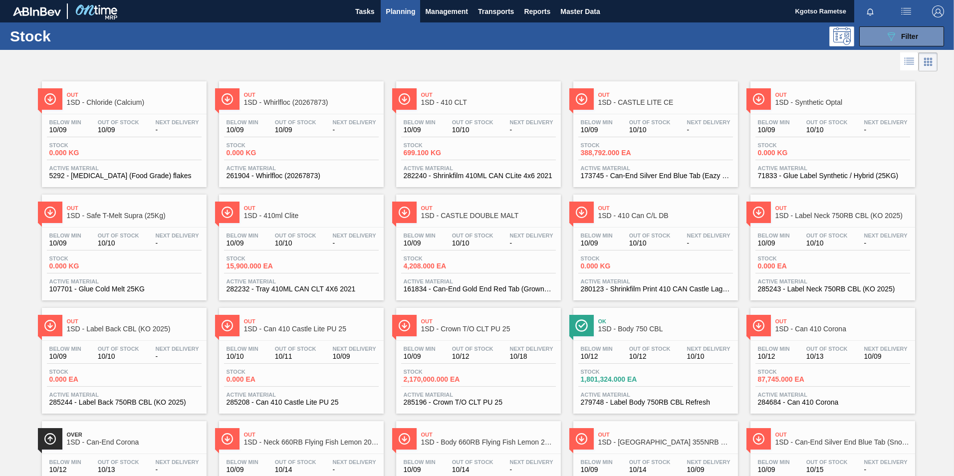
click at [934, 10] on img "button" at bounding box center [938, 11] width 12 height 12
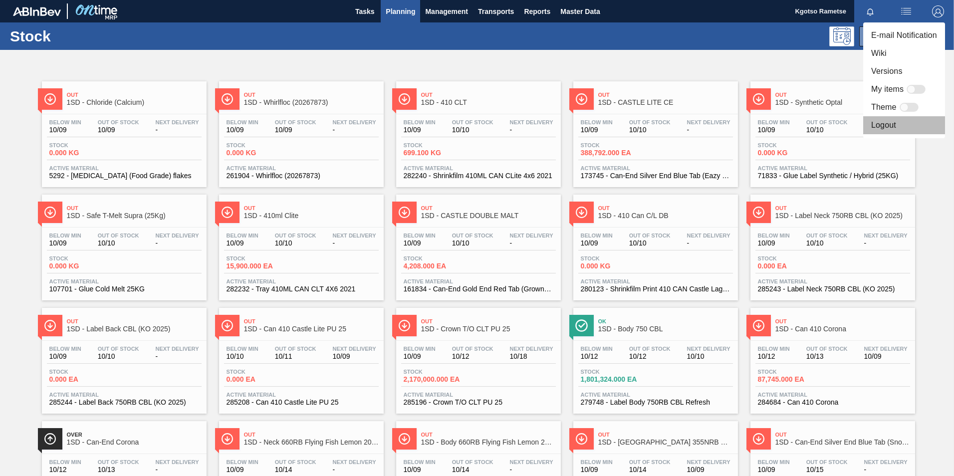
click at [890, 118] on li "Logout" at bounding box center [904, 125] width 82 height 18
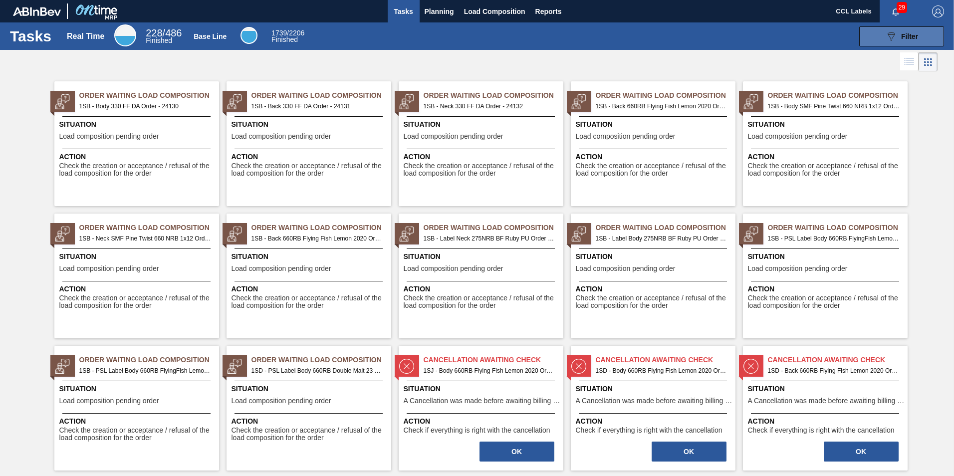
click at [893, 39] on icon "089F7B8B-B2A5-4AFE-B5C0-19BA573D28AC" at bounding box center [891, 36] width 12 height 12
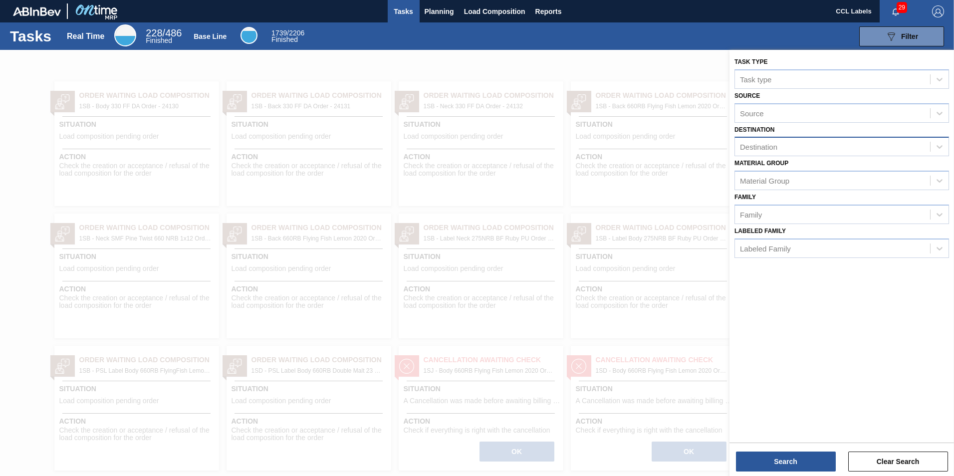
click at [783, 142] on div "Destination" at bounding box center [832, 147] width 195 height 14
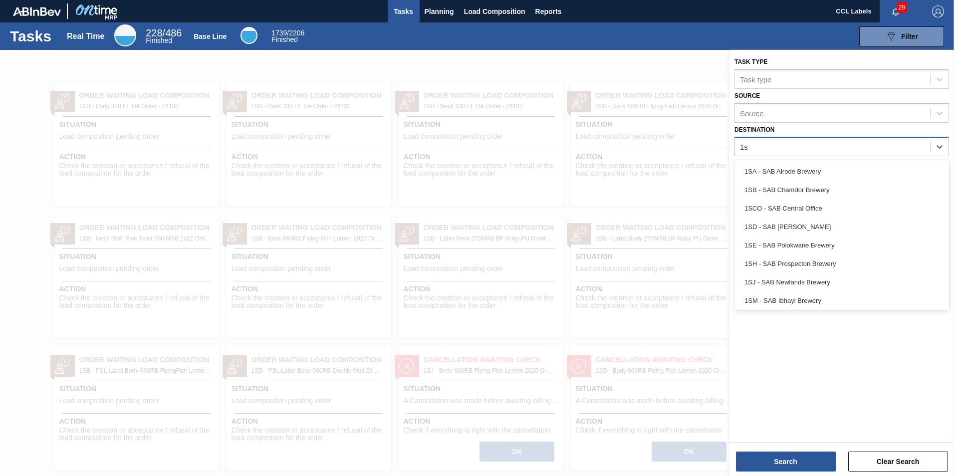
type input "1sd"
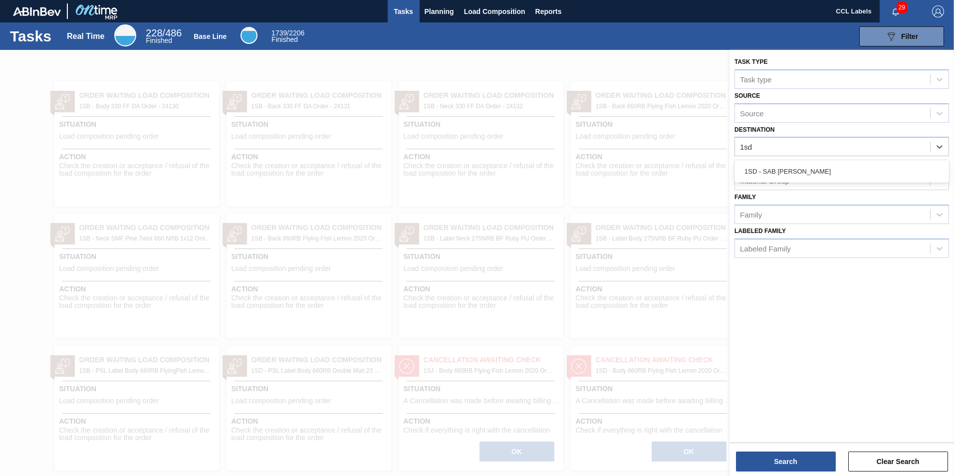
click at [798, 164] on div "1SD - SAB [PERSON_NAME]" at bounding box center [842, 171] width 215 height 18
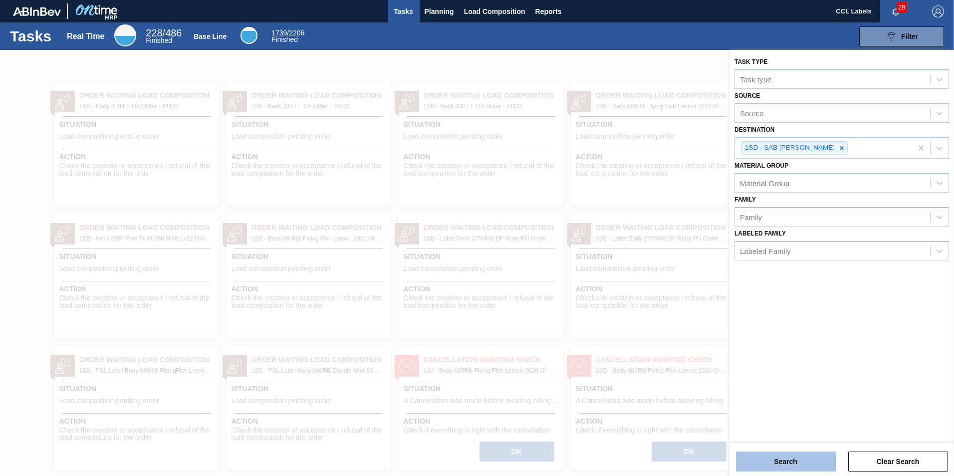
click at [784, 466] on button "Search" at bounding box center [786, 462] width 100 height 20
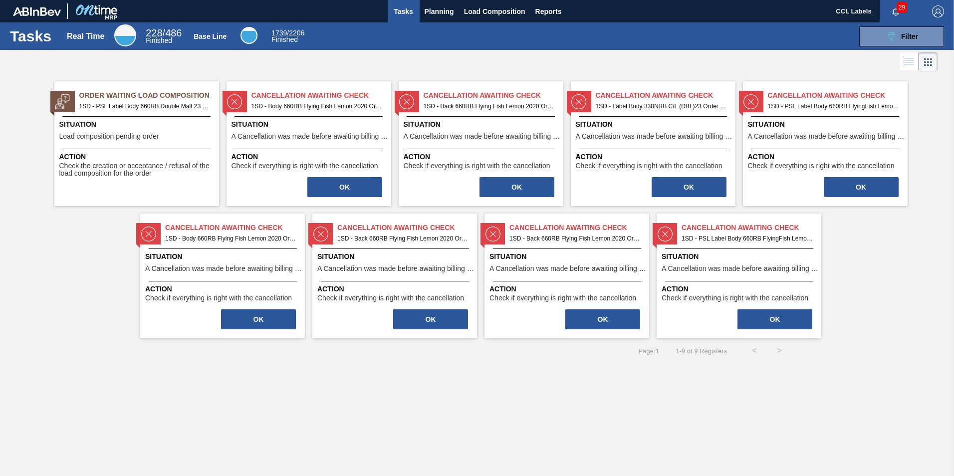
click at [185, 168] on span "Check the creation or acceptance / refusal of the load composition for the order" at bounding box center [137, 169] width 157 height 15
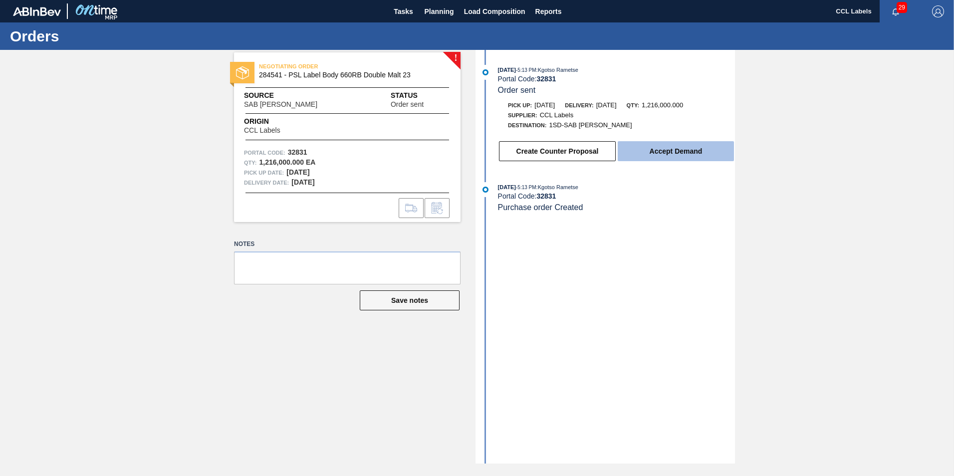
click at [640, 151] on button "Accept Demand" at bounding box center [676, 151] width 116 height 20
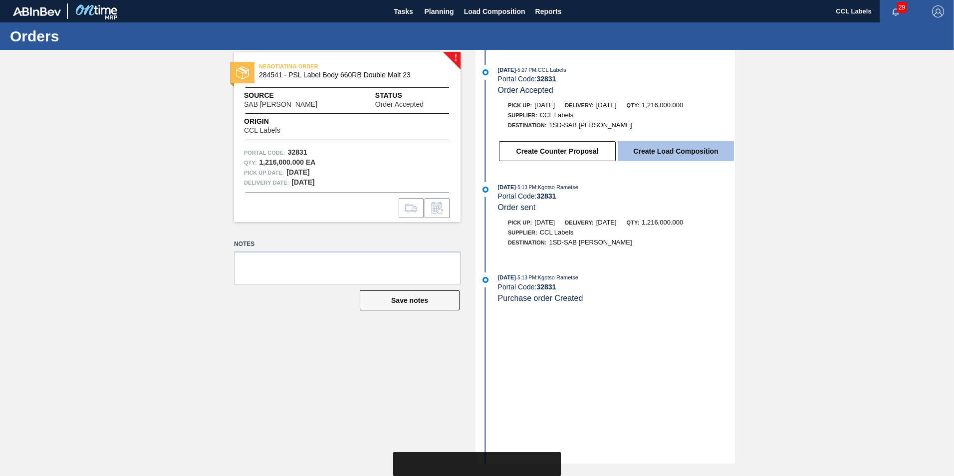
click at [648, 149] on button "Create Load Composition" at bounding box center [676, 151] width 116 height 20
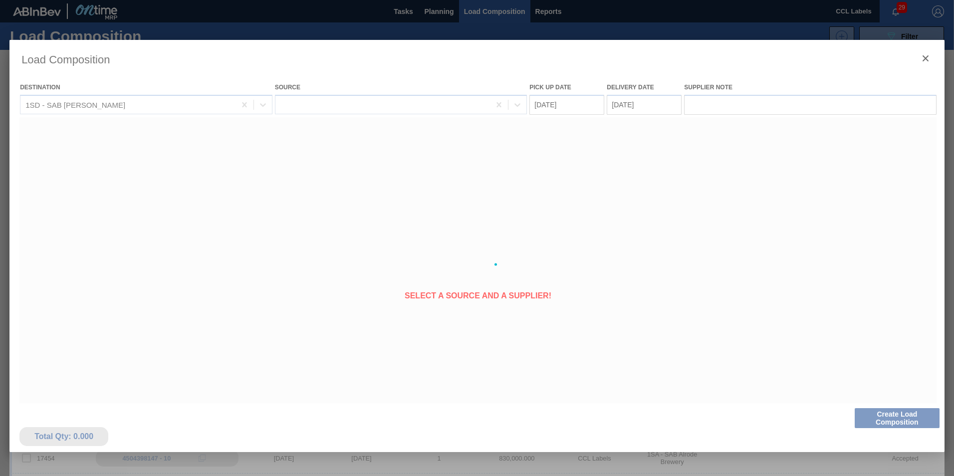
type Date "[DATE]"
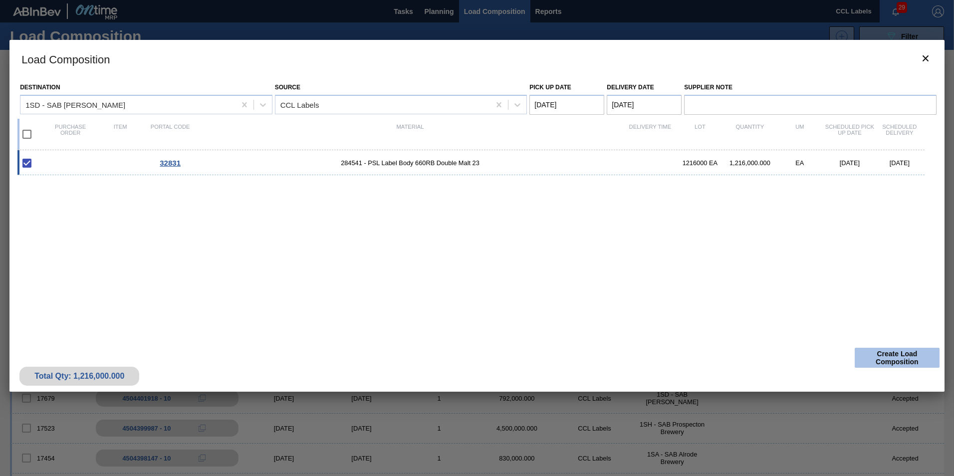
click at [876, 356] on button "Create Load Composition" at bounding box center [897, 358] width 85 height 20
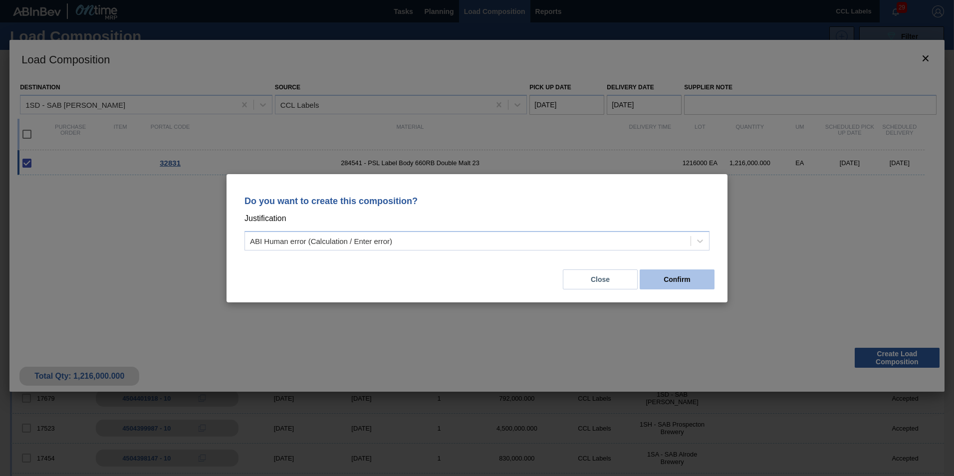
click at [671, 284] on button "Confirm" at bounding box center [677, 279] width 75 height 20
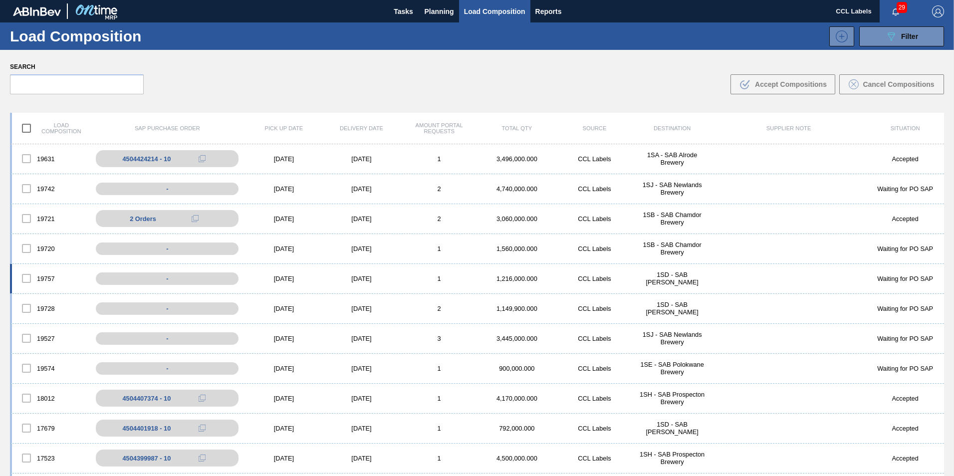
click at [370, 279] on div "[DATE]" at bounding box center [362, 278] width 78 height 7
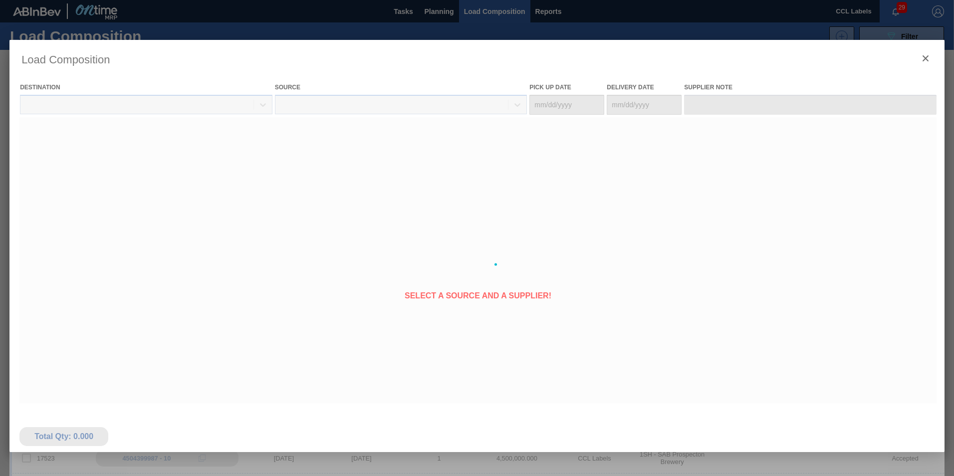
type Date "[DATE]"
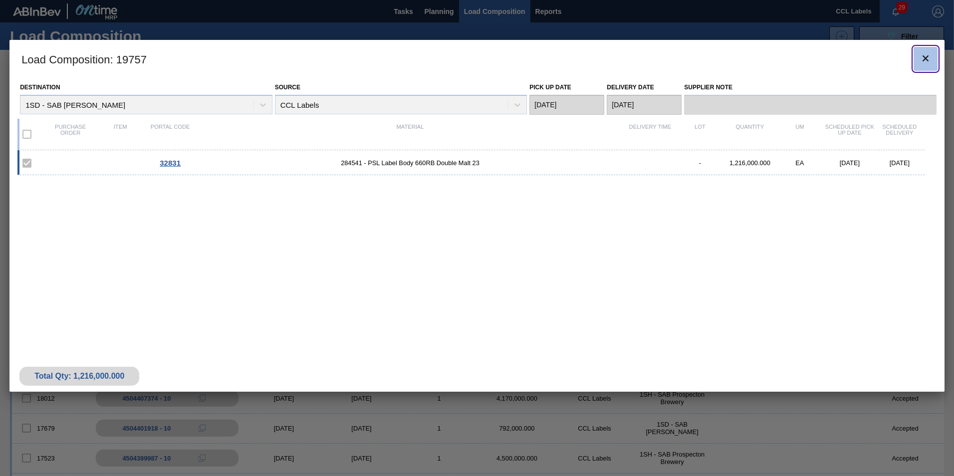
click at [923, 51] on button "botão de ícone" at bounding box center [926, 59] width 24 height 24
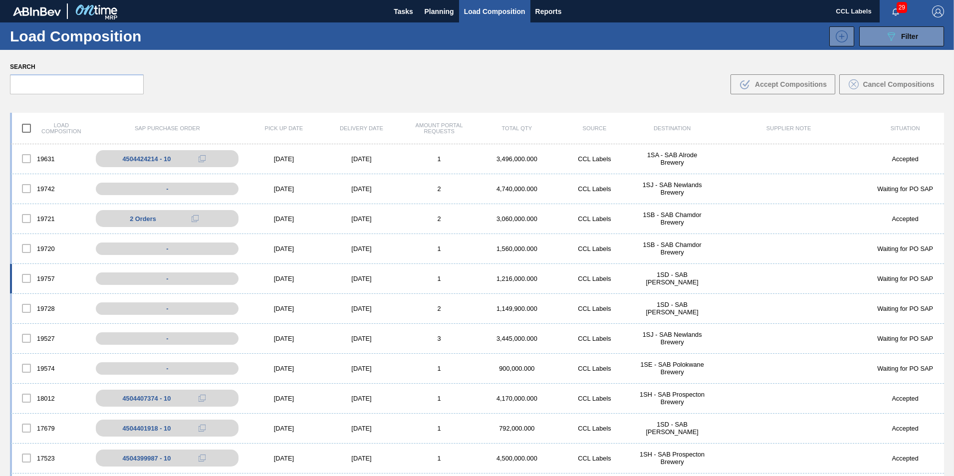
click at [24, 278] on div at bounding box center [26, 278] width 21 height 21
click at [28, 276] on div at bounding box center [26, 278] width 21 height 21
click at [22, 273] on div at bounding box center [26, 278] width 21 height 21
click at [29, 278] on div at bounding box center [26, 278] width 21 height 21
click at [119, 279] on div "-" at bounding box center [175, 278] width 162 height 17
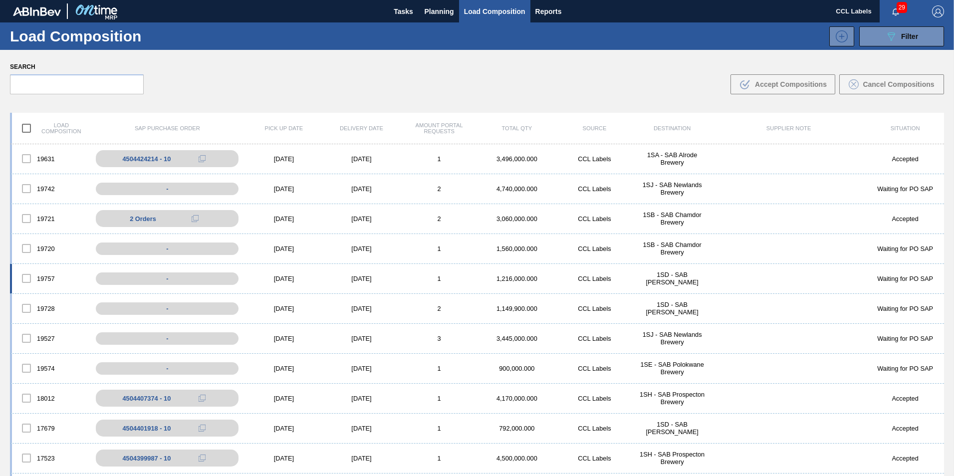
click at [499, 276] on div "1,216,000.000" at bounding box center [517, 278] width 78 height 7
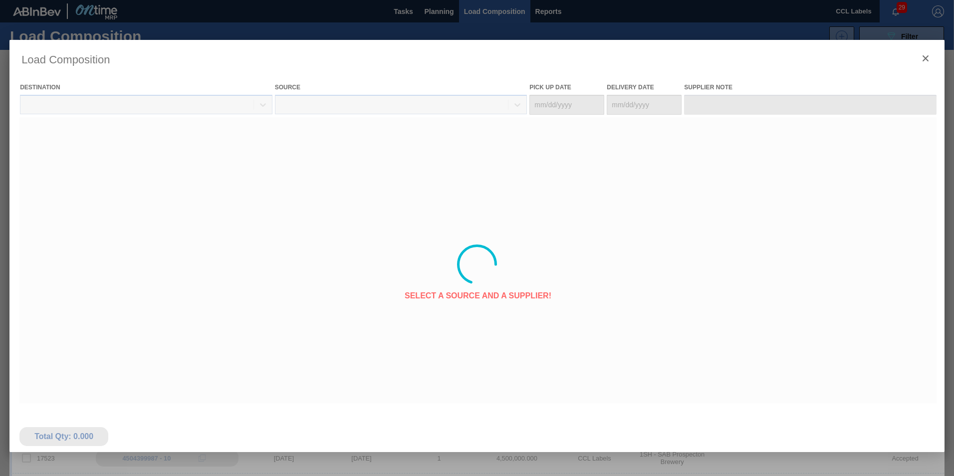
type Date "10/09/2025"
type Date "10/10/2025"
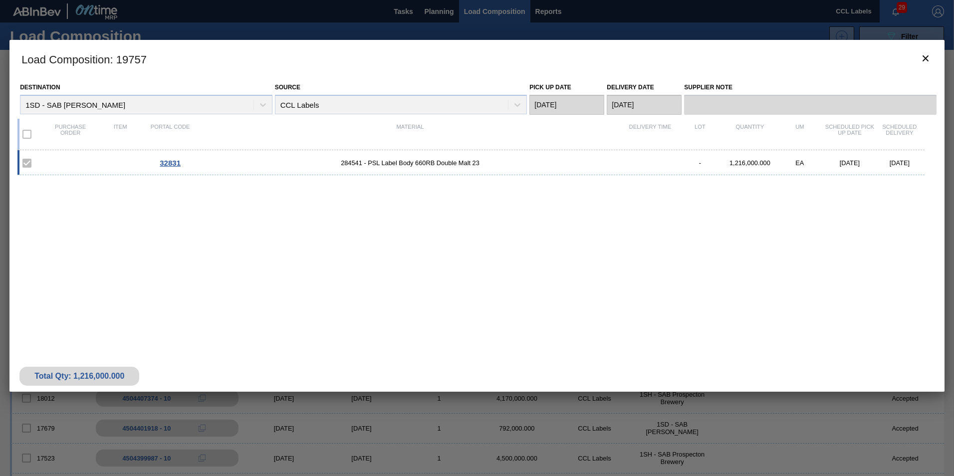
click at [29, 162] on label at bounding box center [26, 163] width 21 height 21
drag, startPoint x: 148, startPoint y: 59, endPoint x: 118, endPoint y: 61, distance: 30.0
click at [118, 61] on h3 "Load Composition : 19757" at bounding box center [476, 59] width 935 height 38
copy h3 "19757"
click at [928, 56] on icon "botão de ícone" at bounding box center [926, 58] width 12 height 12
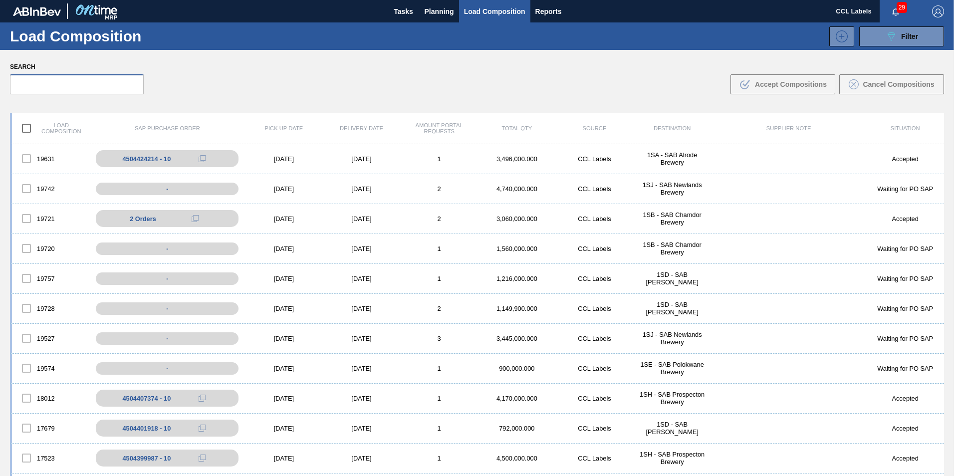
click at [91, 87] on input "text" at bounding box center [77, 84] width 134 height 20
paste input "19757"
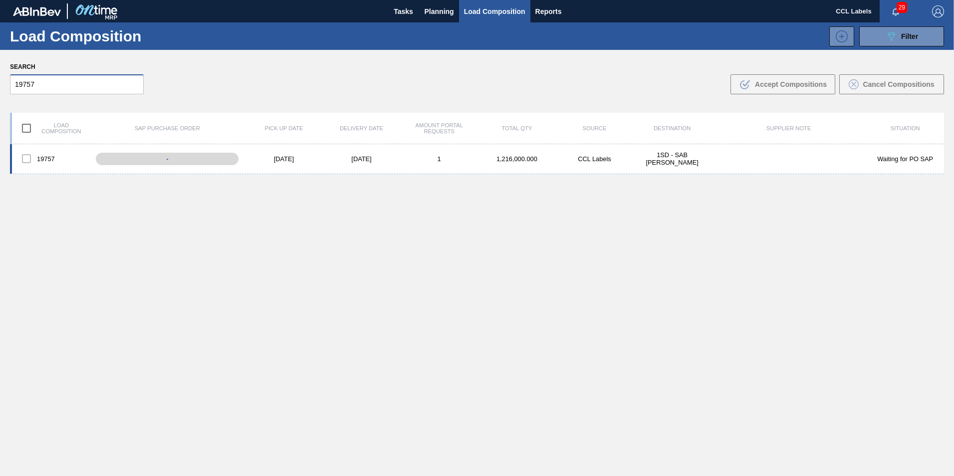
type input "19757"
click at [24, 158] on div at bounding box center [26, 158] width 21 height 21
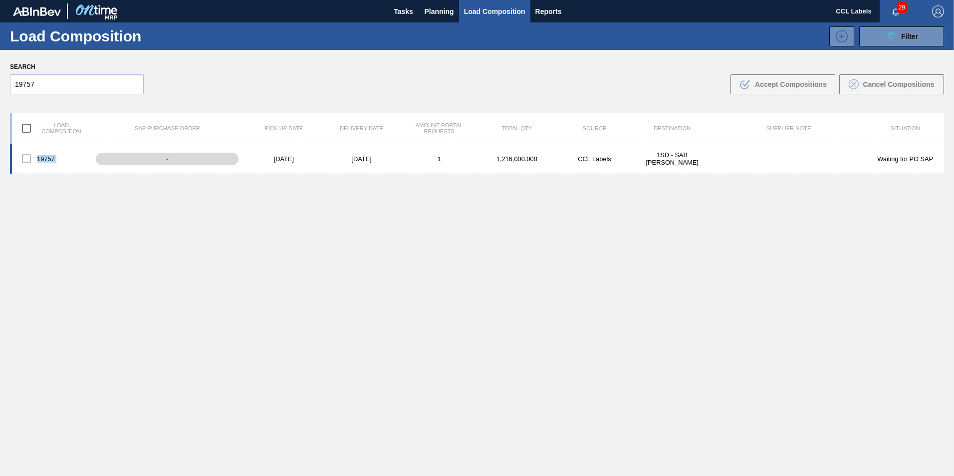
click at [24, 158] on div at bounding box center [26, 158] width 21 height 21
click at [25, 158] on div at bounding box center [26, 158] width 21 height 21
drag, startPoint x: 25, startPoint y: 158, endPoint x: 37, endPoint y: 211, distance: 53.9
click at [39, 213] on div "19757 - 10/09/2025 10/10/2025 1 1,216,000.000 CCL Labels 1SD - SAB Rosslyn Brew…" at bounding box center [477, 333] width 934 height 379
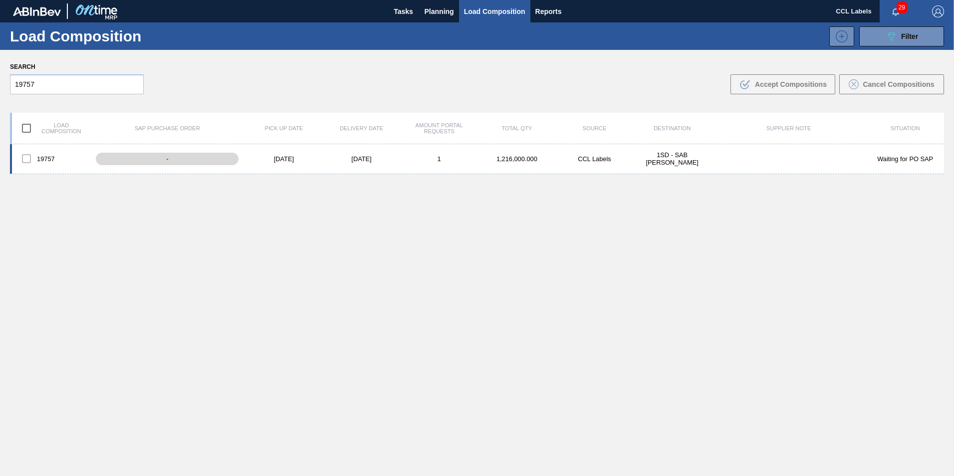
click at [26, 162] on div at bounding box center [26, 158] width 21 height 21
click at [28, 160] on div at bounding box center [26, 158] width 21 height 21
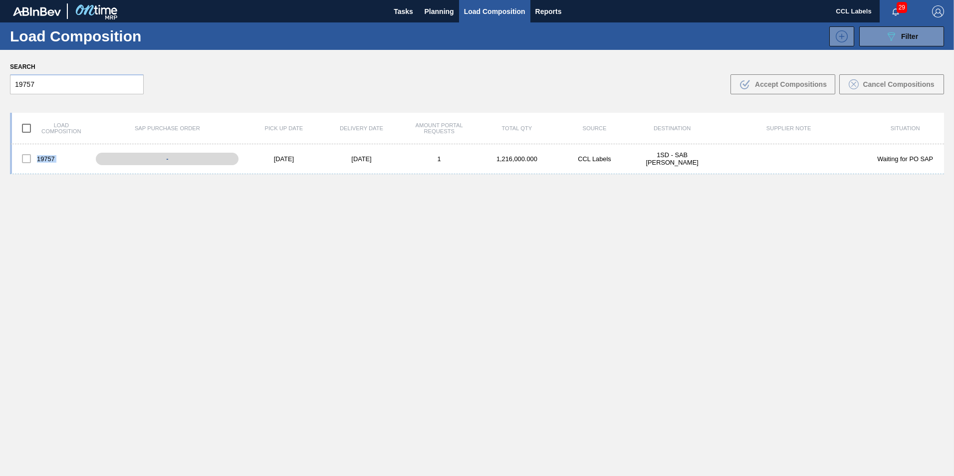
drag, startPoint x: 28, startPoint y: 160, endPoint x: 75, endPoint y: 226, distance: 81.2
click at [75, 227] on div "19757 - 10/09/2025 10/10/2025 1 1,216,000.000 CCL Labels 1SD - SAB Rosslyn Brew…" at bounding box center [477, 333] width 934 height 379
click at [27, 159] on div at bounding box center [26, 158] width 21 height 21
click at [28, 160] on div at bounding box center [26, 158] width 21 height 21
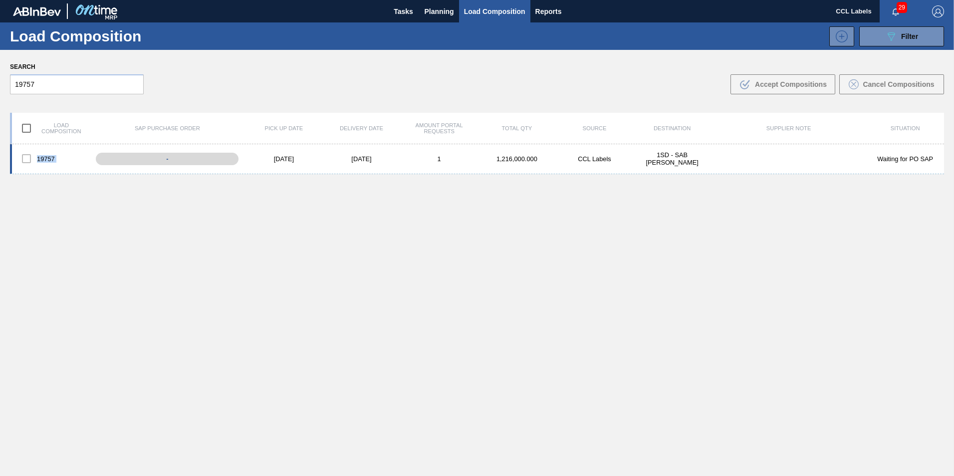
click at [28, 160] on div at bounding box center [26, 158] width 21 height 21
drag, startPoint x: 280, startPoint y: 339, endPoint x: 236, endPoint y: 256, distance: 94.0
click at [279, 337] on div "19757 - 10/09/2025 10/10/2025 1 1,216,000.000 CCL Labels 1SD - SAB Rosslyn Brew…" at bounding box center [477, 333] width 934 height 379
click at [30, 89] on input "19757" at bounding box center [77, 84] width 134 height 20
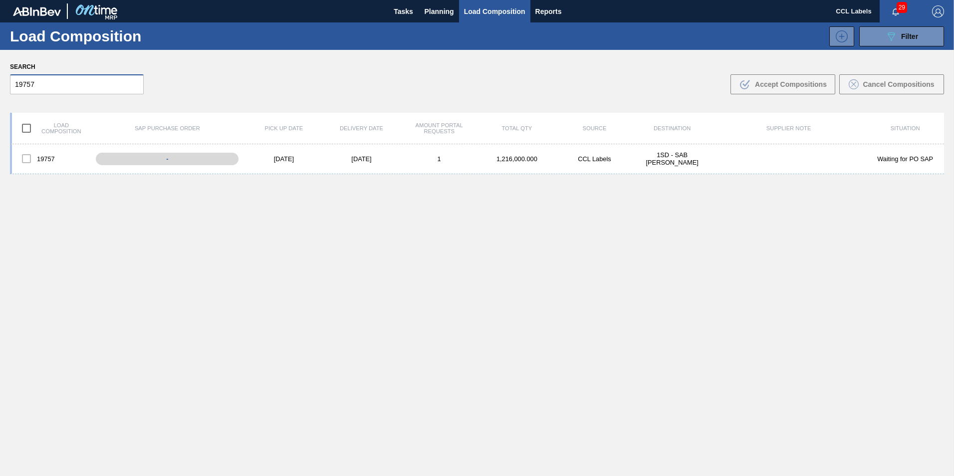
click at [30, 89] on input "19757" at bounding box center [77, 84] width 134 height 20
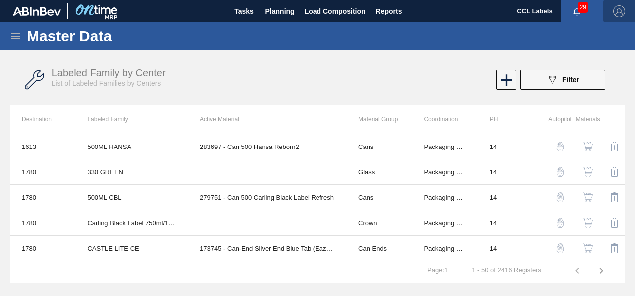
click at [617, 15] on img "button" at bounding box center [619, 11] width 12 height 12
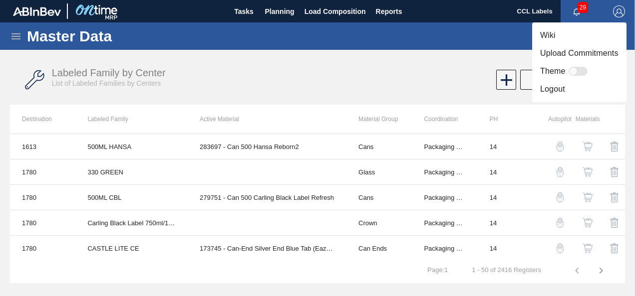
click at [599, 96] on li "Logout" at bounding box center [579, 89] width 94 height 18
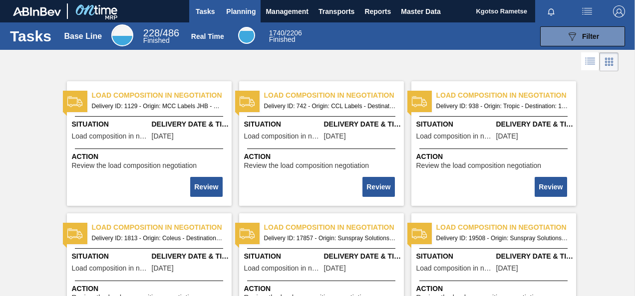
click at [241, 6] on span "Planning" at bounding box center [240, 11] width 29 height 12
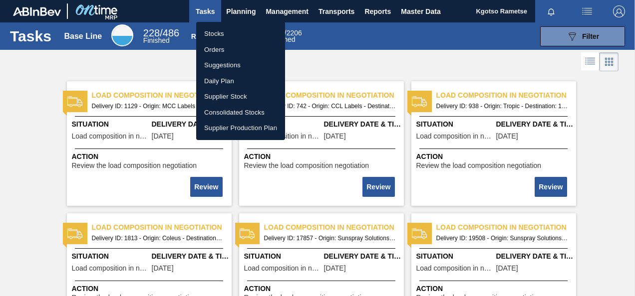
click at [223, 34] on li "Stocks" at bounding box center [240, 34] width 89 height 16
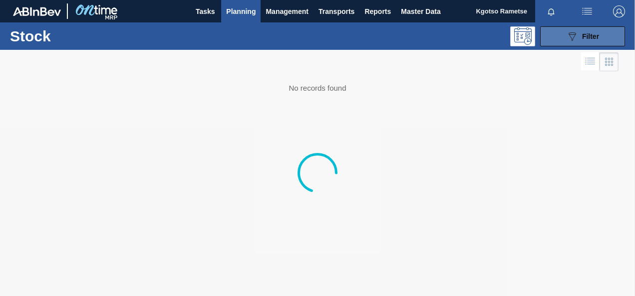
click at [555, 31] on button "089F7B8B-B2A5-4AFE-B5C0-19BA573D28AC Filter" at bounding box center [582, 36] width 85 height 20
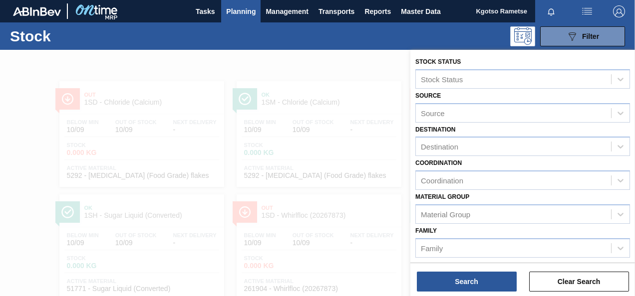
click at [460, 227] on div "Family Family" at bounding box center [522, 241] width 215 height 34
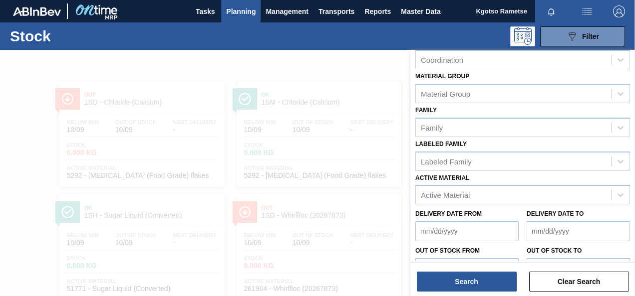
scroll to position [140, 0]
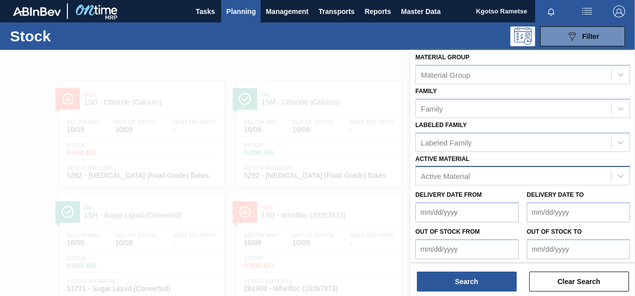
click at [433, 180] on div "Active Material" at bounding box center [513, 176] width 195 height 14
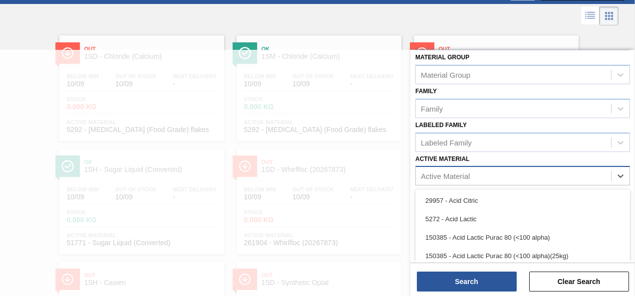
scroll to position [46, 0]
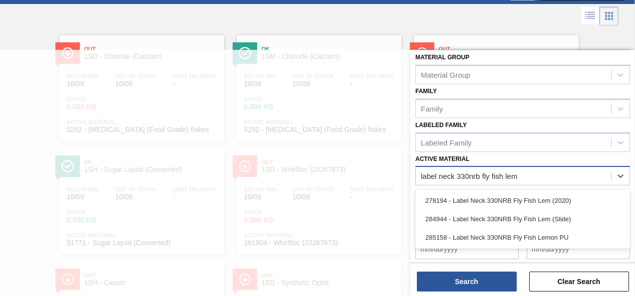
click at [452, 176] on Material "label neck 330nrb fly fish lem" at bounding box center [469, 176] width 97 height 8
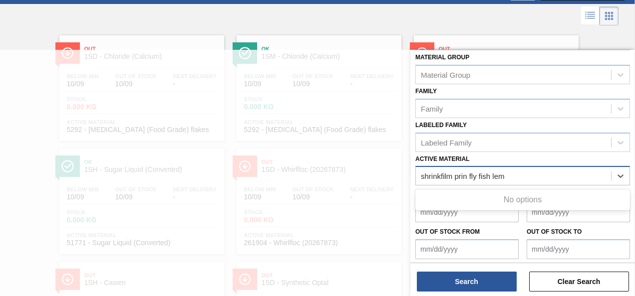
type Material "shrinkfilm print fly fish lem"
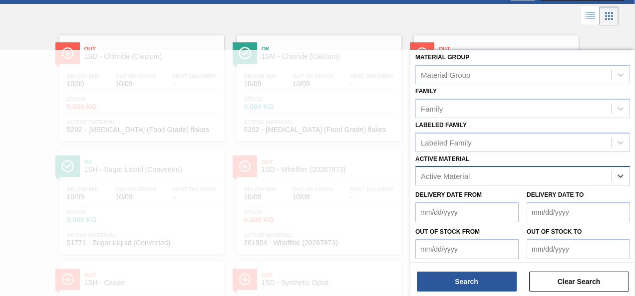
click at [517, 172] on div "Active Material" at bounding box center [513, 176] width 195 height 14
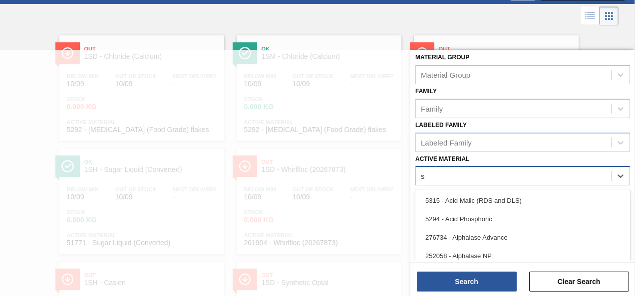
scroll to position [92, 0]
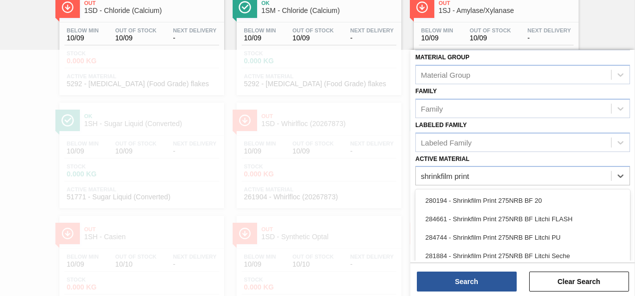
type Material "shrinkfilm print"
